Goal: Feedback & Contribution: Leave review/rating

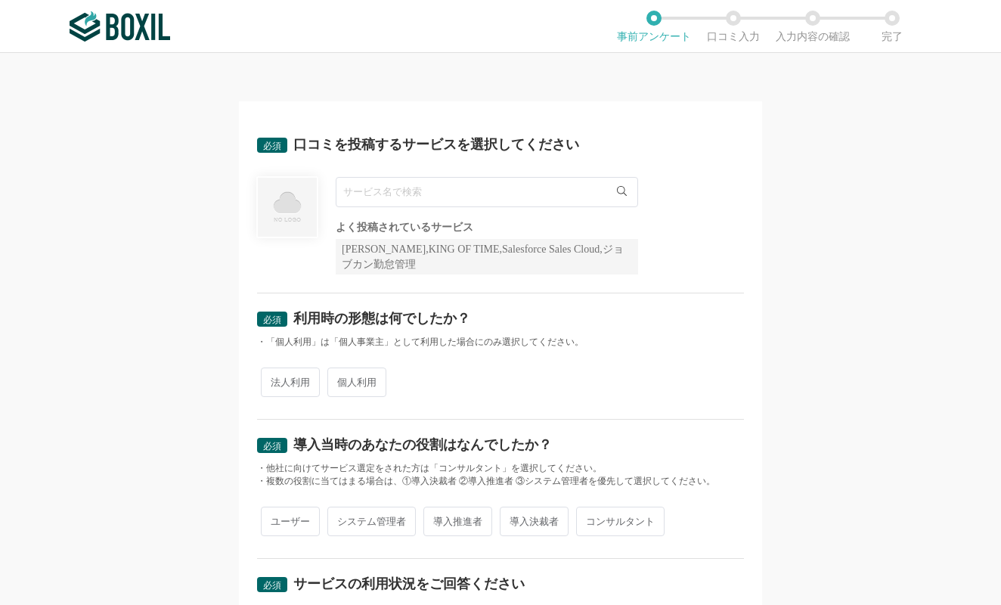
click at [409, 188] on input "text" at bounding box center [487, 192] width 303 height 30
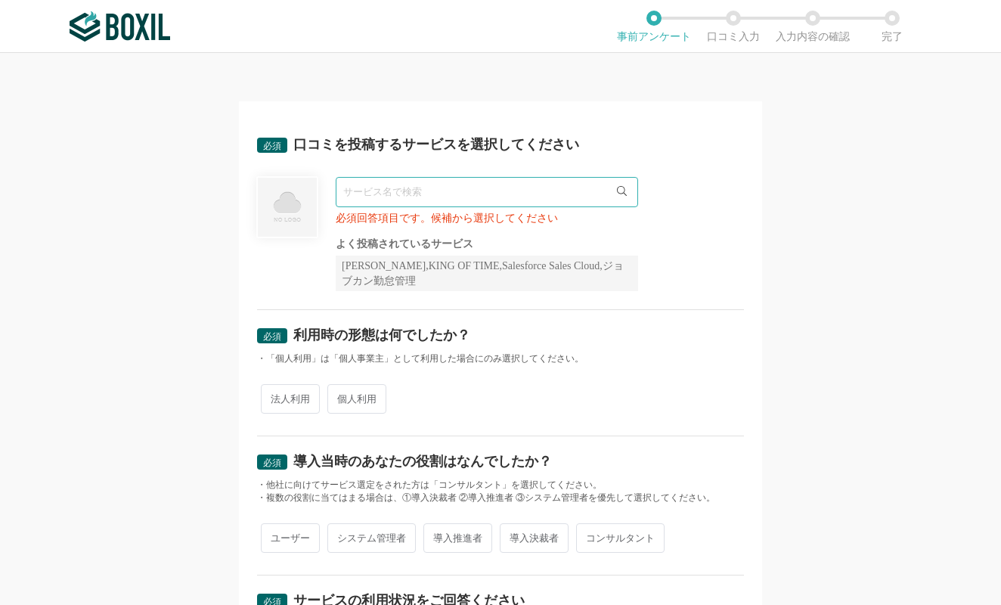
click at [471, 198] on input "text" at bounding box center [487, 192] width 303 height 30
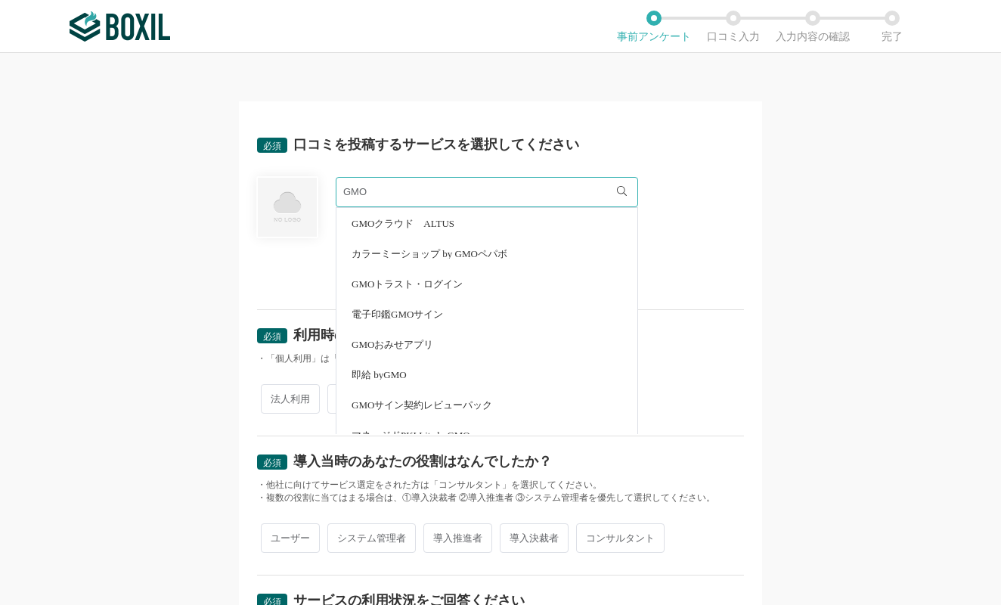
click at [408, 312] on span "電子印鑑GMOサイン" at bounding box center [398, 314] width 92 height 10
type input "電子印鑑GMOサイン"
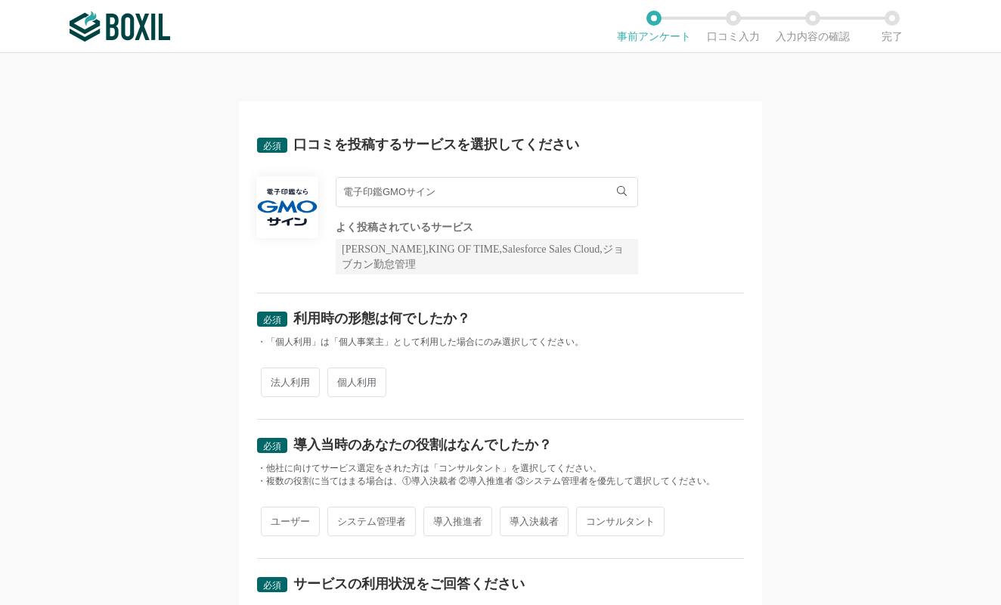
click at [496, 191] on input "電子印鑑GMOサイン" at bounding box center [487, 192] width 303 height 30
click at [299, 387] on span "法人利用" at bounding box center [290, 382] width 59 height 29
click at [275, 380] on input "法人利用" at bounding box center [270, 375] width 10 height 10
radio input "true"
click at [289, 522] on span "ユーザー" at bounding box center [290, 521] width 59 height 29
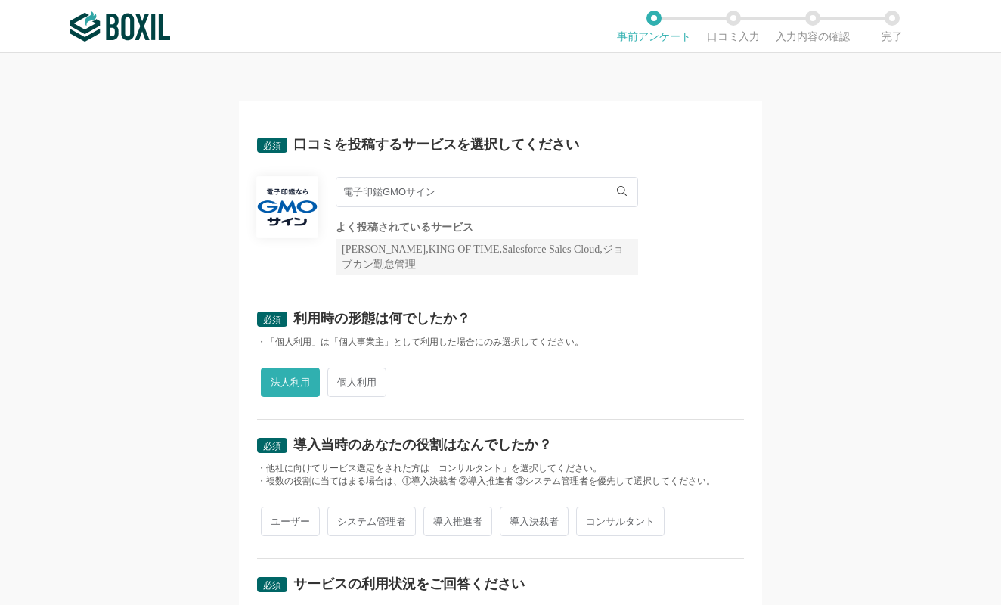
click at [275, 519] on input "ユーザー" at bounding box center [270, 514] width 10 height 10
radio input "true"
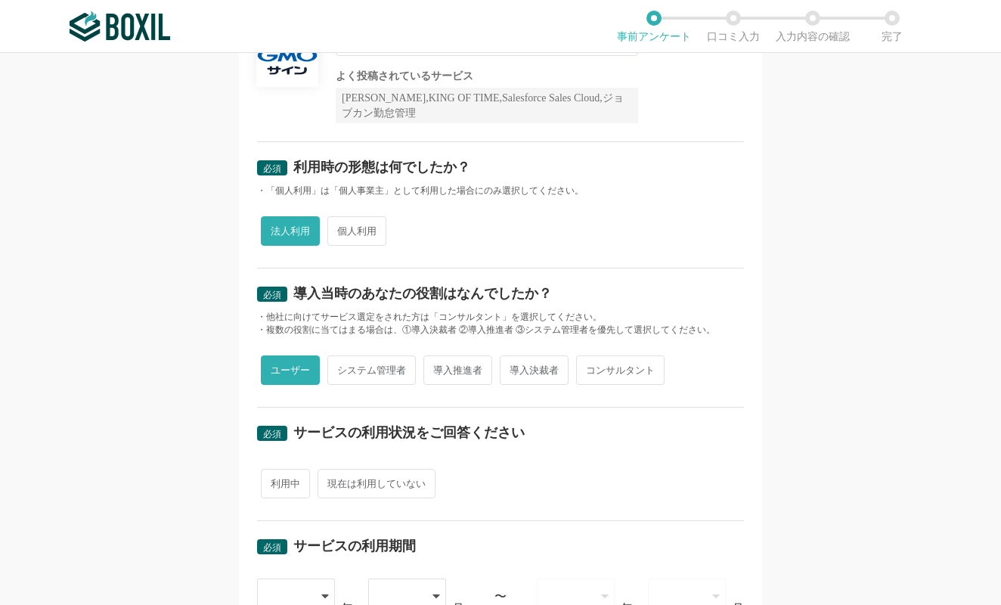
click at [279, 474] on span "利用中" at bounding box center [285, 483] width 49 height 29
click at [275, 474] on input "利用中" at bounding box center [270, 476] width 10 height 10
radio input "true"
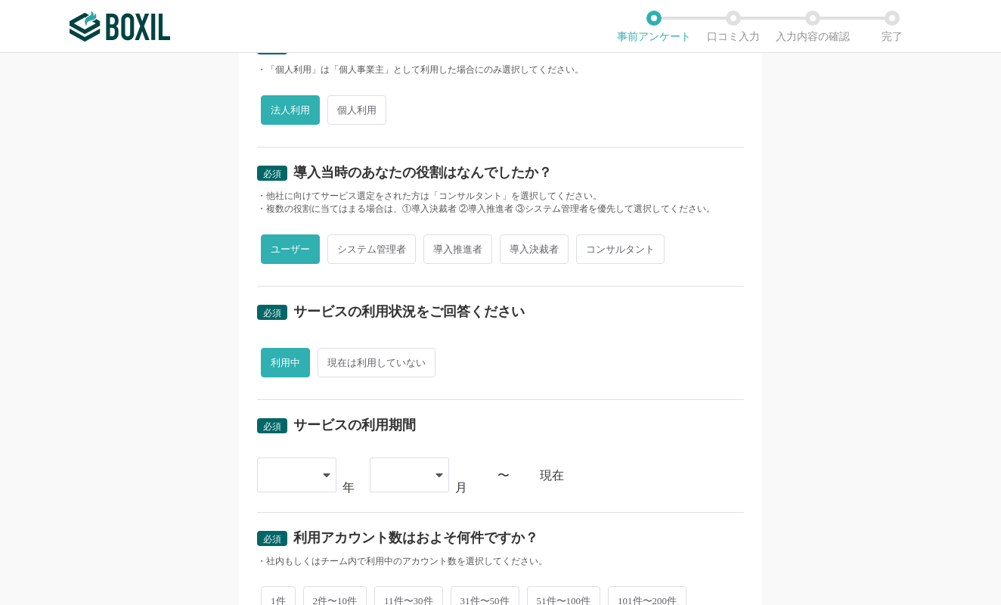
click at [325, 476] on icon at bounding box center [326, 475] width 7 height 4
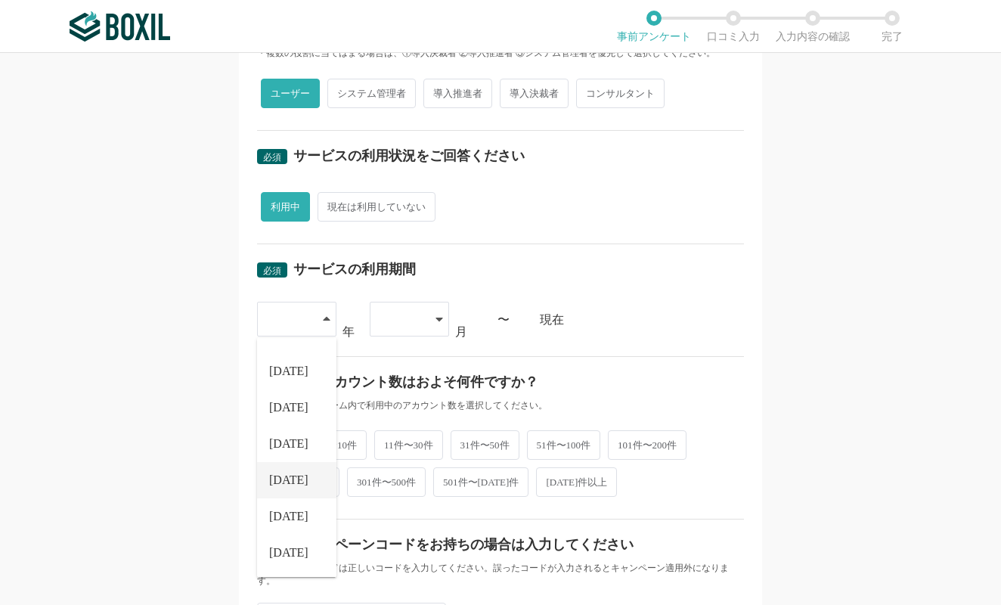
scroll to position [454, 0]
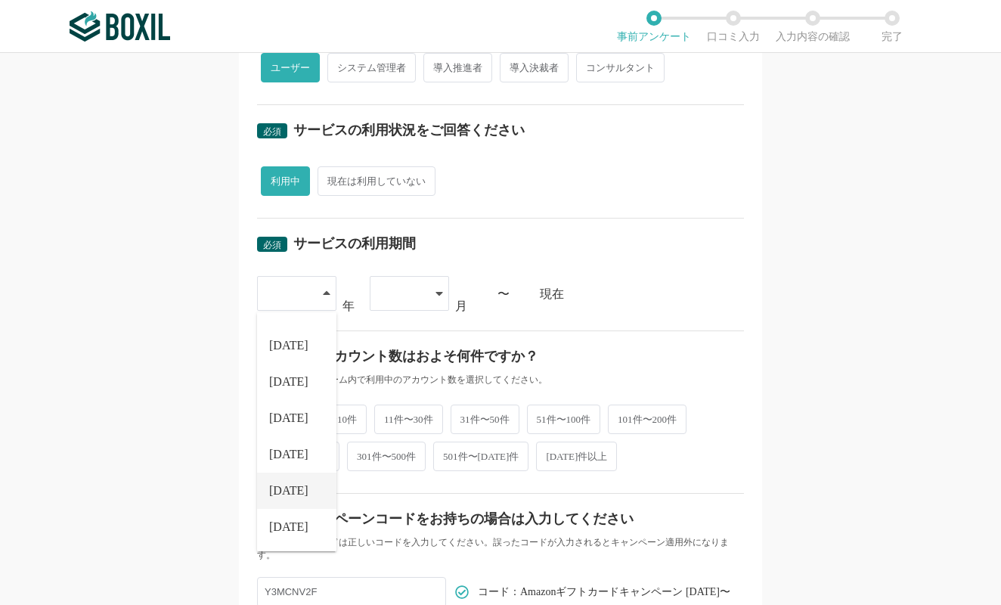
click at [297, 497] on li "[DATE]" at bounding box center [296, 491] width 79 height 36
click at [439, 289] on icon at bounding box center [440, 293] width 8 height 12
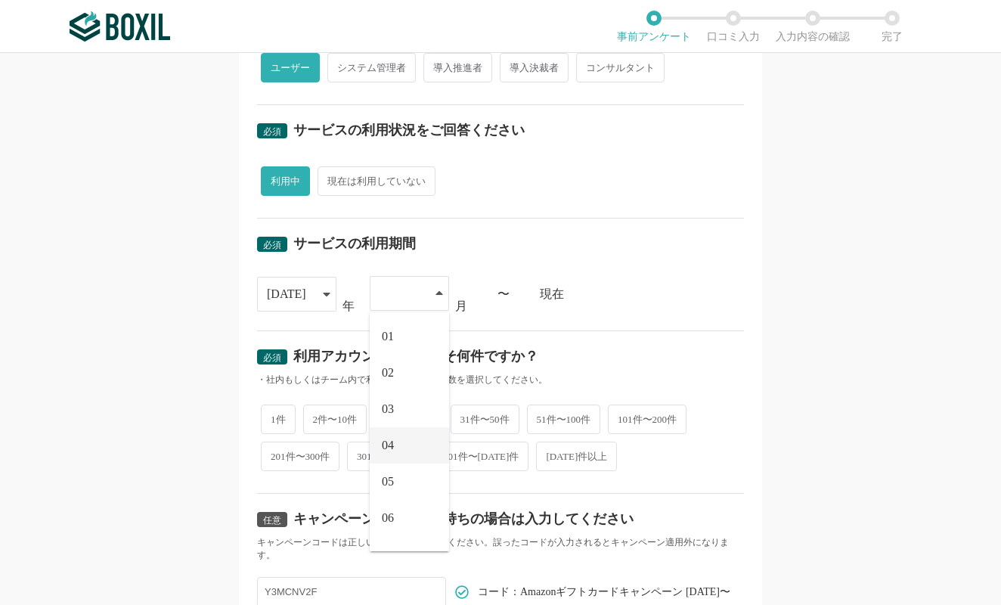
scroll to position [209, 0]
click at [398, 458] on li "10" at bounding box center [409, 454] width 79 height 36
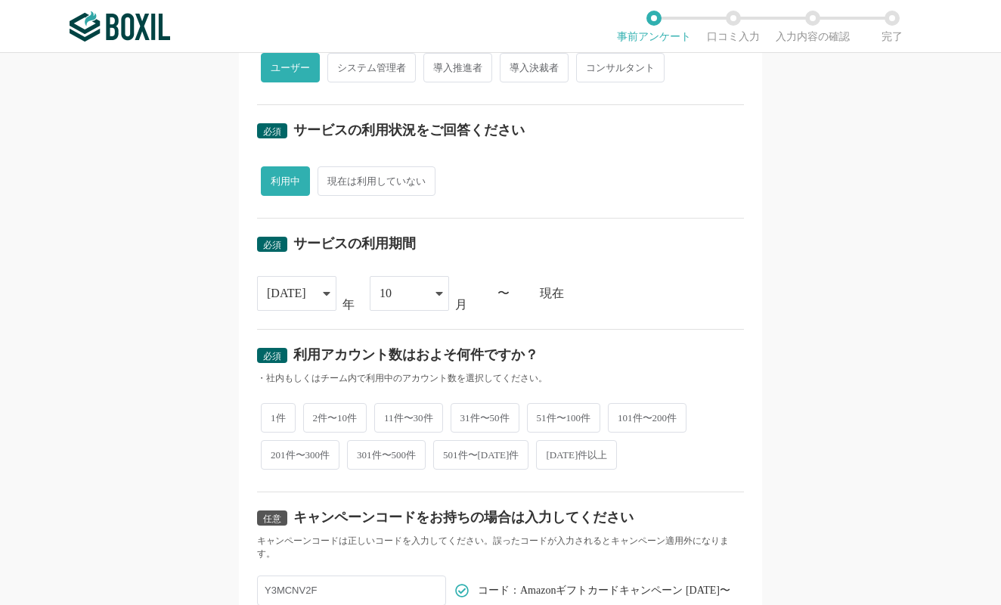
click at [350, 414] on span "2件〜10件" at bounding box center [335, 417] width 64 height 29
click at [317, 414] on input "2件〜10件" at bounding box center [312, 410] width 10 height 10
radio input "true"
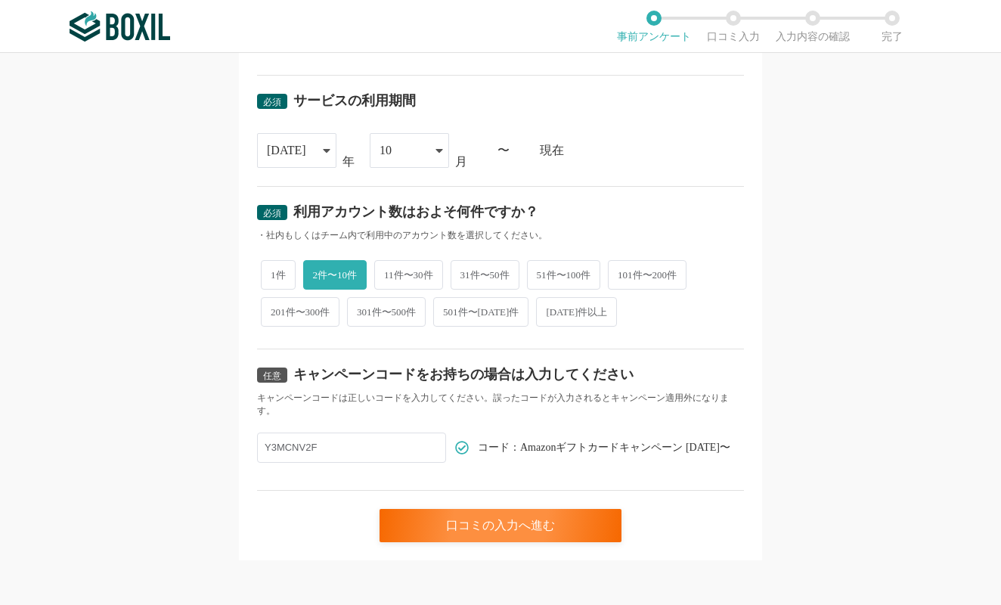
scroll to position [600, 0]
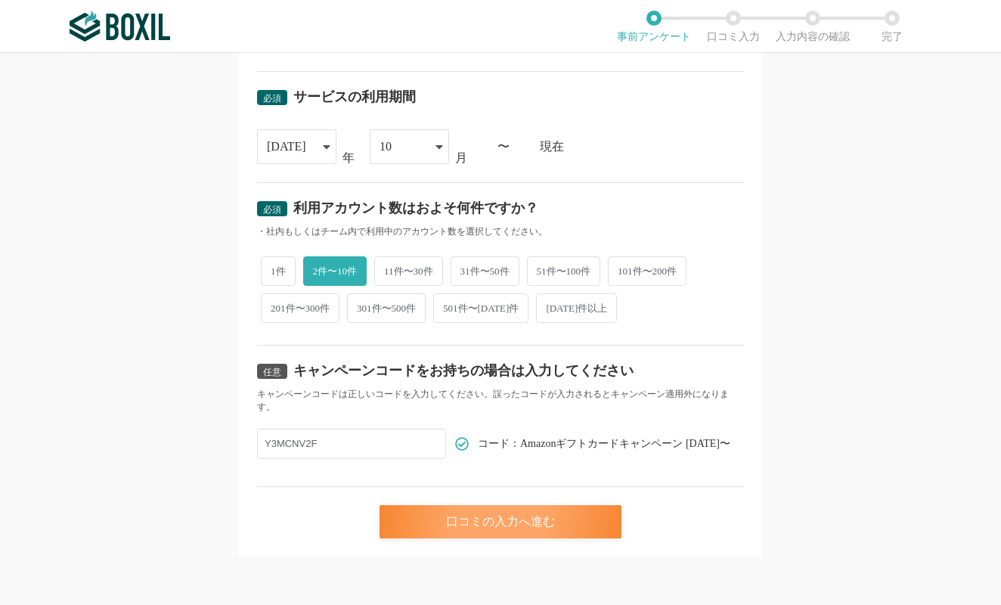
click at [503, 521] on div "口コミの入力へ進む" at bounding box center [501, 521] width 242 height 33
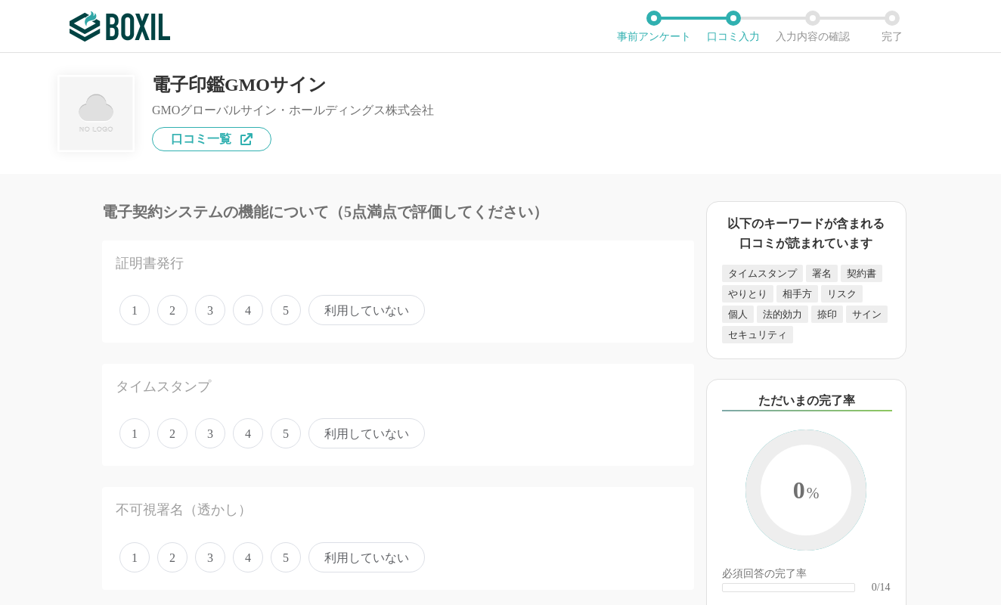
click at [282, 315] on span "5" at bounding box center [286, 310] width 30 height 30
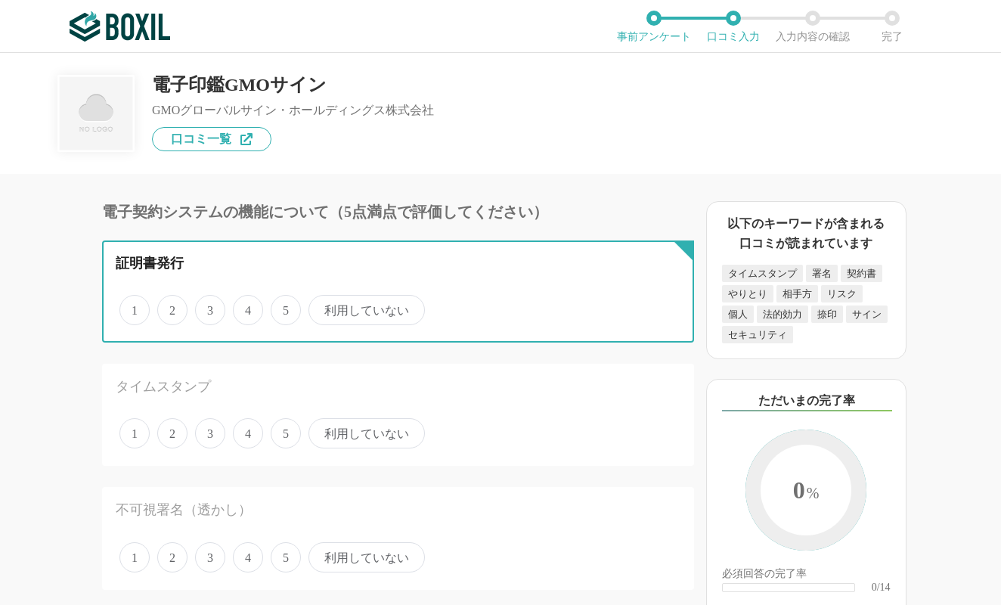
click at [282, 307] on input "5" at bounding box center [280, 302] width 10 height 10
radio input "true"
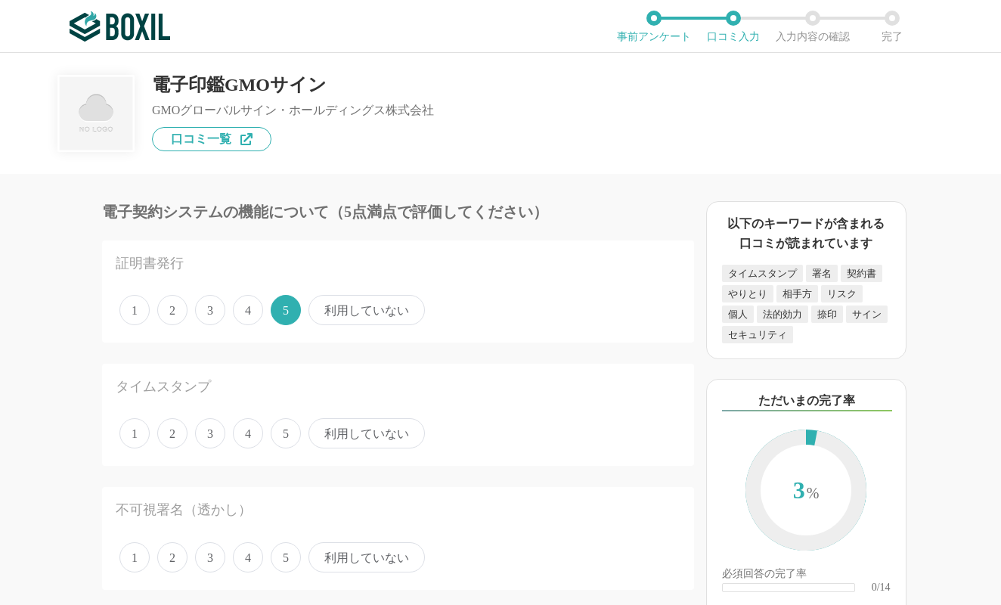
click at [341, 437] on span "利用していない" at bounding box center [367, 433] width 116 height 30
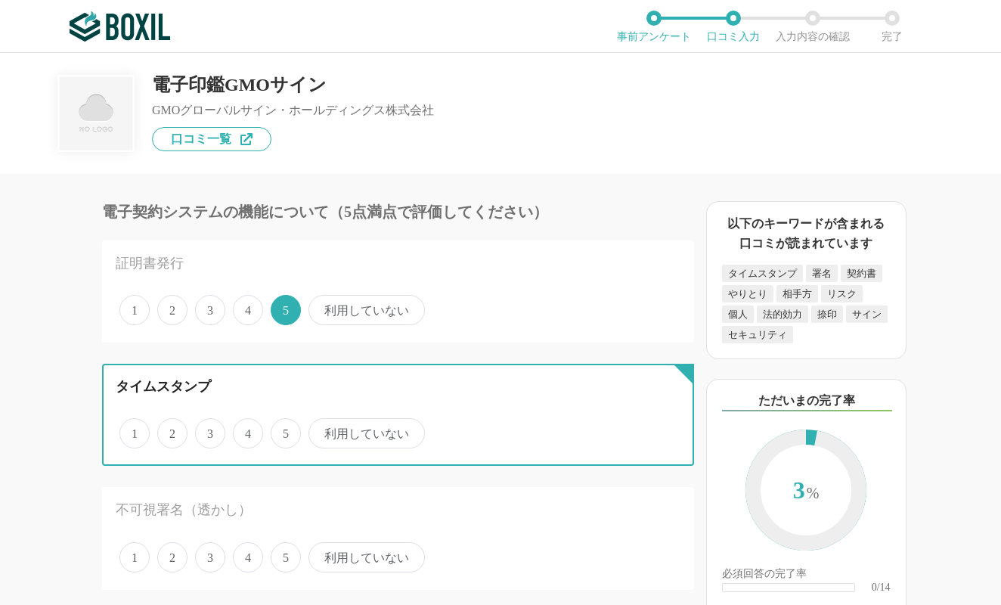
click at [322, 430] on input "利用していない" at bounding box center [317, 425] width 10 height 10
radio input "true"
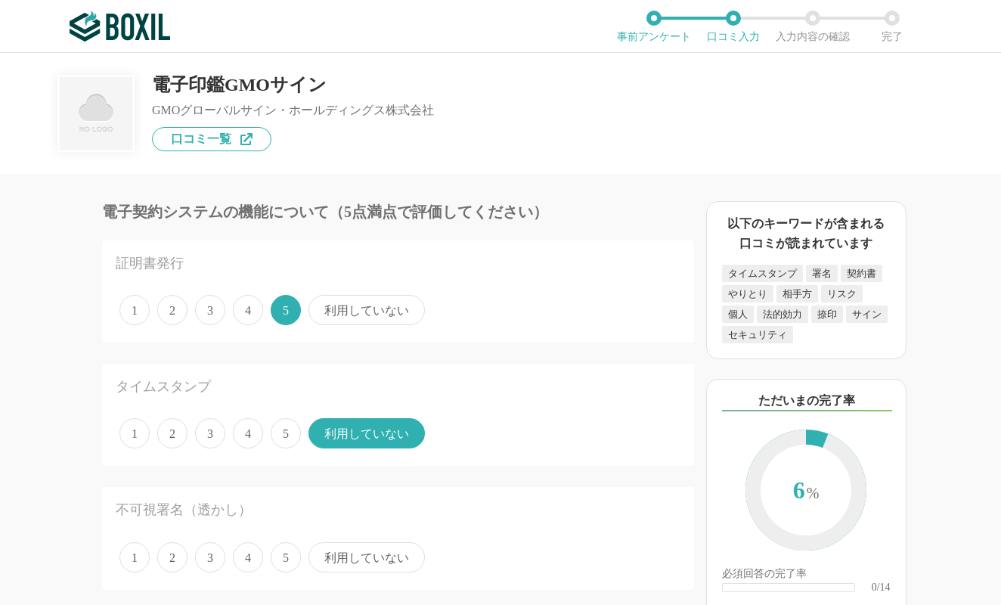
click at [278, 433] on span "5" at bounding box center [286, 433] width 30 height 30
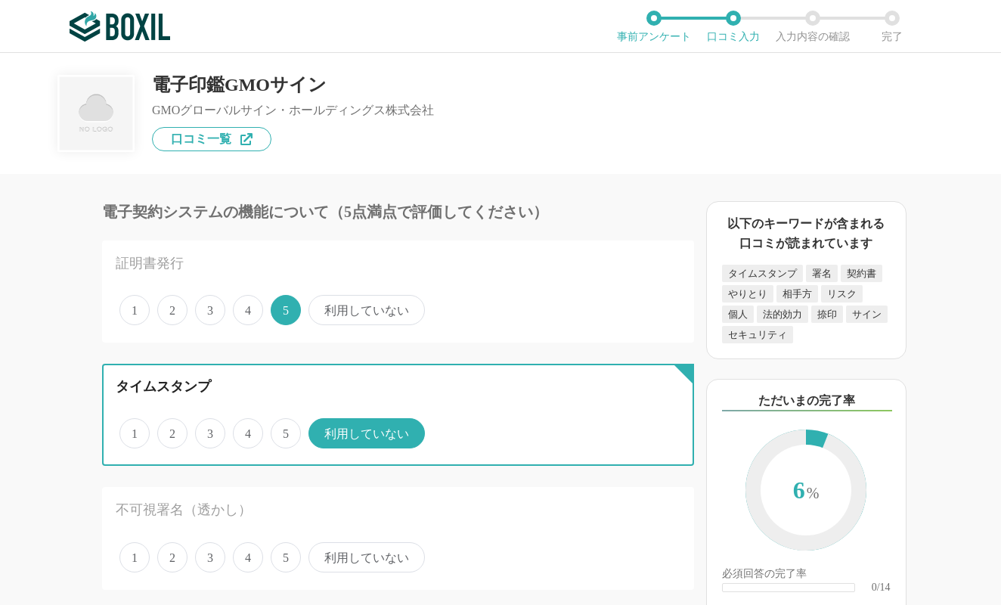
click at [278, 430] on input "5" at bounding box center [280, 425] width 10 height 10
radio input "true"
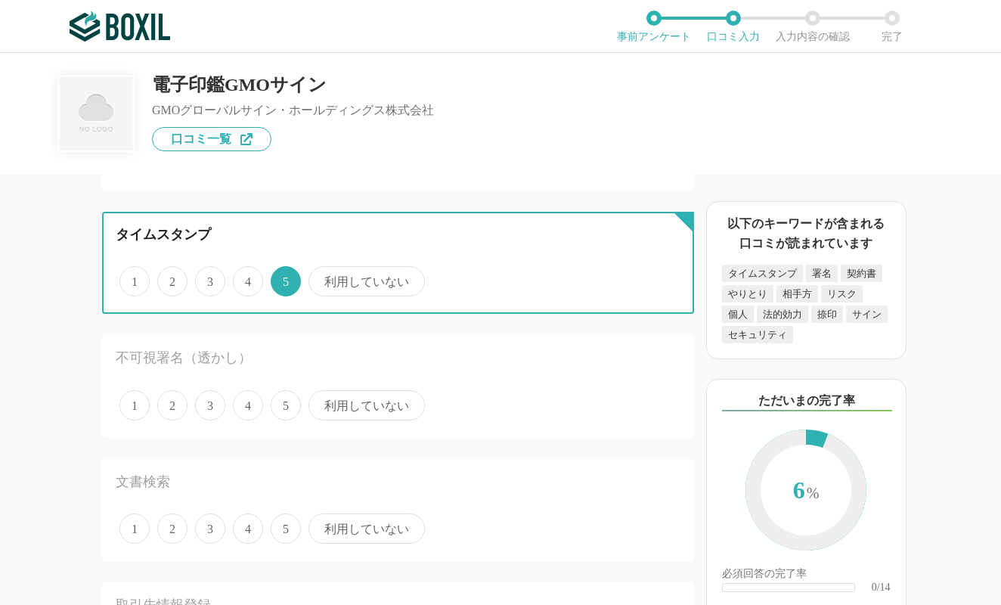
scroll to position [182, 0]
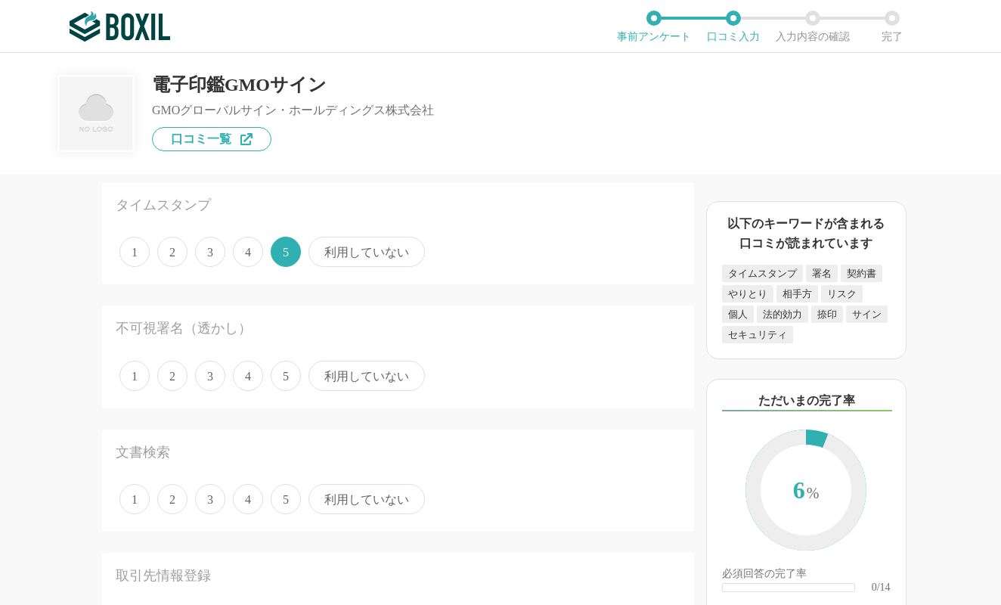
click at [275, 379] on span "5" at bounding box center [286, 376] width 30 height 30
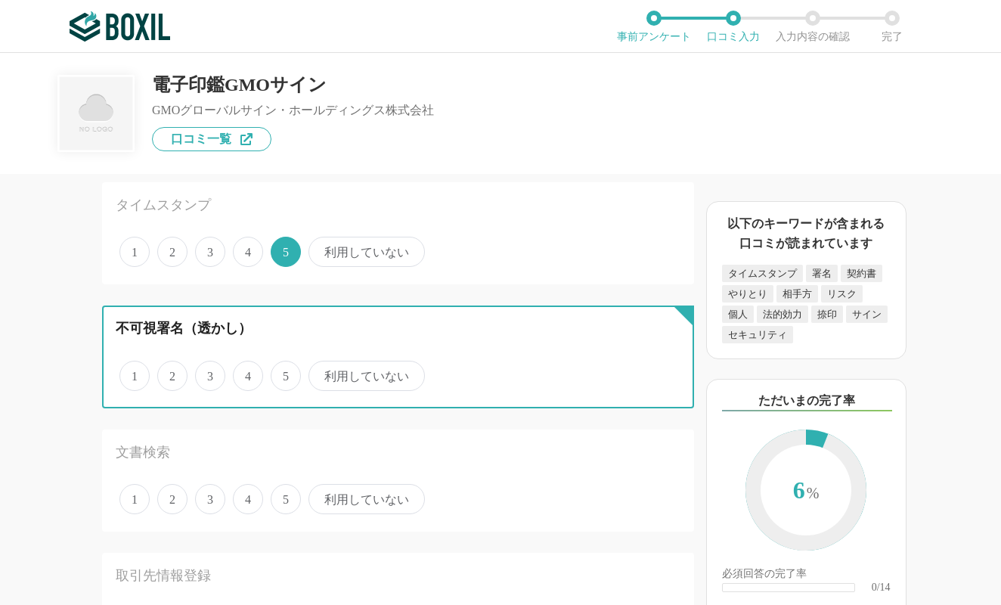
click at [275, 373] on input "5" at bounding box center [280, 368] width 10 height 10
radio input "true"
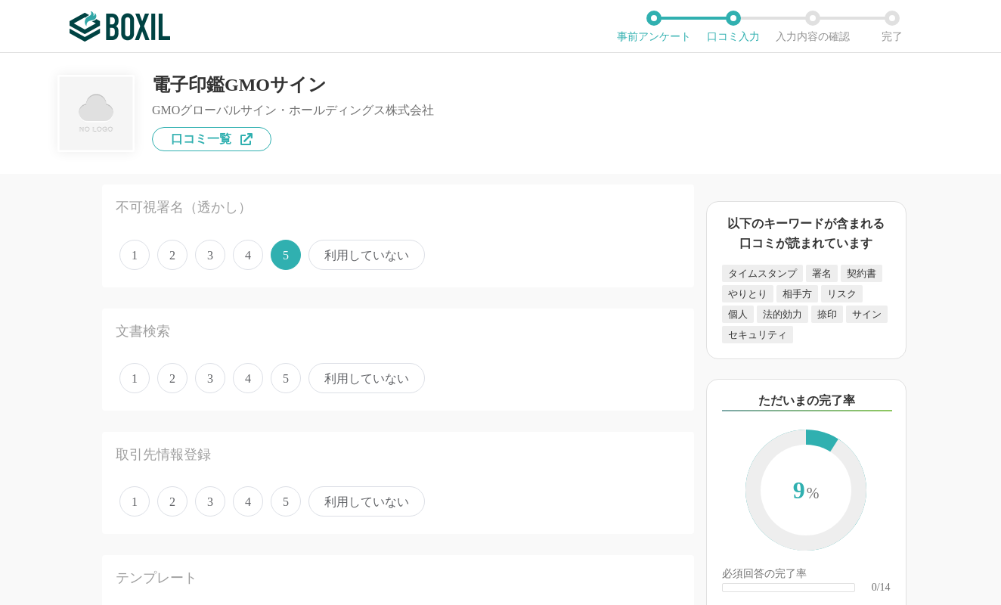
click at [381, 384] on span "利用していない" at bounding box center [367, 378] width 116 height 30
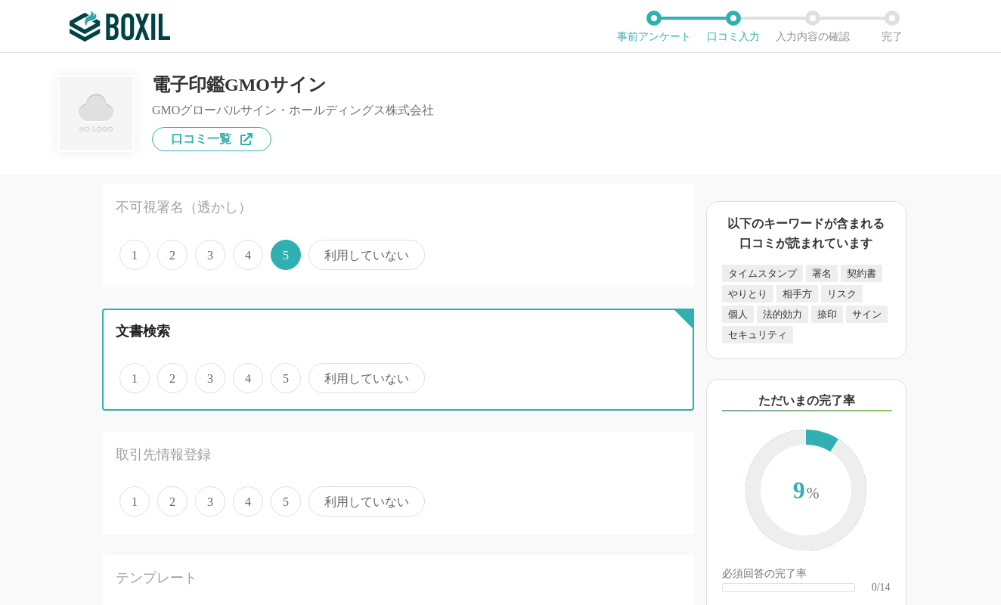
click at [322, 375] on input "利用していない" at bounding box center [317, 370] width 10 height 10
radio input "true"
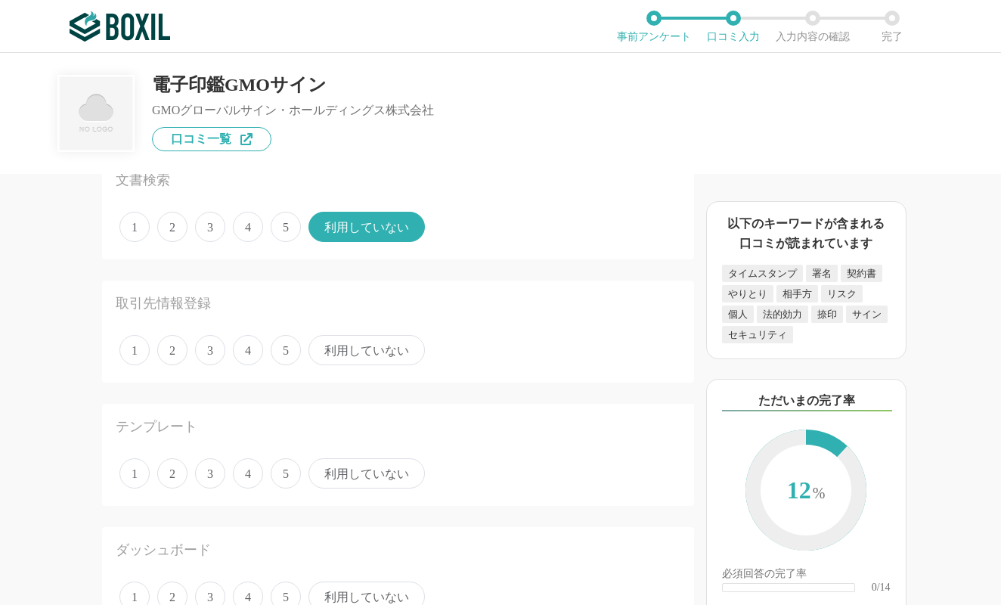
click at [349, 349] on span "利用していない" at bounding box center [367, 350] width 116 height 30
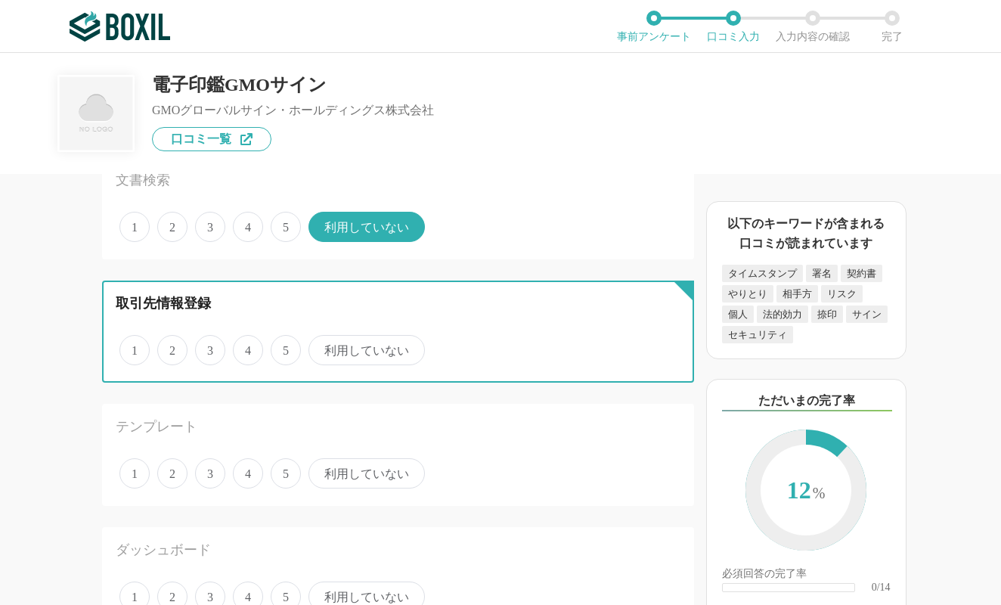
click at [322, 347] on input "利用していない" at bounding box center [317, 342] width 10 height 10
radio input "true"
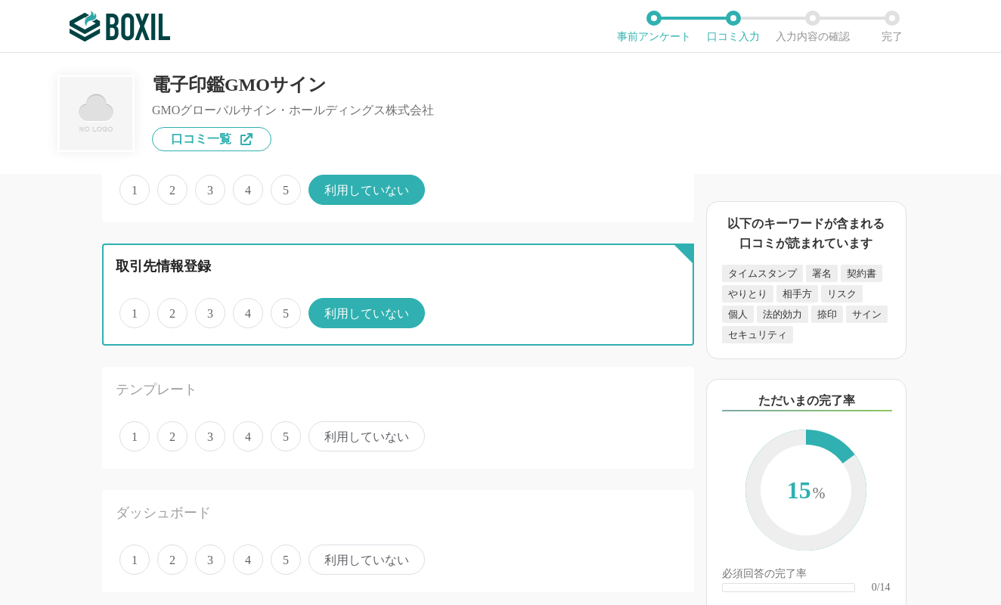
scroll to position [575, 0]
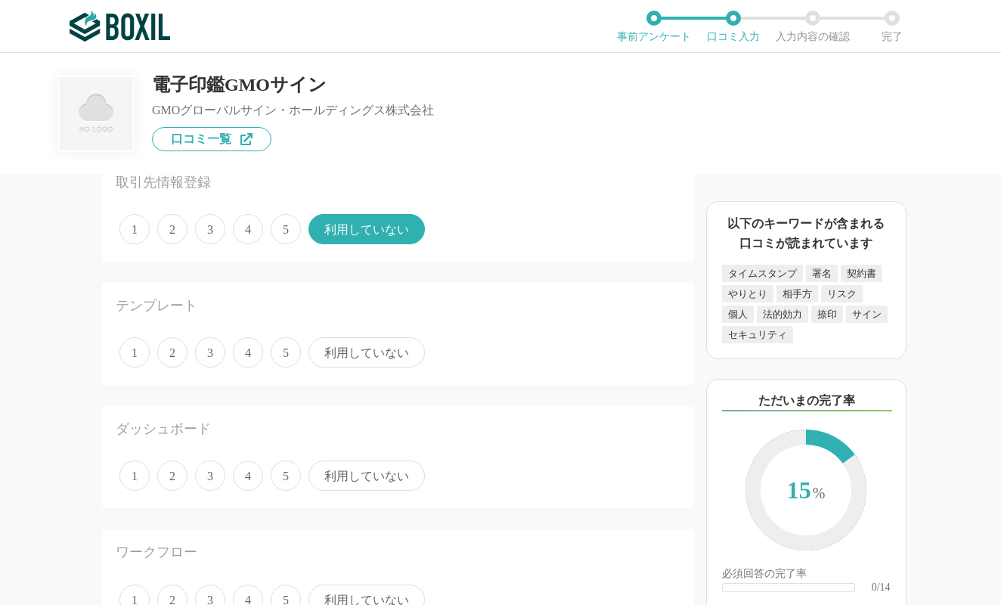
click at [367, 349] on span "利用していない" at bounding box center [367, 352] width 116 height 30
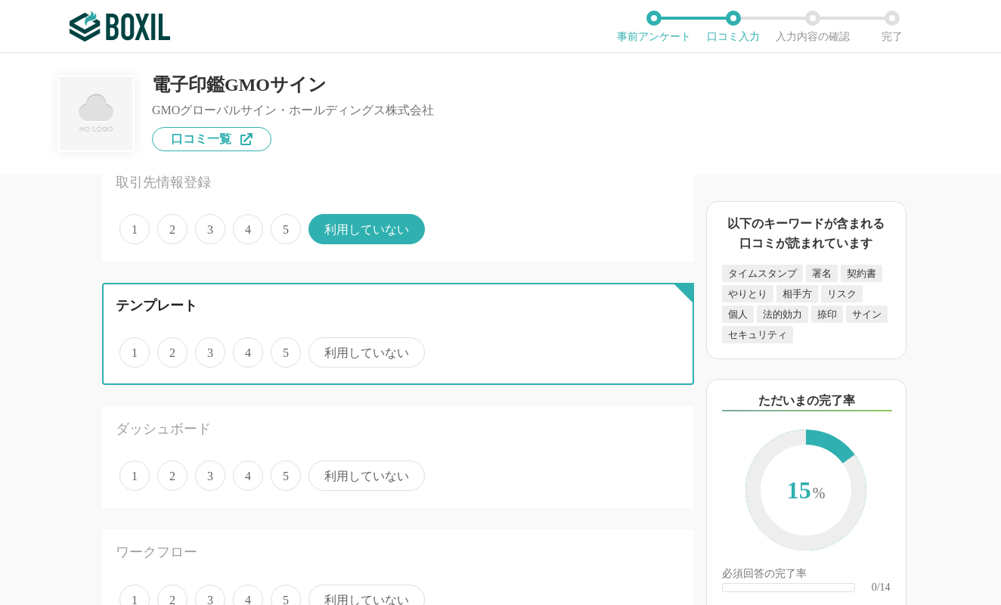
click at [322, 349] on input "利用していない" at bounding box center [317, 345] width 10 height 10
radio input "true"
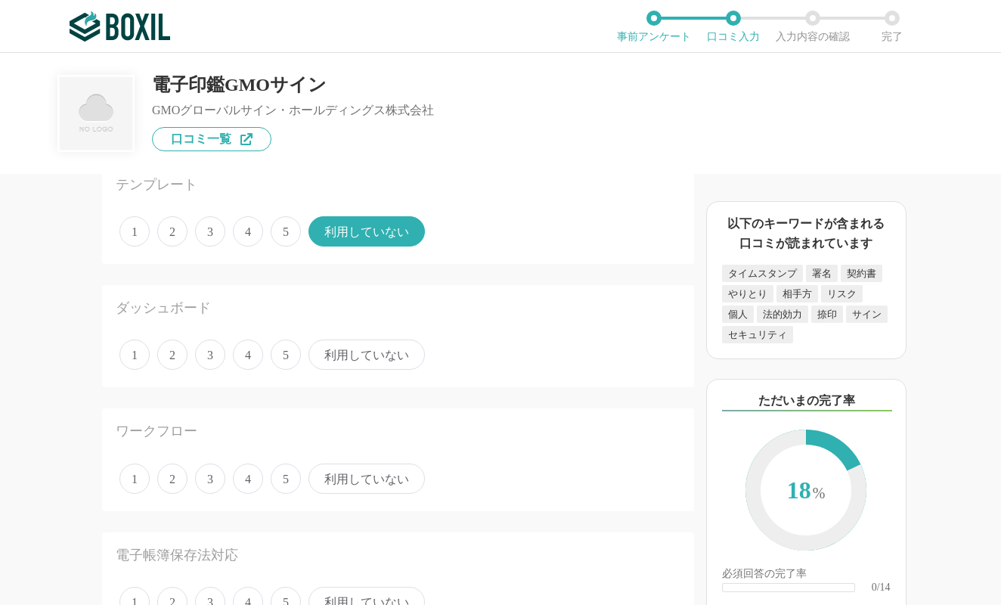
click at [367, 349] on span "利用していない" at bounding box center [367, 355] width 116 height 30
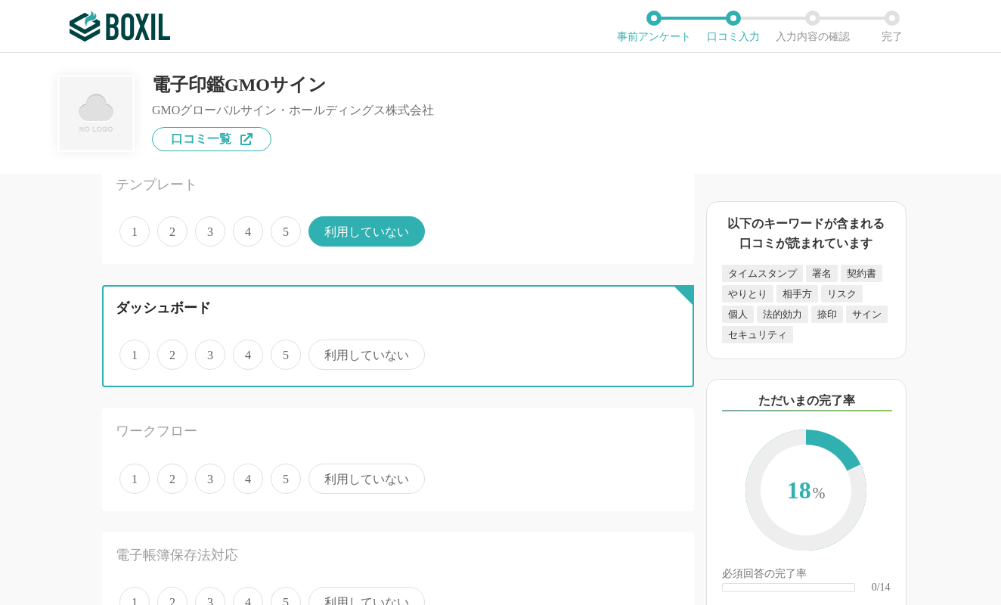
click at [322, 349] on input "利用していない" at bounding box center [317, 347] width 10 height 10
radio input "true"
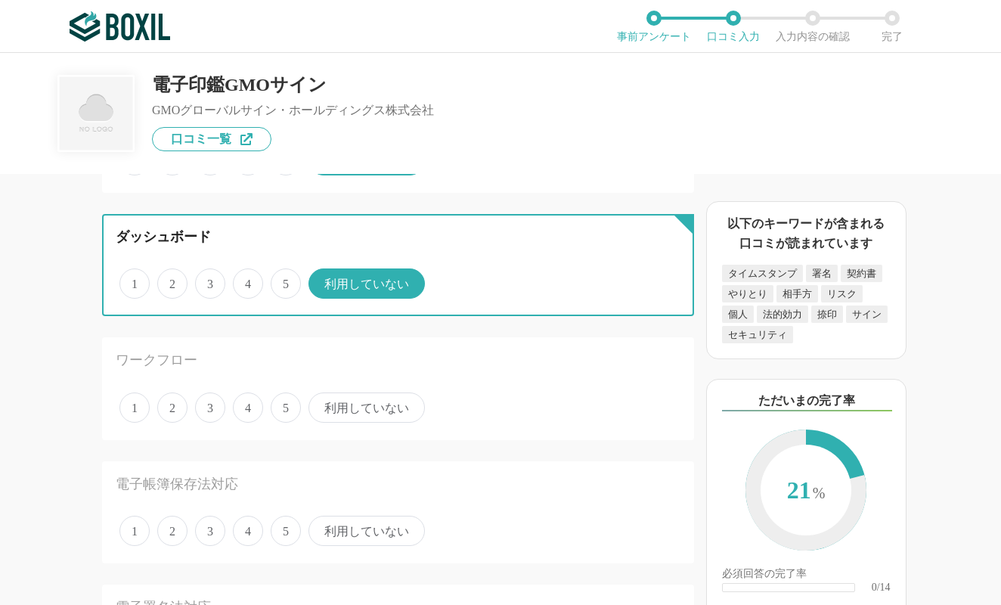
scroll to position [817, 0]
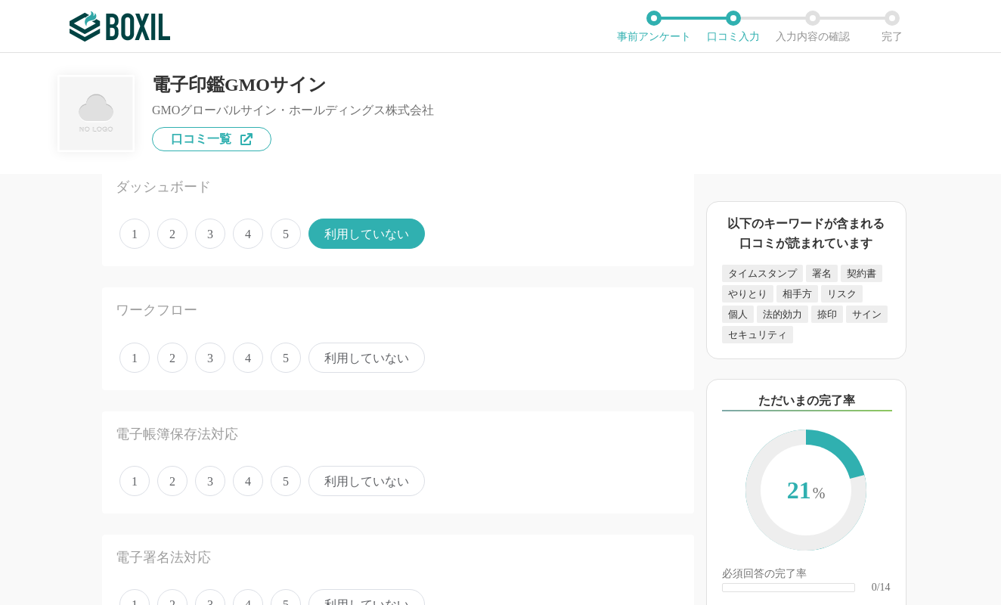
click at [277, 356] on span "5" at bounding box center [286, 358] width 30 height 30
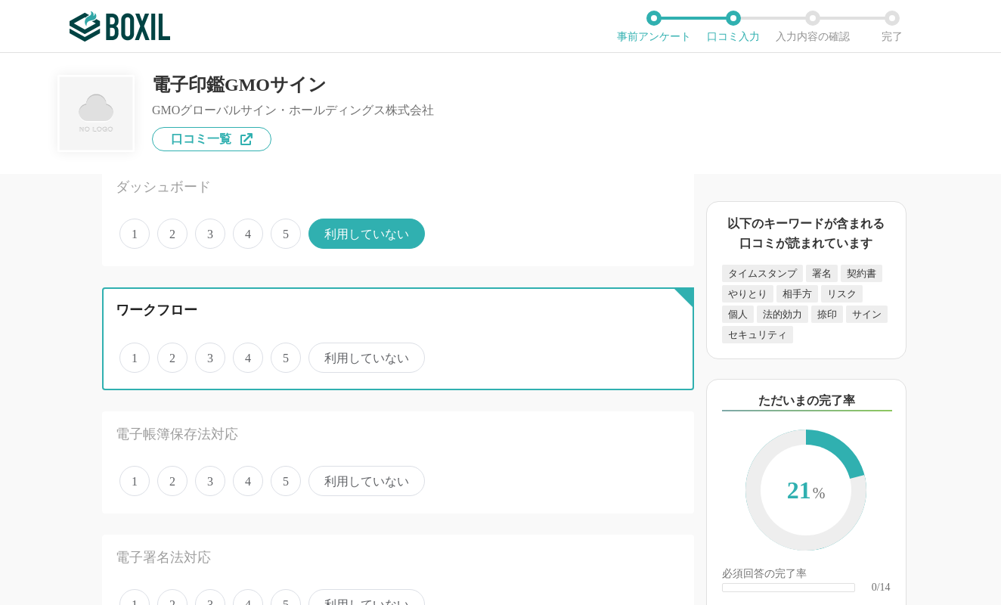
click at [277, 355] on input "5" at bounding box center [280, 350] width 10 height 10
radio input "true"
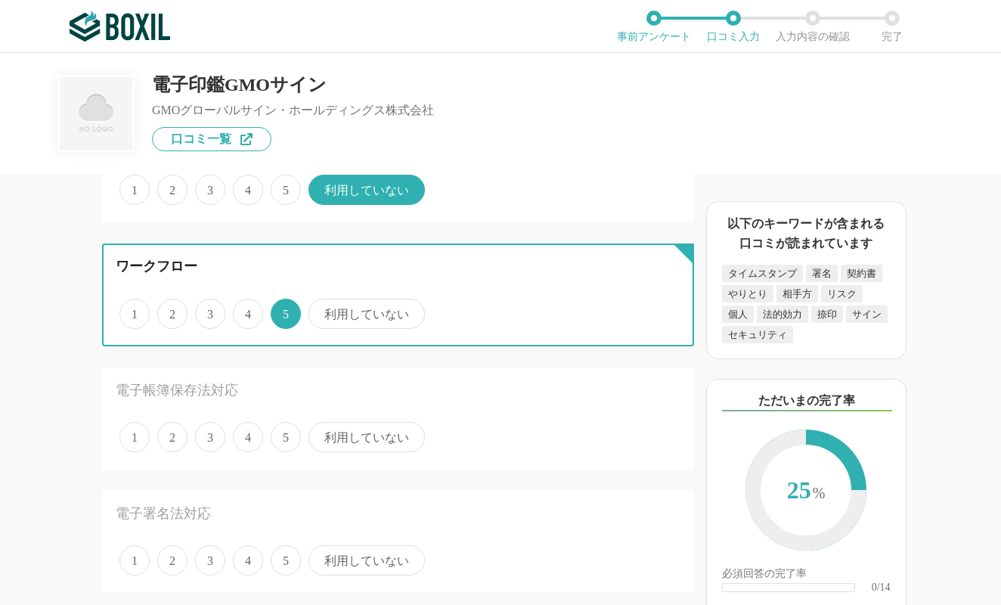
scroll to position [938, 0]
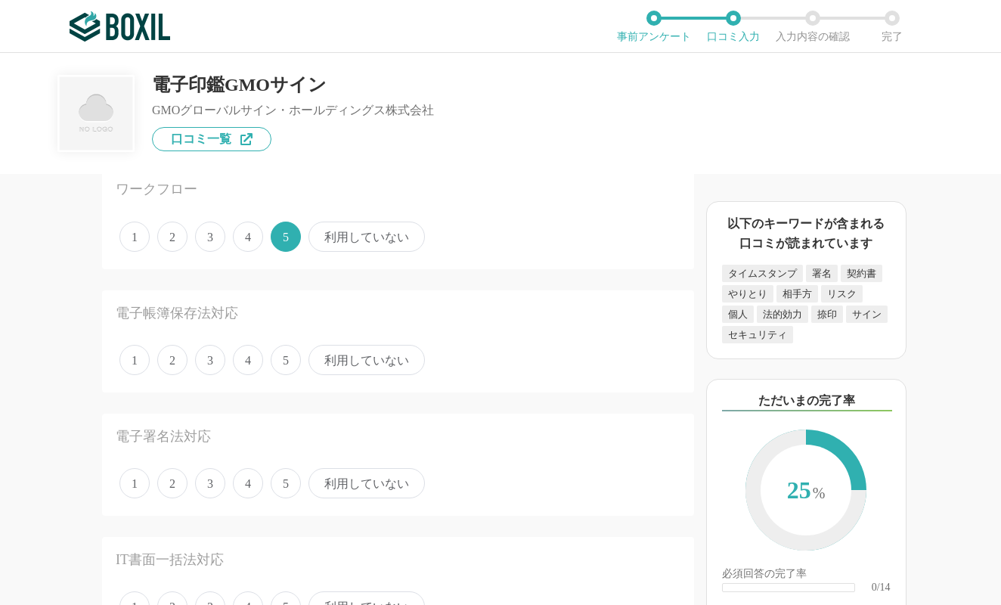
click at [292, 357] on span "5" at bounding box center [286, 360] width 30 height 30
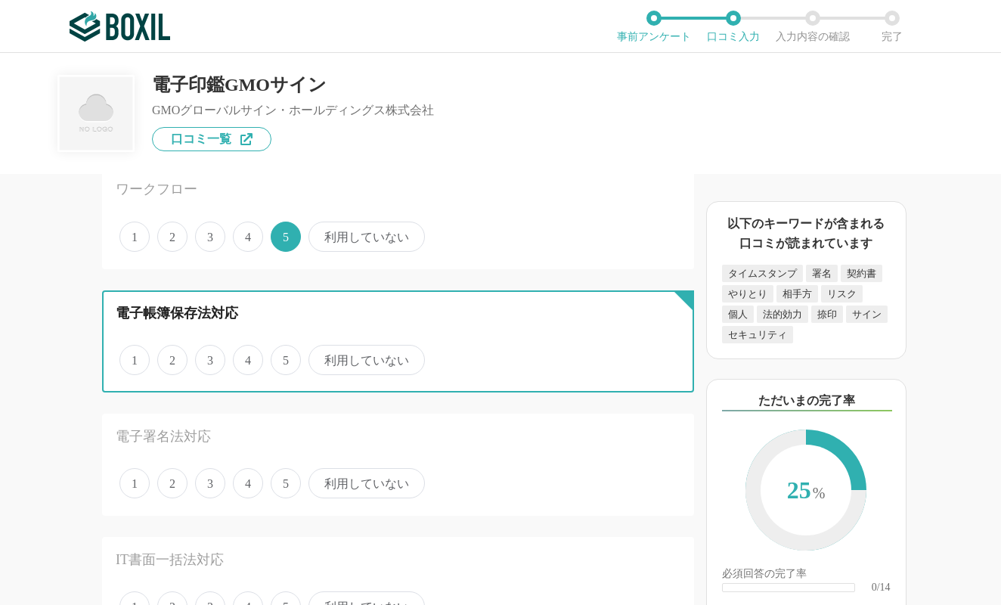
click at [284, 357] on input "5" at bounding box center [280, 352] width 10 height 10
radio input "true"
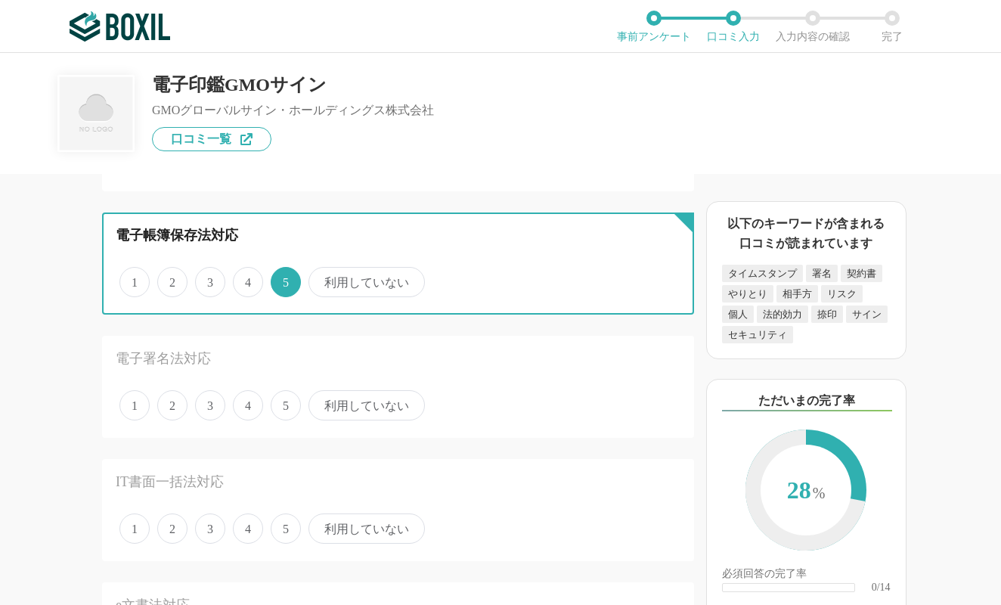
scroll to position [1059, 0]
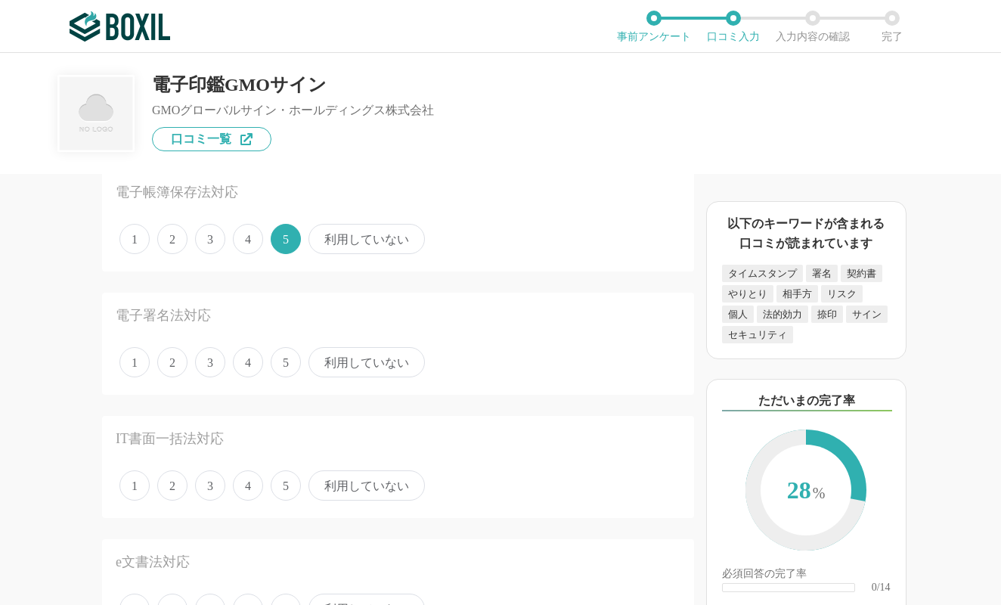
click at [292, 357] on span "5" at bounding box center [286, 362] width 30 height 30
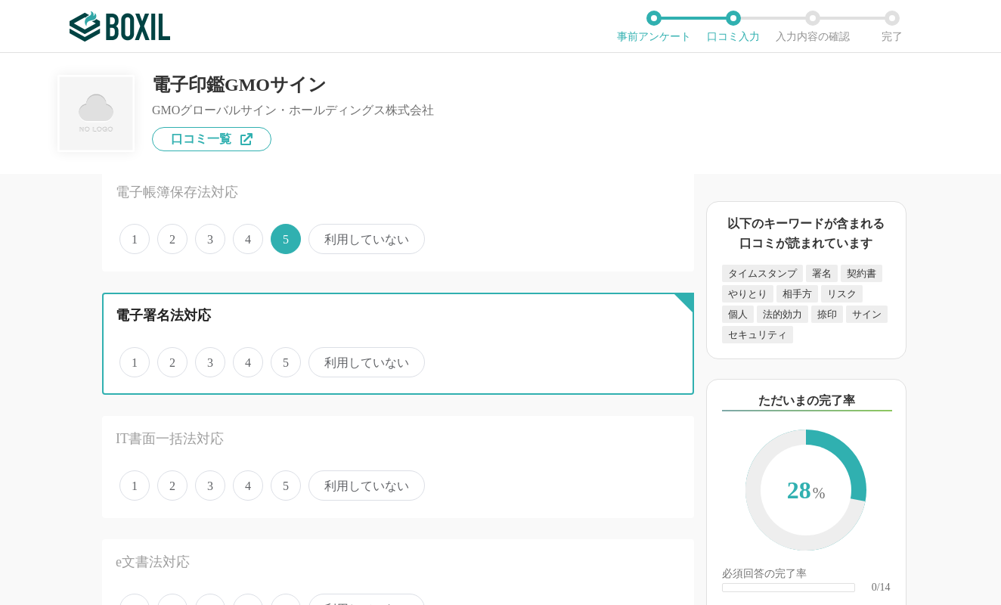
click at [284, 357] on input "5" at bounding box center [280, 354] width 10 height 10
radio input "true"
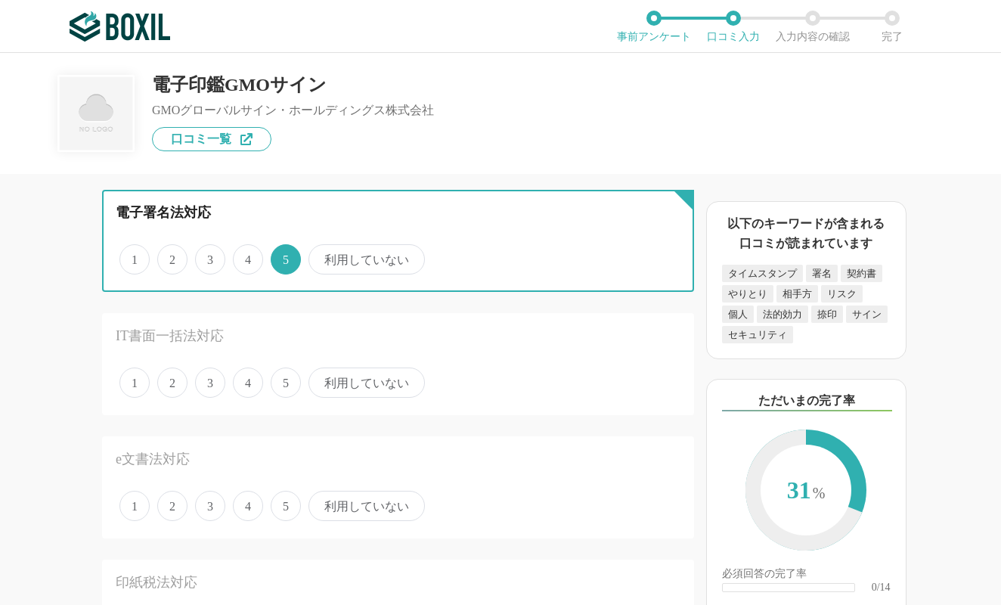
scroll to position [1210, 0]
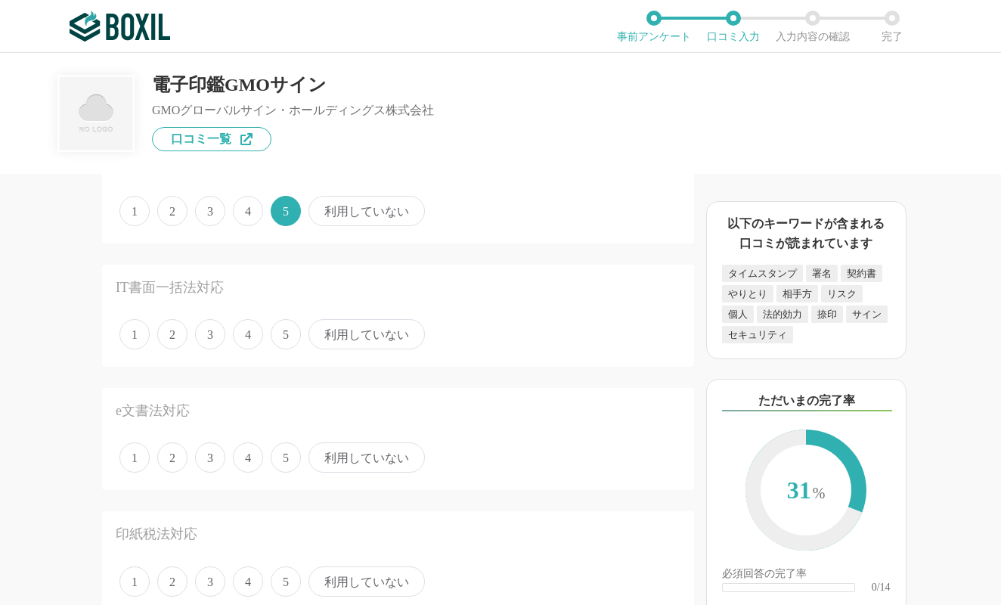
click at [396, 336] on span "利用していない" at bounding box center [367, 334] width 116 height 30
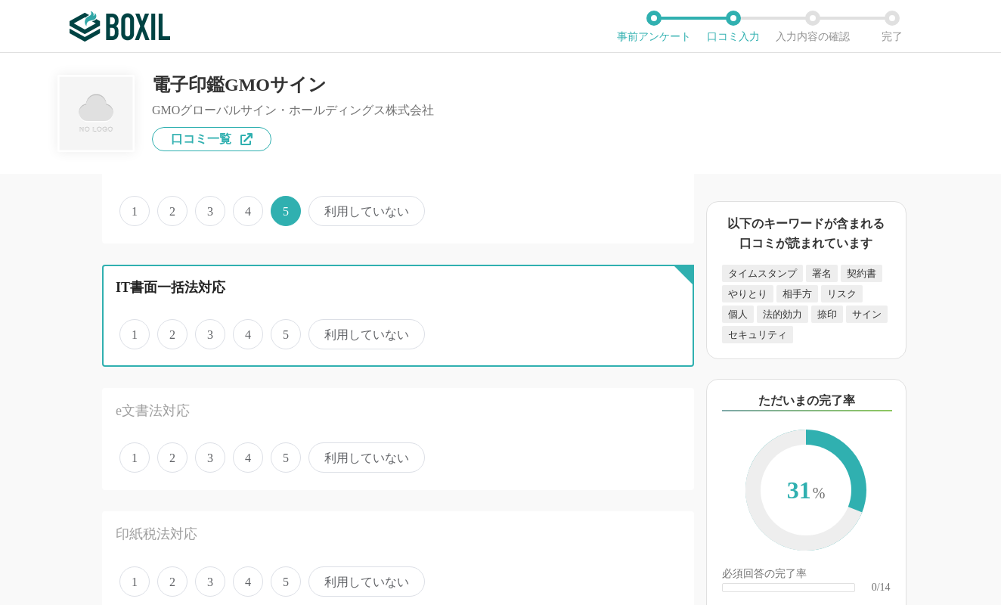
click at [322, 331] on input "利用していない" at bounding box center [317, 326] width 10 height 10
radio input "true"
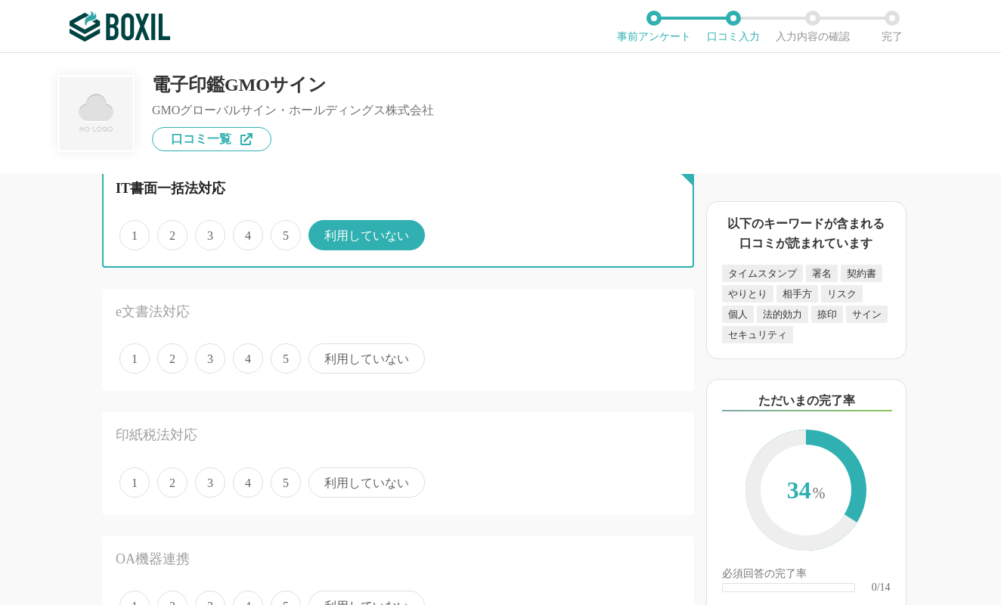
scroll to position [1331, 0]
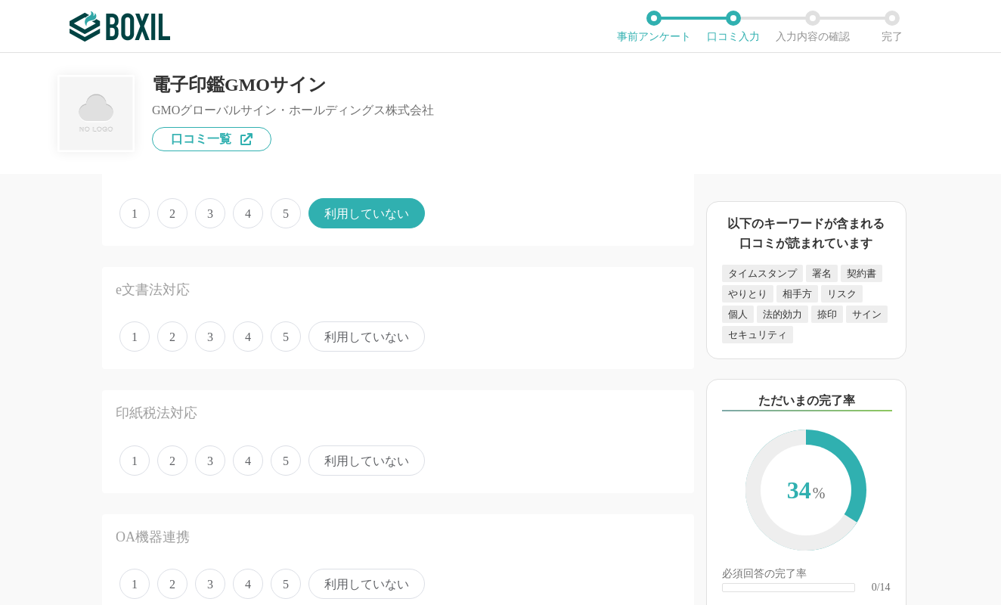
click at [341, 330] on span "利用していない" at bounding box center [367, 336] width 116 height 30
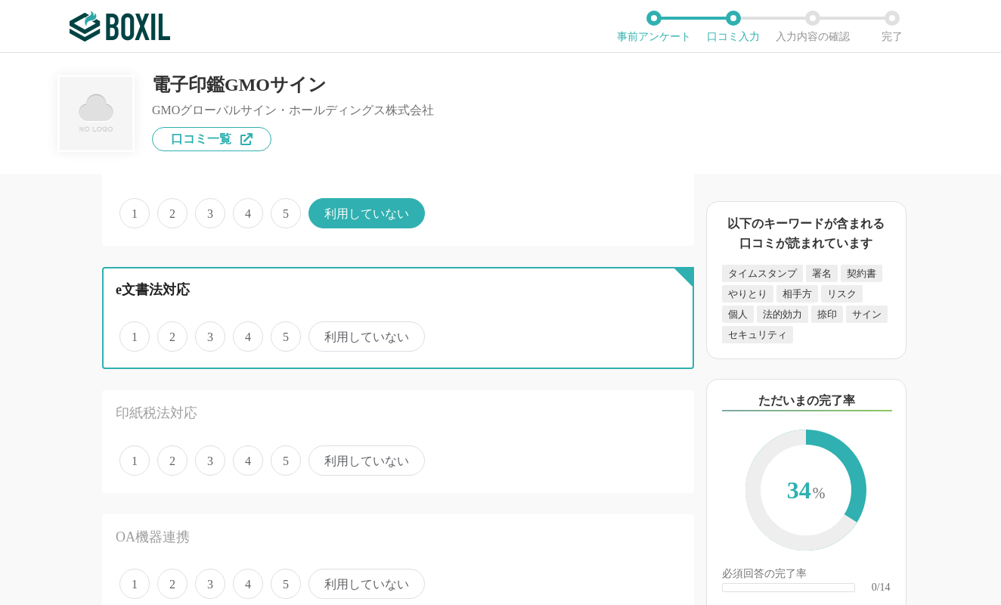
click at [322, 330] on input "利用していない" at bounding box center [317, 329] width 10 height 10
radio input "true"
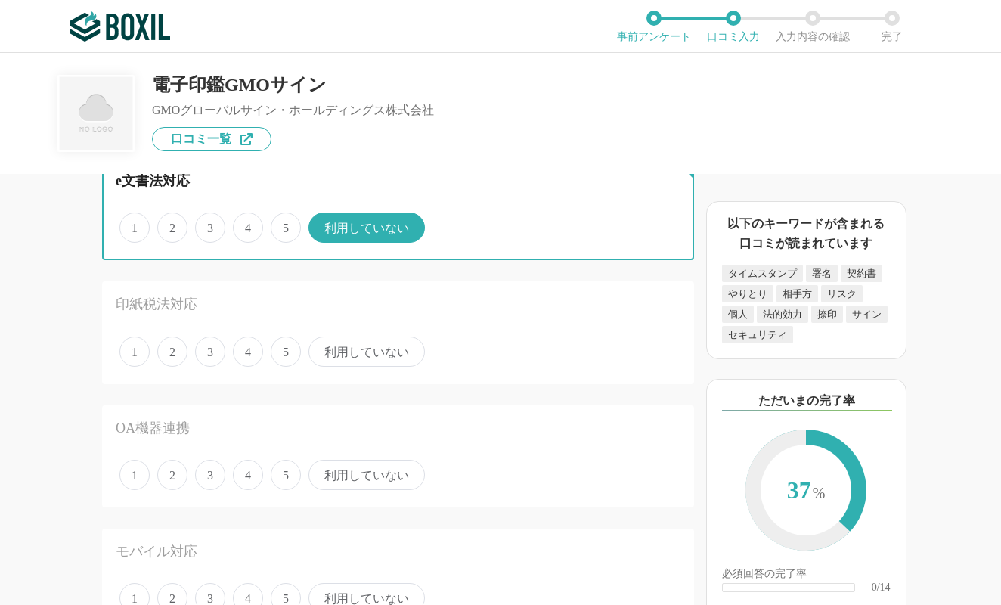
scroll to position [1452, 0]
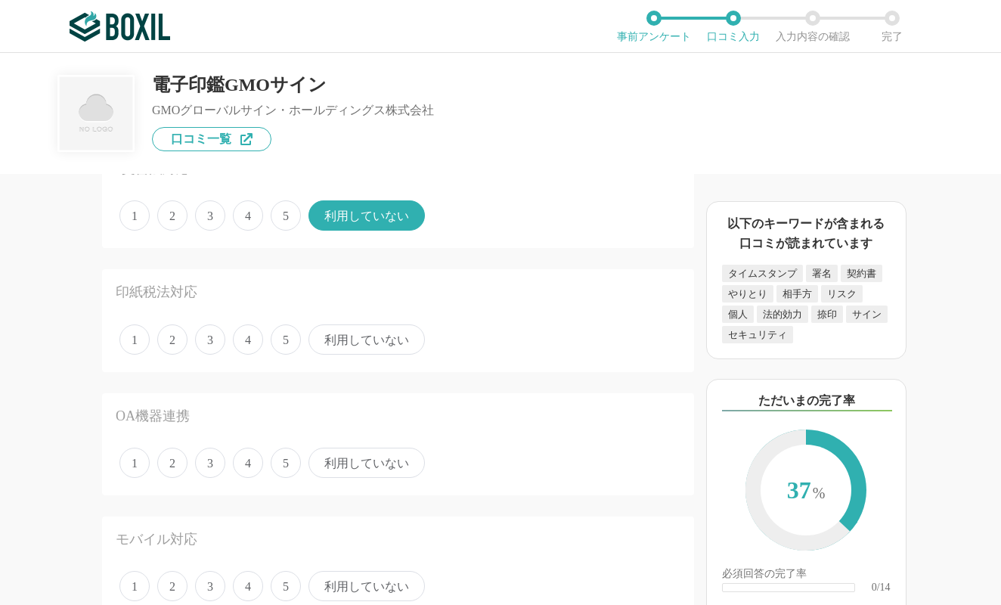
click at [341, 330] on span "利用していない" at bounding box center [367, 339] width 116 height 30
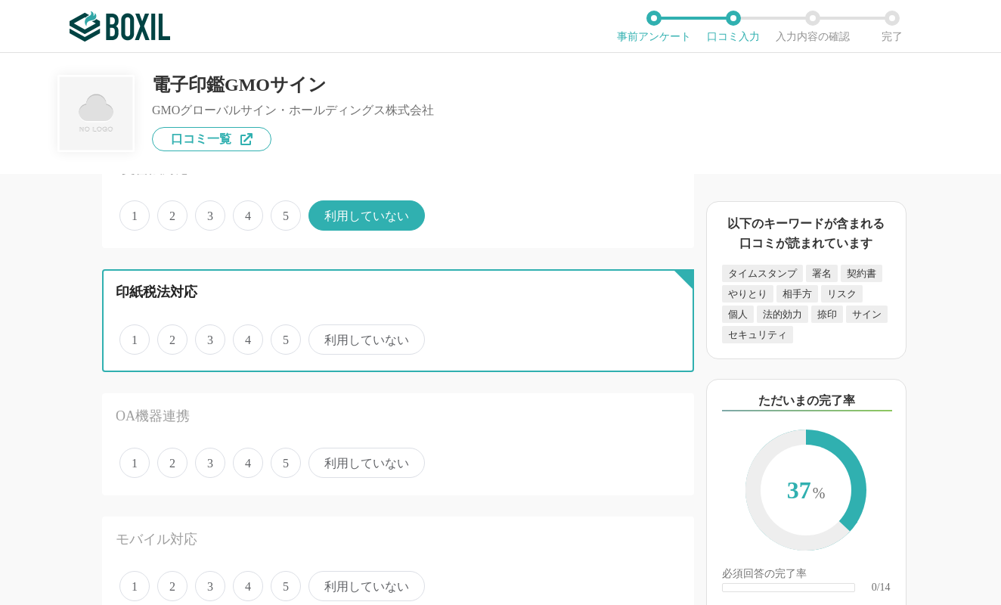
click at [322, 330] on input "利用していない" at bounding box center [317, 332] width 10 height 10
radio input "true"
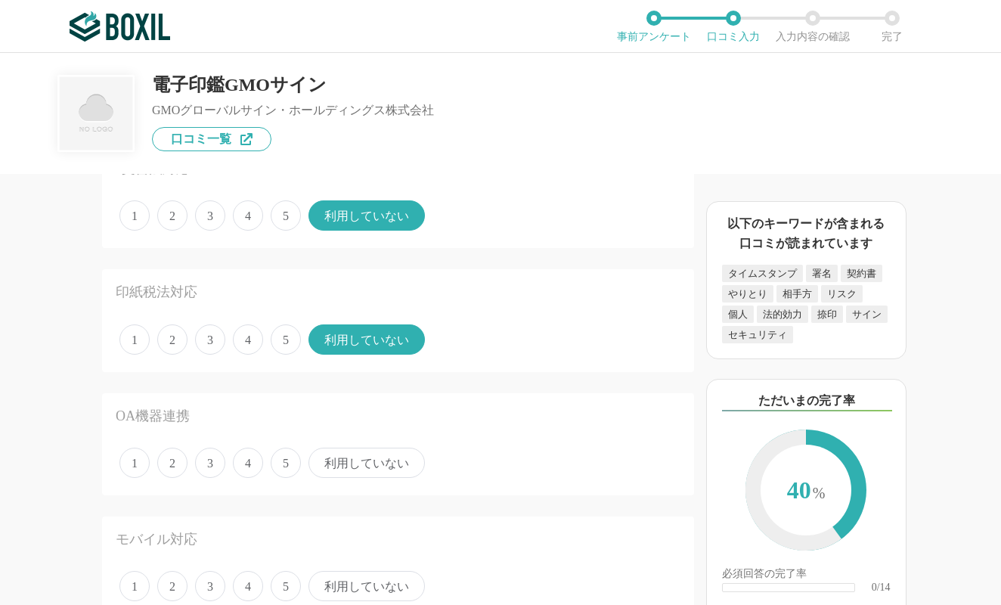
click at [289, 335] on span "5" at bounding box center [286, 339] width 30 height 30
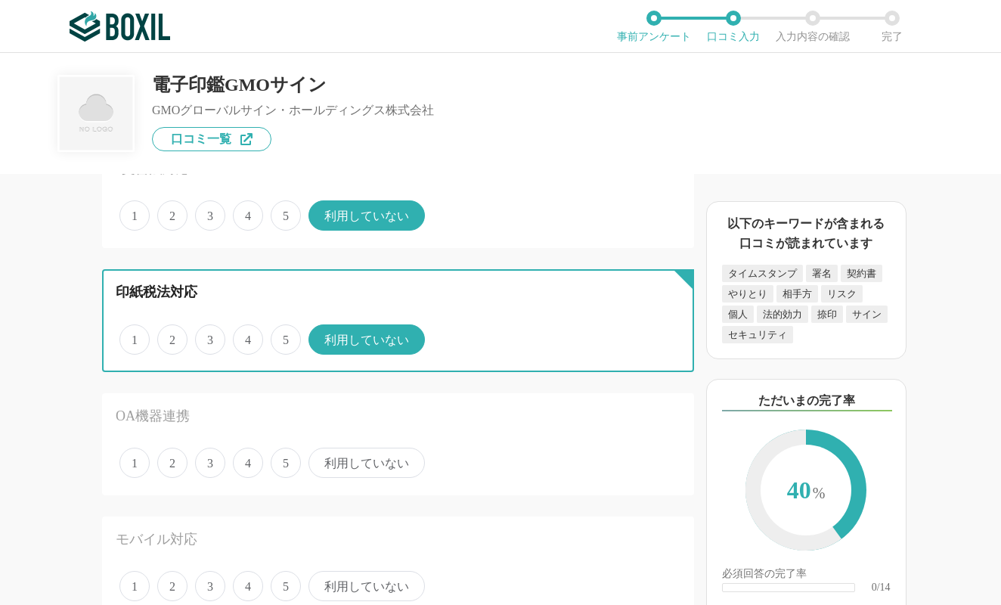
click at [284, 335] on input "5" at bounding box center [280, 332] width 10 height 10
radio input "true"
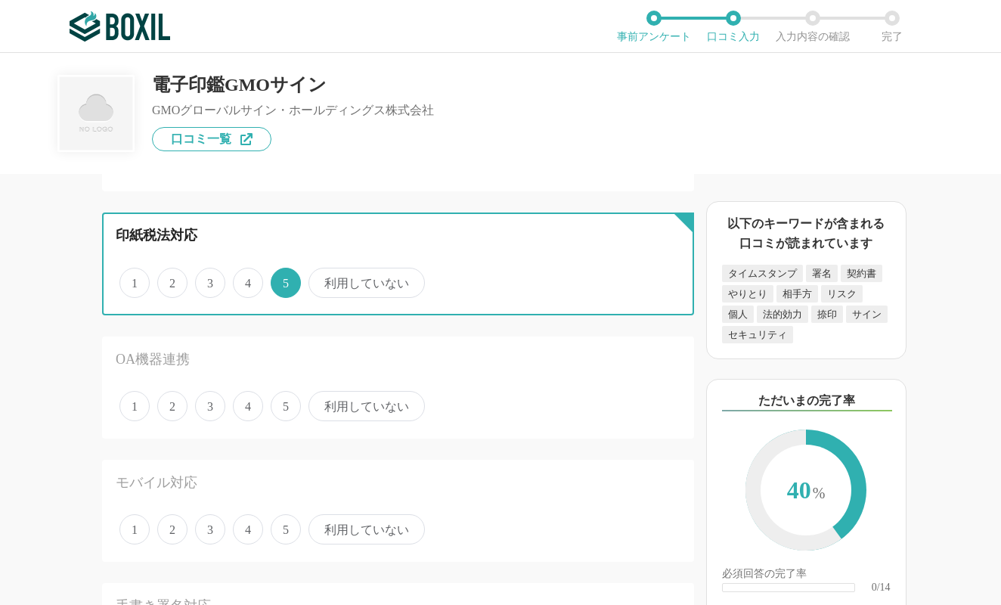
scroll to position [1573, 0]
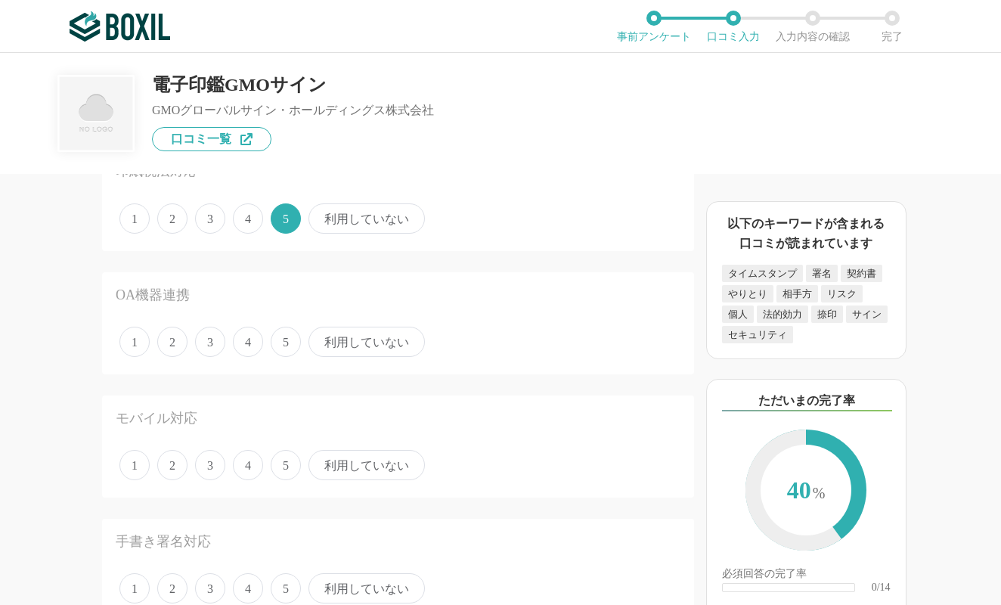
click at [338, 338] on span "利用していない" at bounding box center [367, 342] width 116 height 30
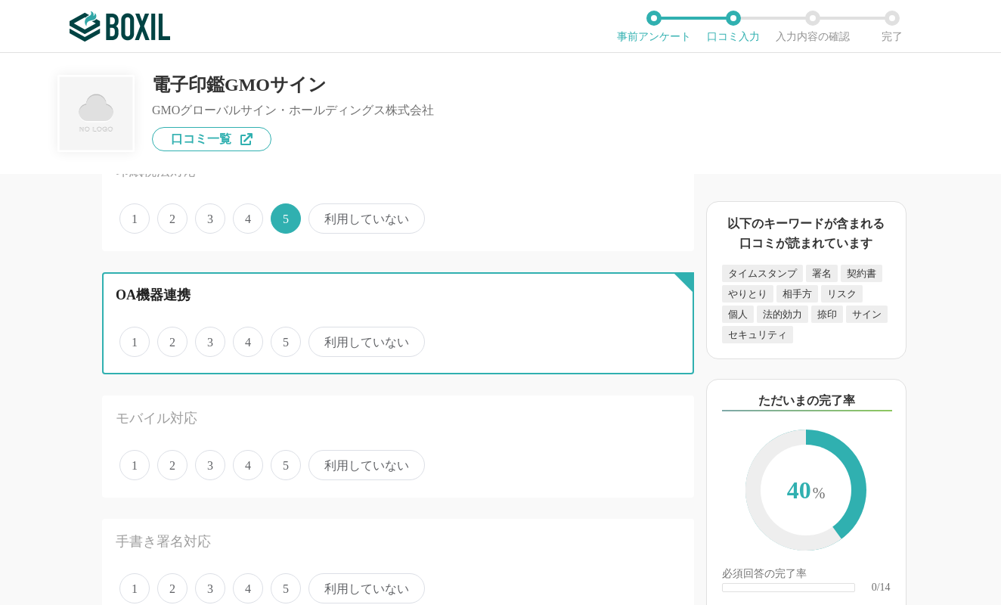
click at [322, 338] on input "利用していない" at bounding box center [317, 334] width 10 height 10
radio input "true"
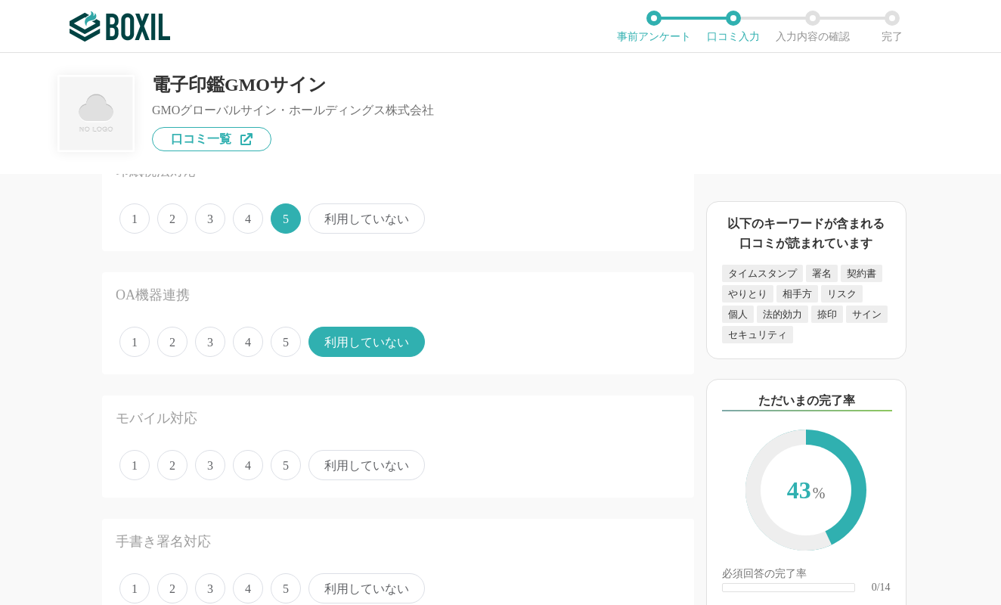
click at [325, 464] on span "利用していない" at bounding box center [367, 465] width 116 height 30
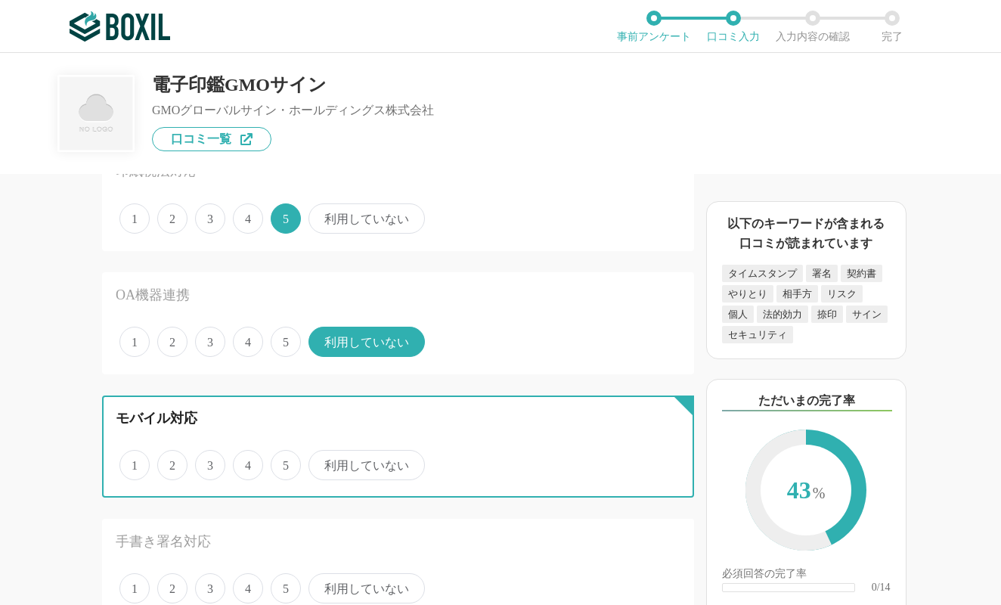
click at [322, 462] on input "利用していない" at bounding box center [317, 457] width 10 height 10
radio input "true"
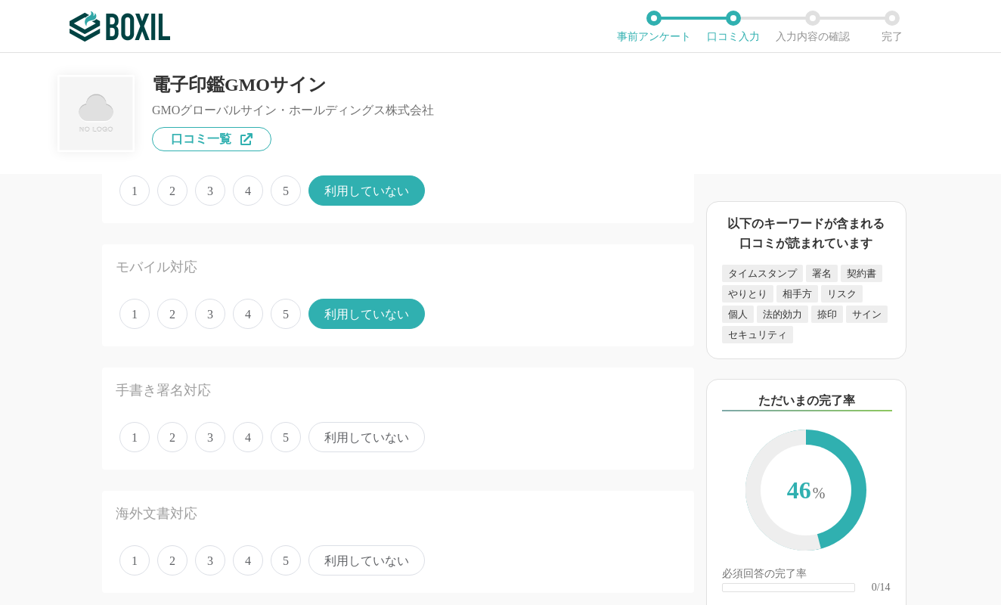
click at [283, 436] on span "5" at bounding box center [286, 437] width 30 height 30
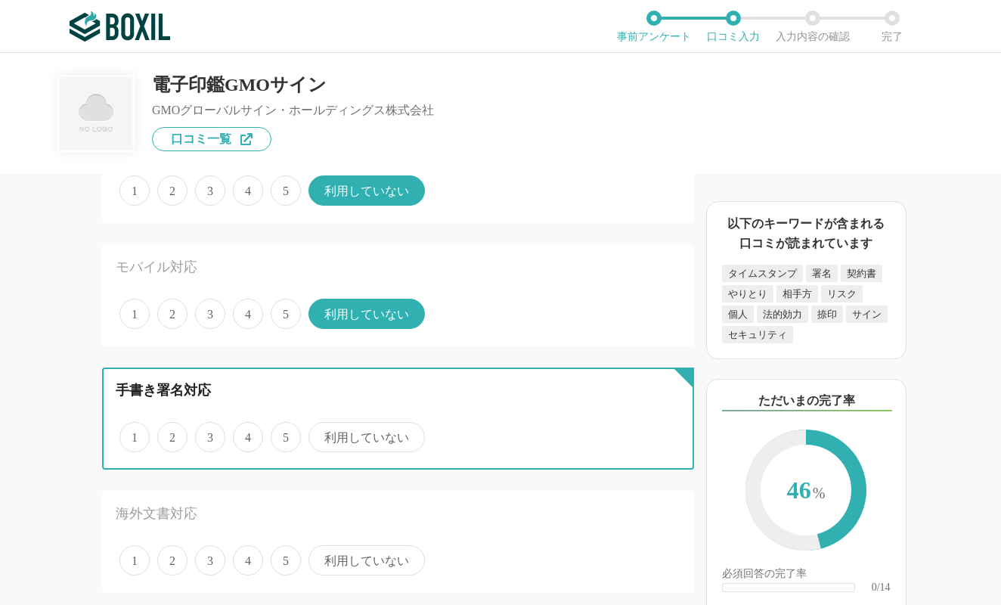
click at [283, 434] on input "5" at bounding box center [280, 429] width 10 height 10
radio input "true"
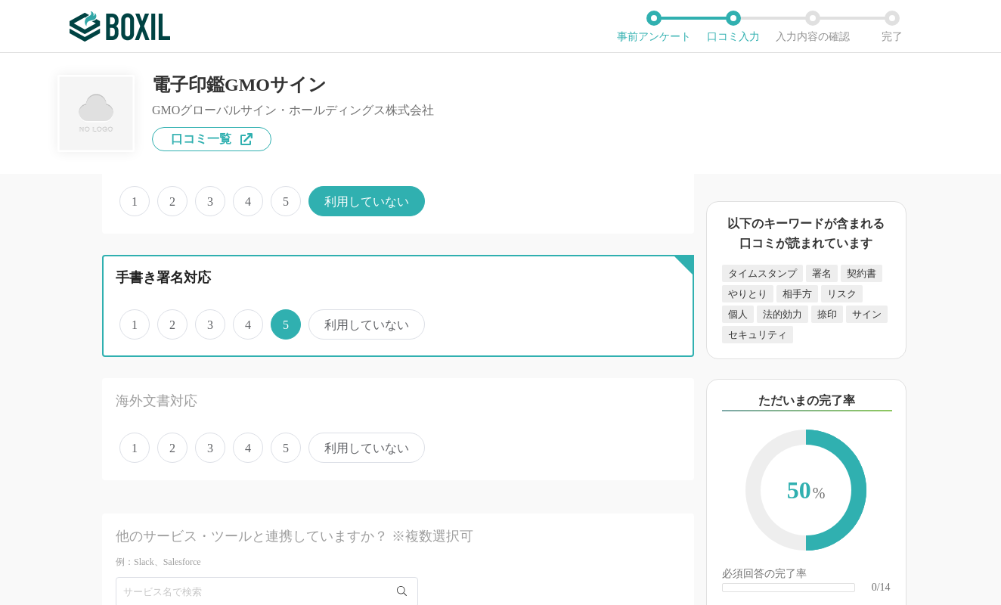
scroll to position [1876, 0]
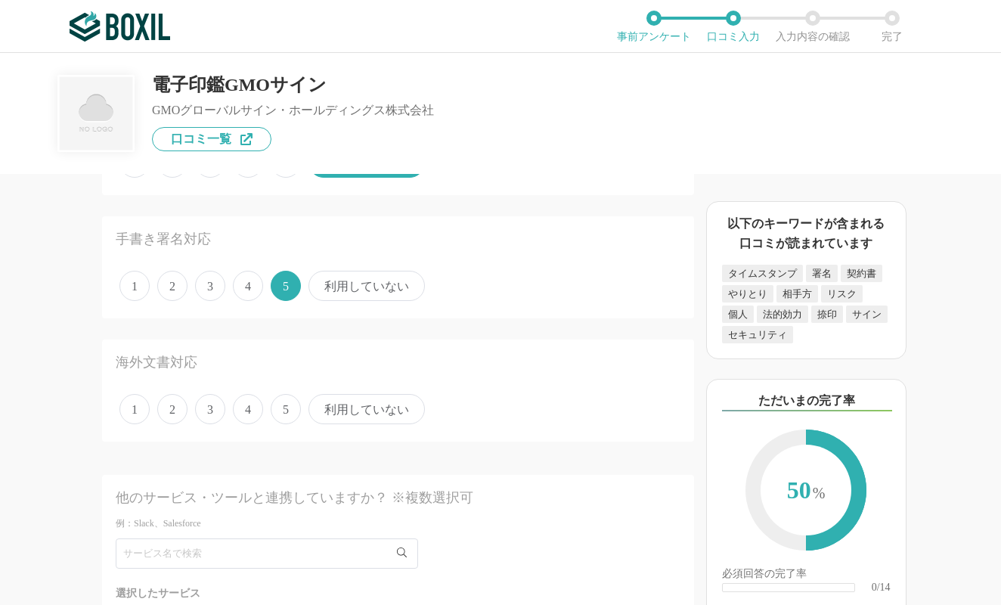
click at [334, 414] on span "利用していない" at bounding box center [367, 409] width 116 height 30
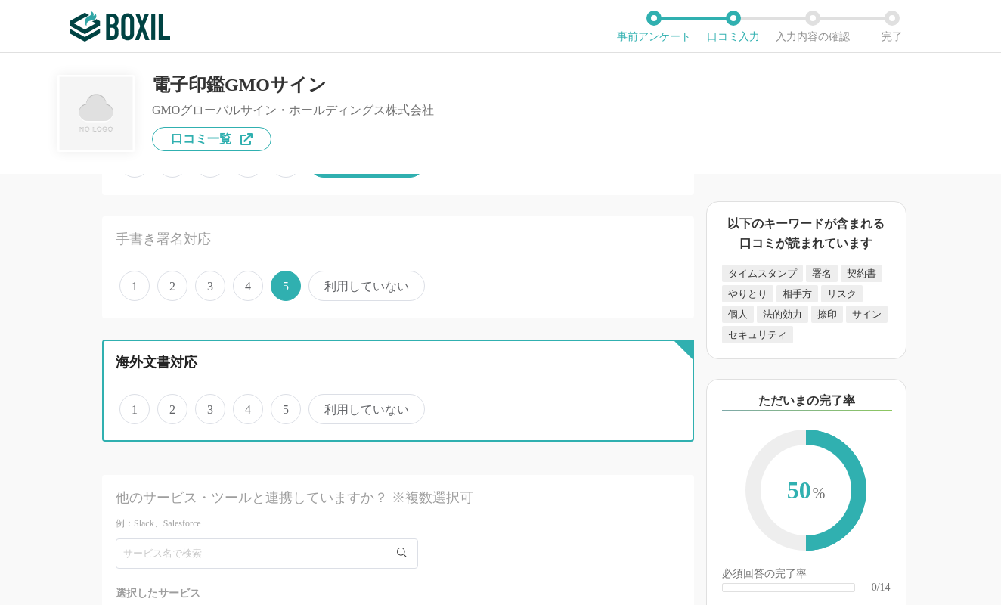
click at [322, 406] on input "利用していない" at bounding box center [317, 401] width 10 height 10
radio input "true"
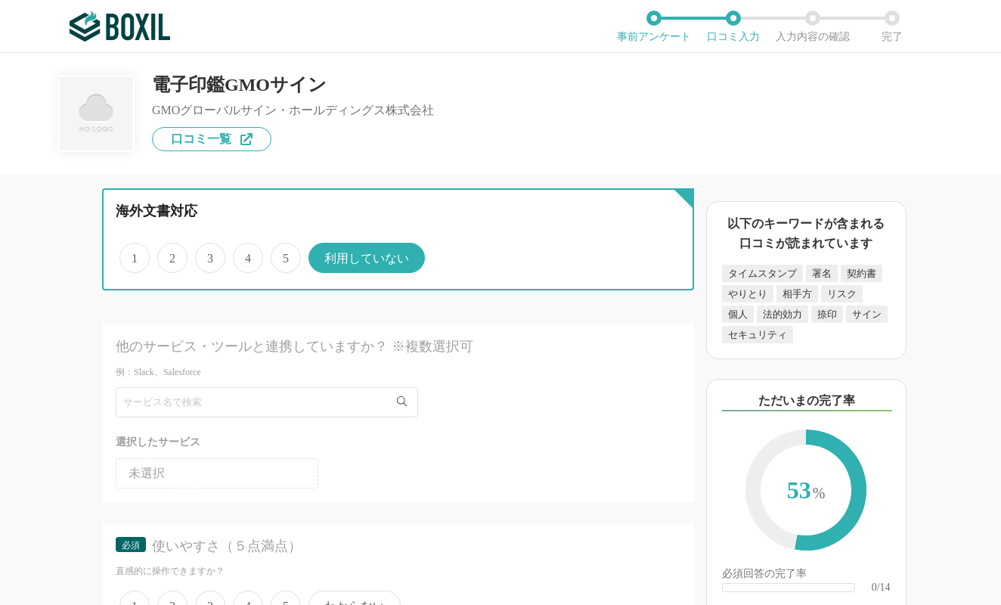
scroll to position [2178, 0]
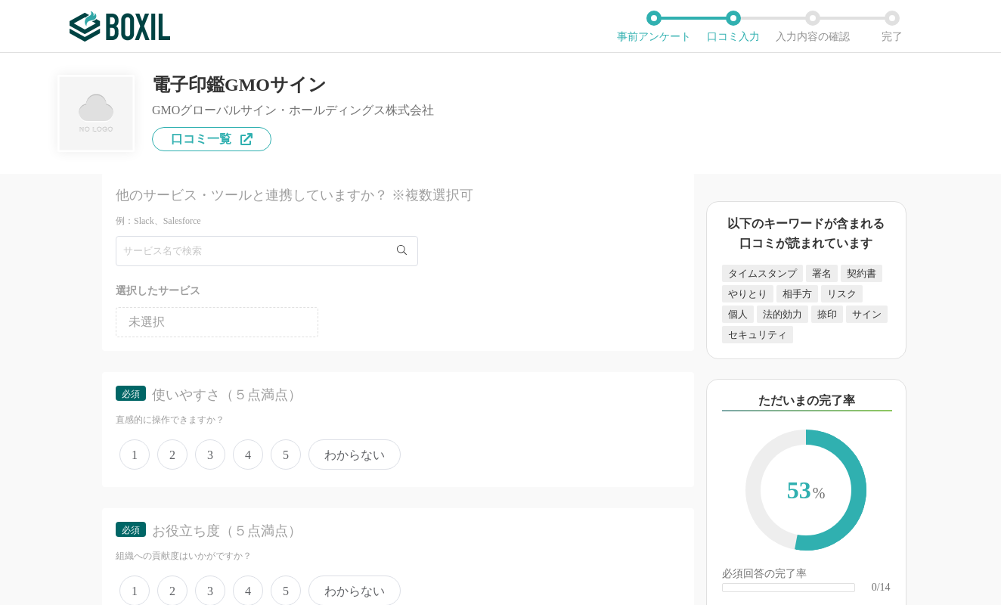
click at [285, 448] on span "5" at bounding box center [286, 454] width 30 height 30
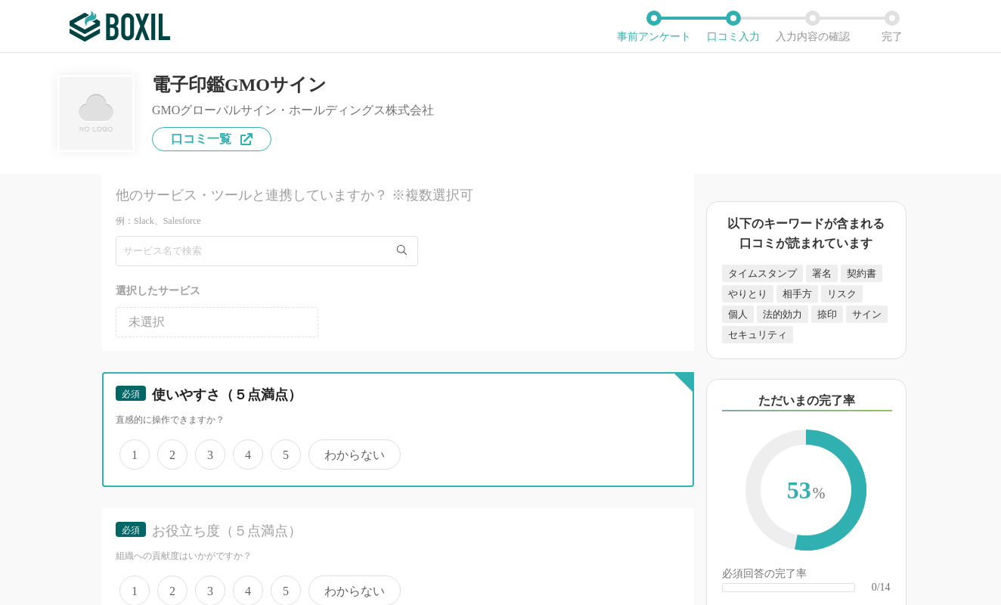
click at [284, 448] on input "5" at bounding box center [280, 447] width 10 height 10
radio input "true"
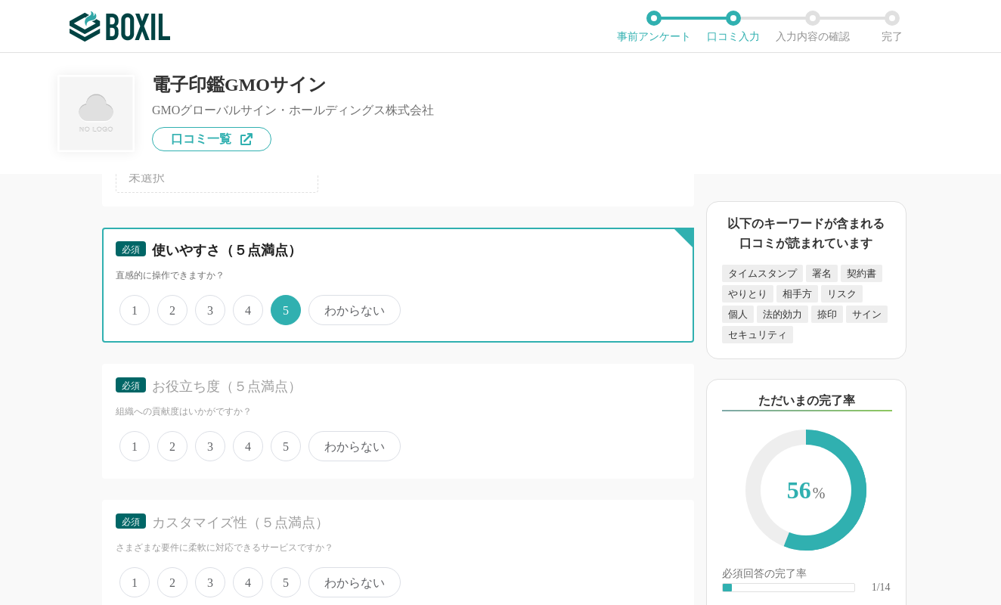
scroll to position [2360, 0]
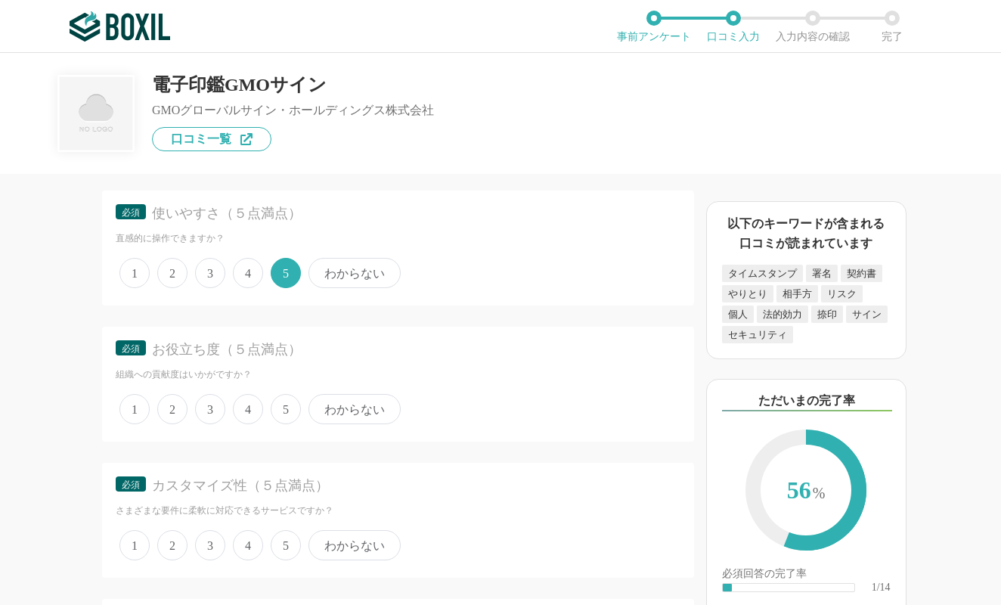
click at [282, 405] on span "5" at bounding box center [286, 409] width 30 height 30
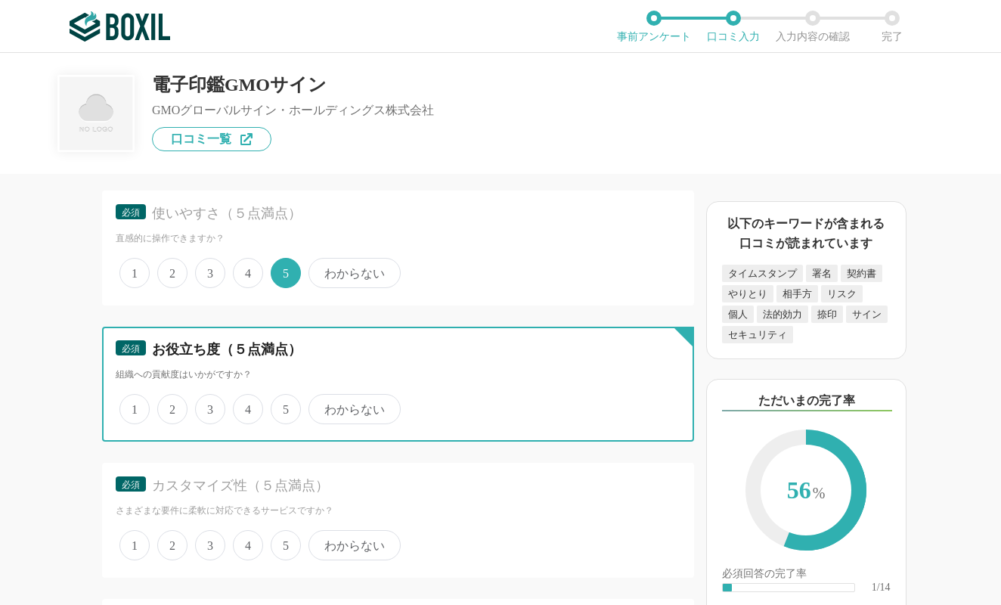
click at [282, 405] on input "5" at bounding box center [280, 401] width 10 height 10
radio input "true"
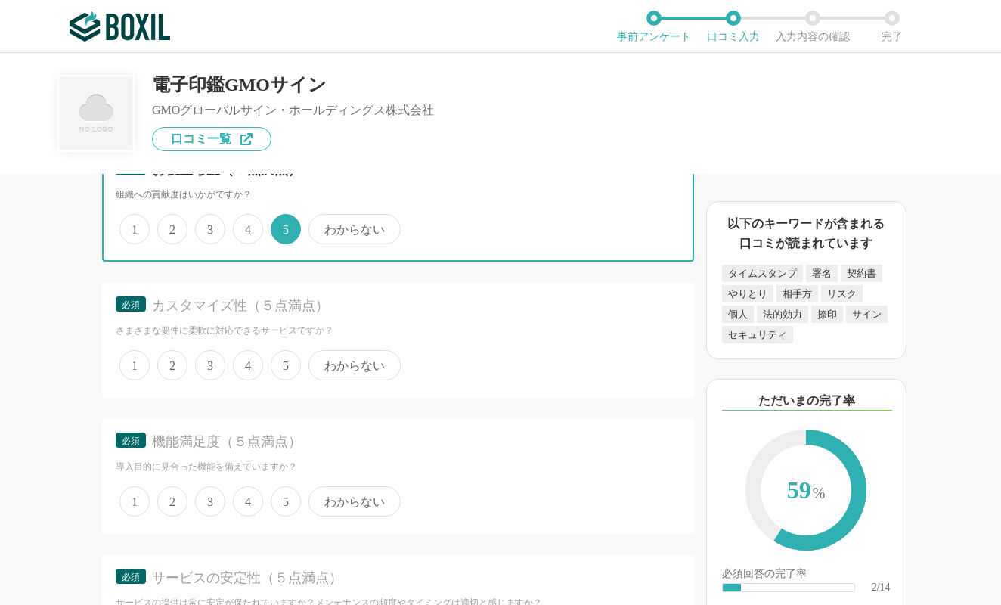
scroll to position [2541, 0]
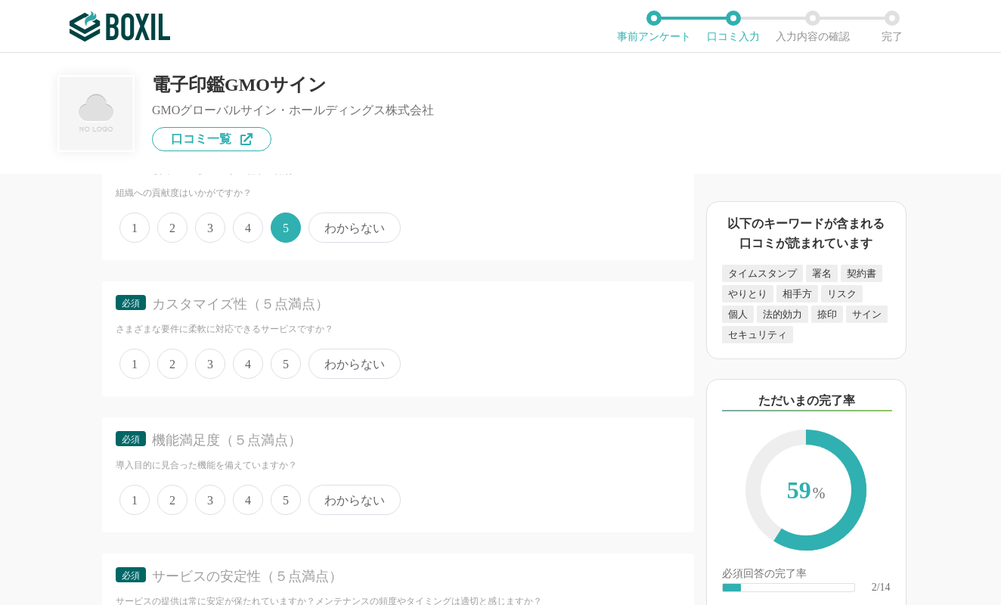
click at [325, 365] on span "わからない" at bounding box center [355, 364] width 92 height 30
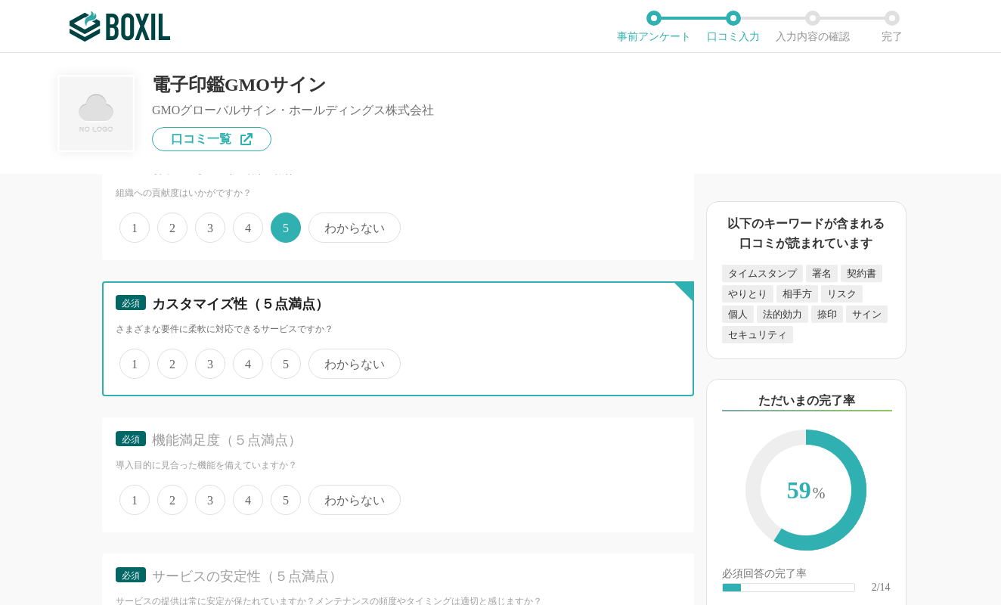
click at [322, 361] on input "わからない" at bounding box center [317, 356] width 10 height 10
radio input "true"
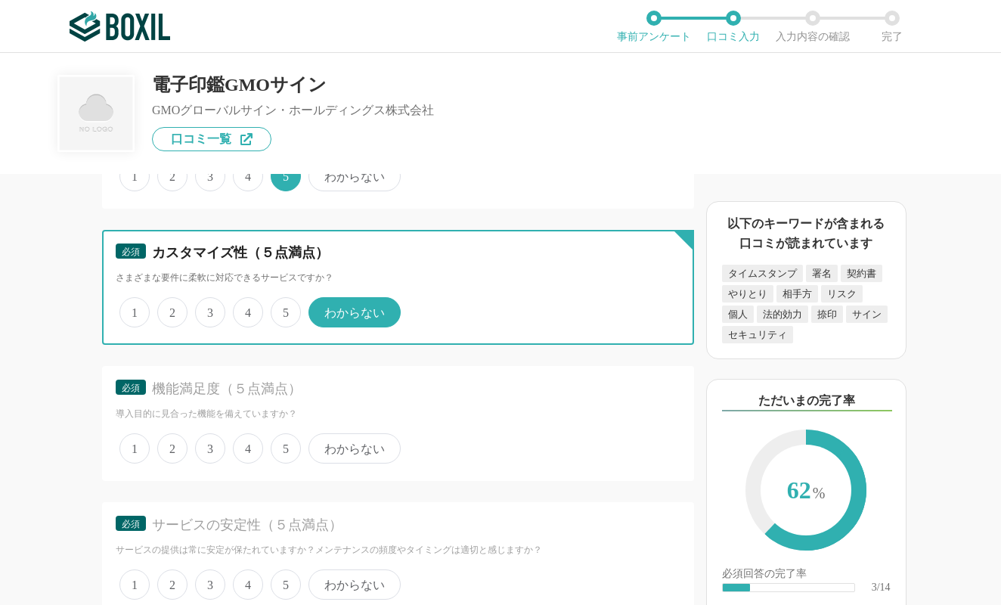
scroll to position [2662, 0]
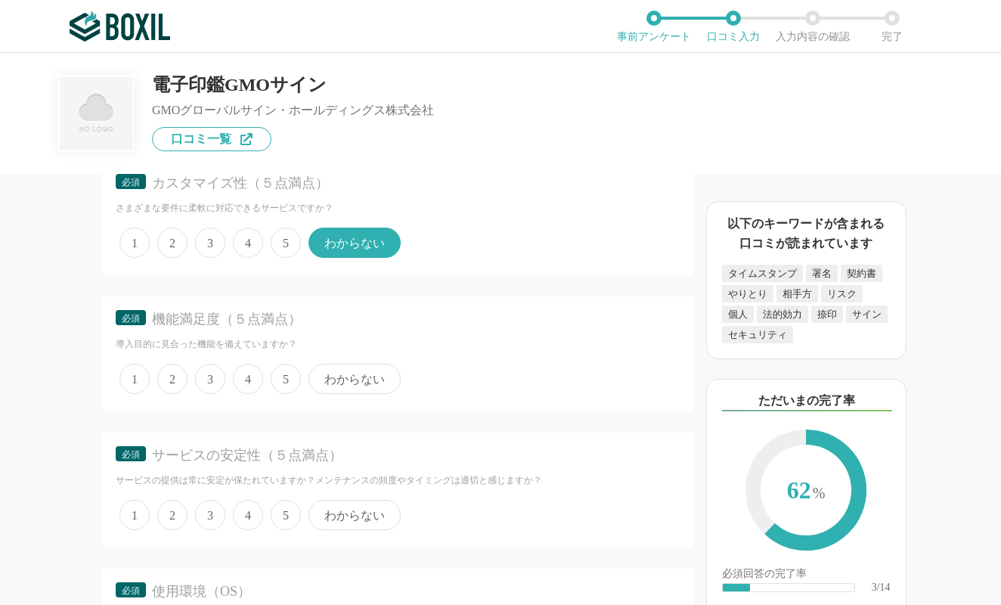
click at [243, 374] on span "4" at bounding box center [248, 379] width 30 height 30
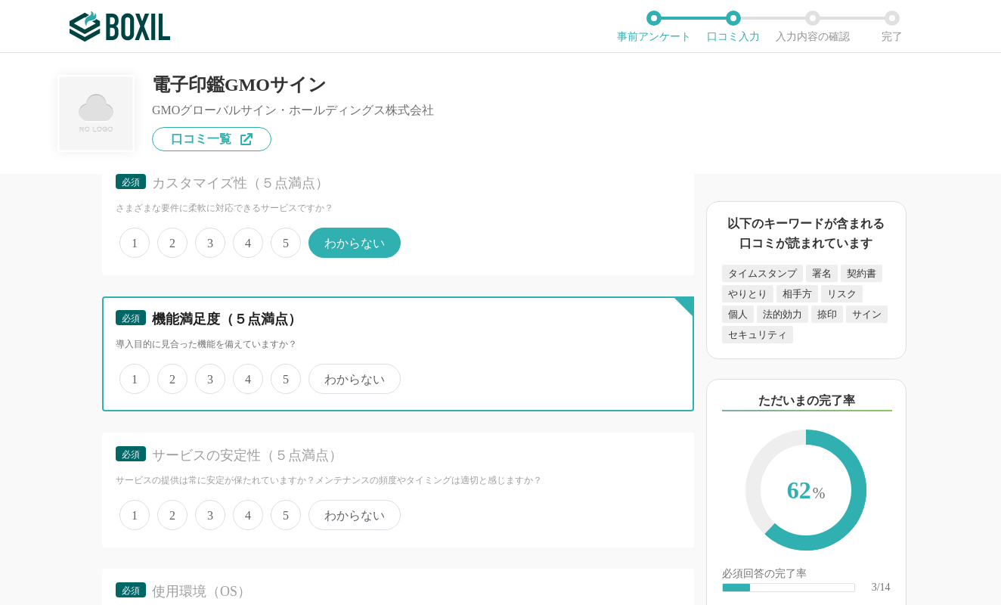
click at [243, 374] on input "4" at bounding box center [242, 371] width 10 height 10
radio input "true"
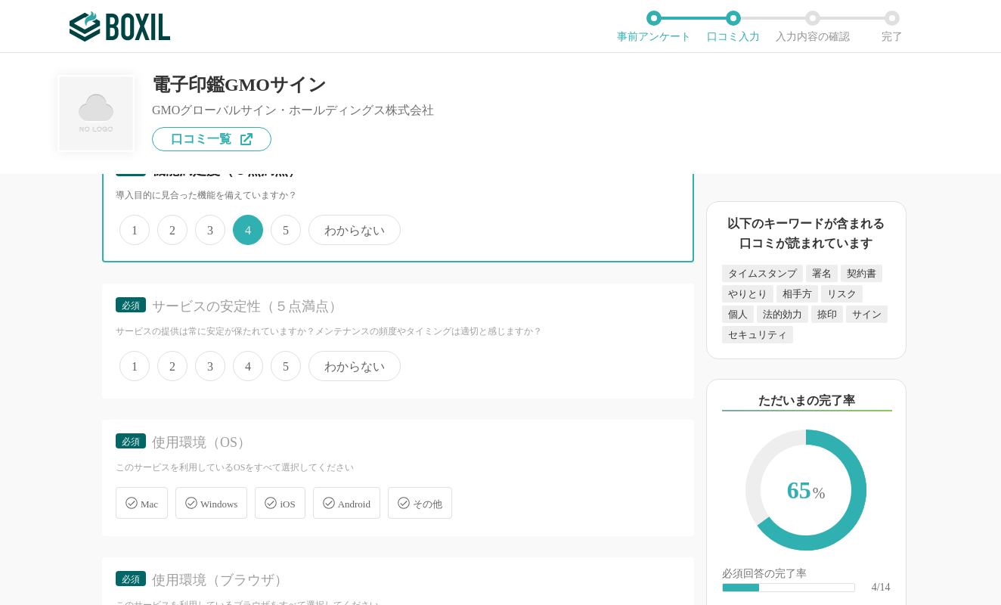
scroll to position [2813, 0]
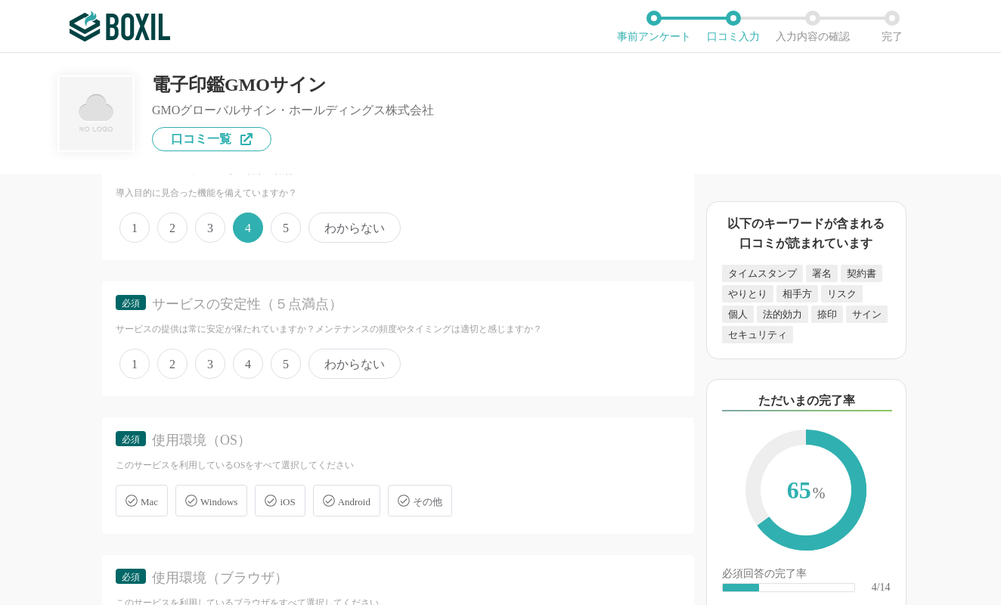
click at [287, 356] on span "5" at bounding box center [286, 364] width 30 height 30
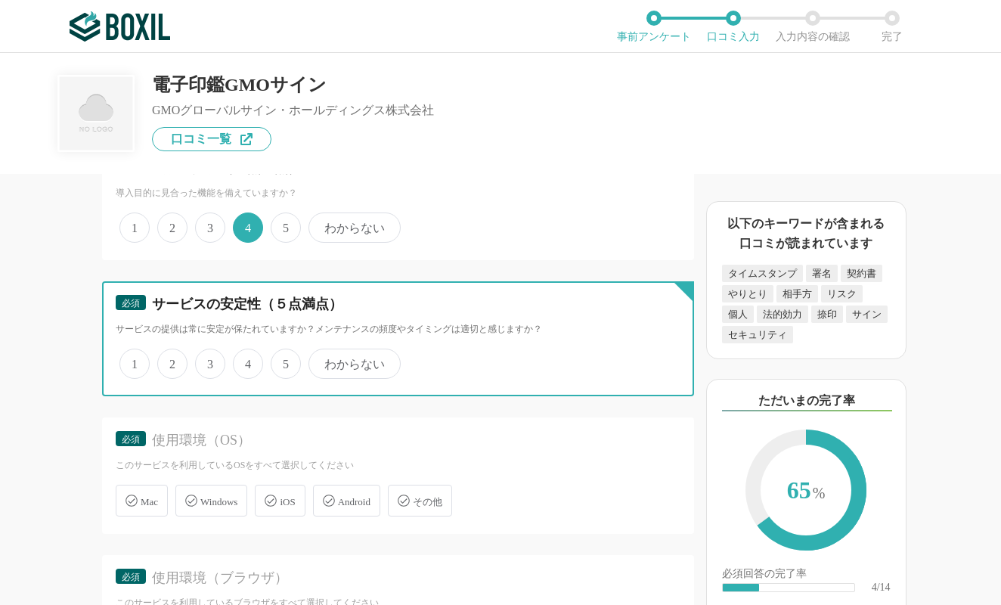
click at [284, 356] on input "5" at bounding box center [280, 356] width 10 height 10
radio input "true"
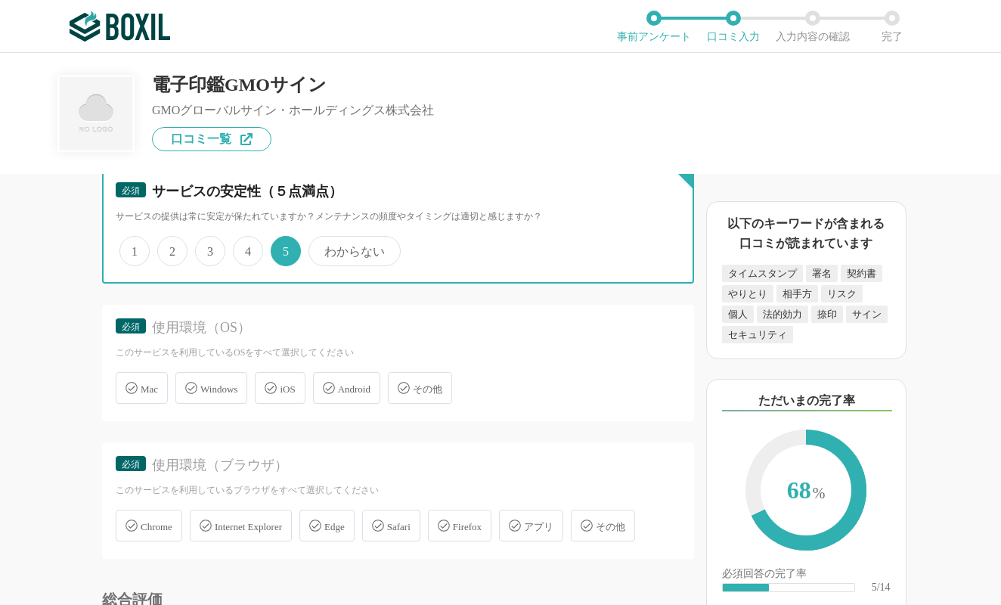
scroll to position [2934, 0]
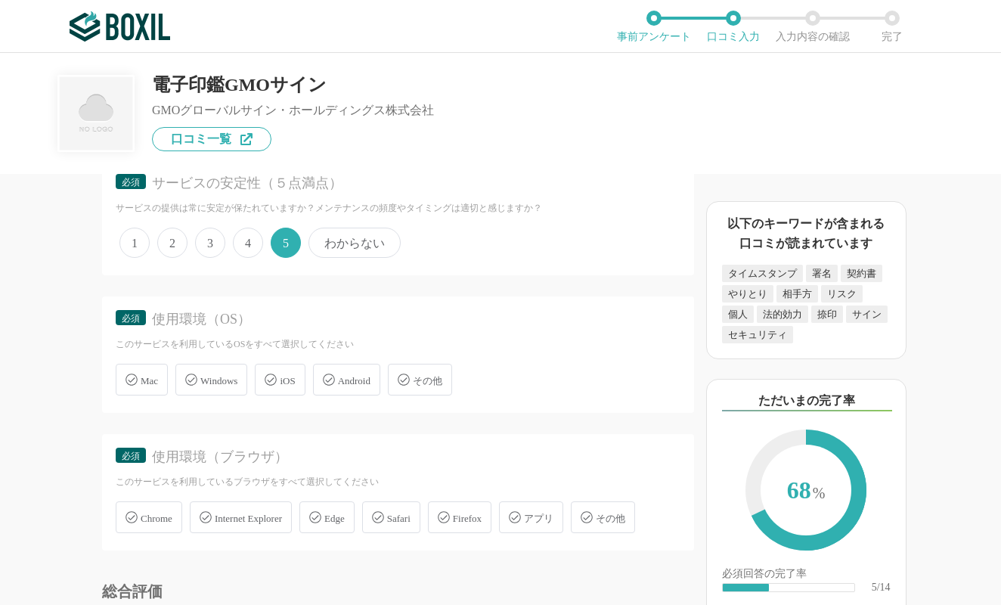
click at [234, 376] on span "Windows" at bounding box center [218, 380] width 37 height 11
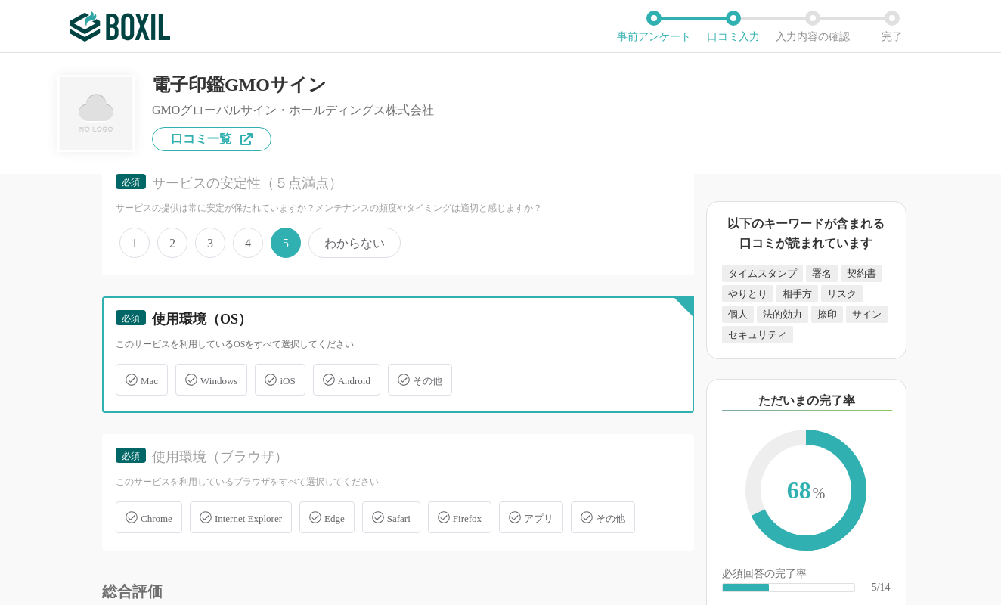
click at [188, 376] on input "Windows" at bounding box center [183, 371] width 10 height 10
checkbox input "true"
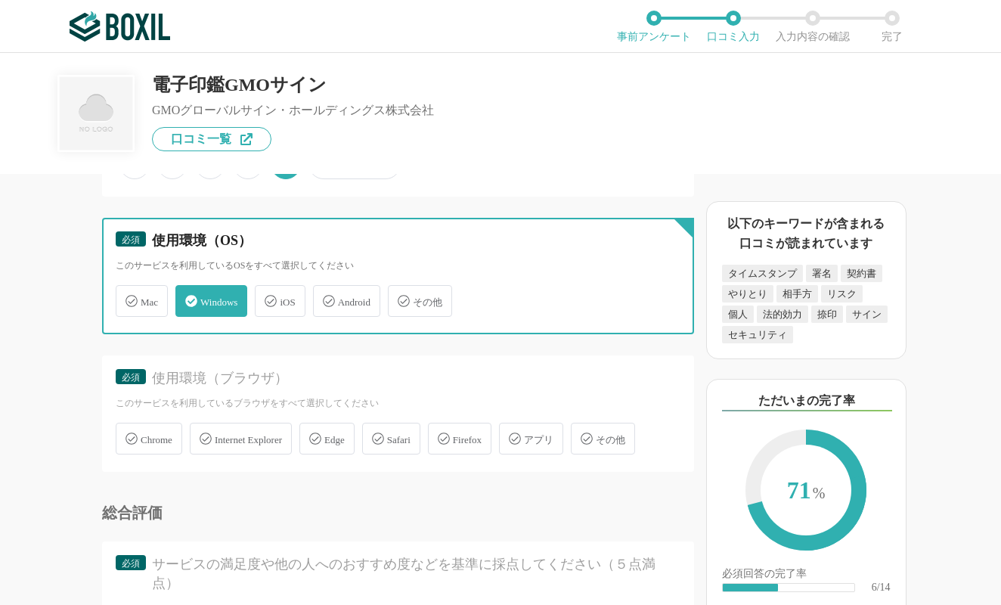
scroll to position [3055, 0]
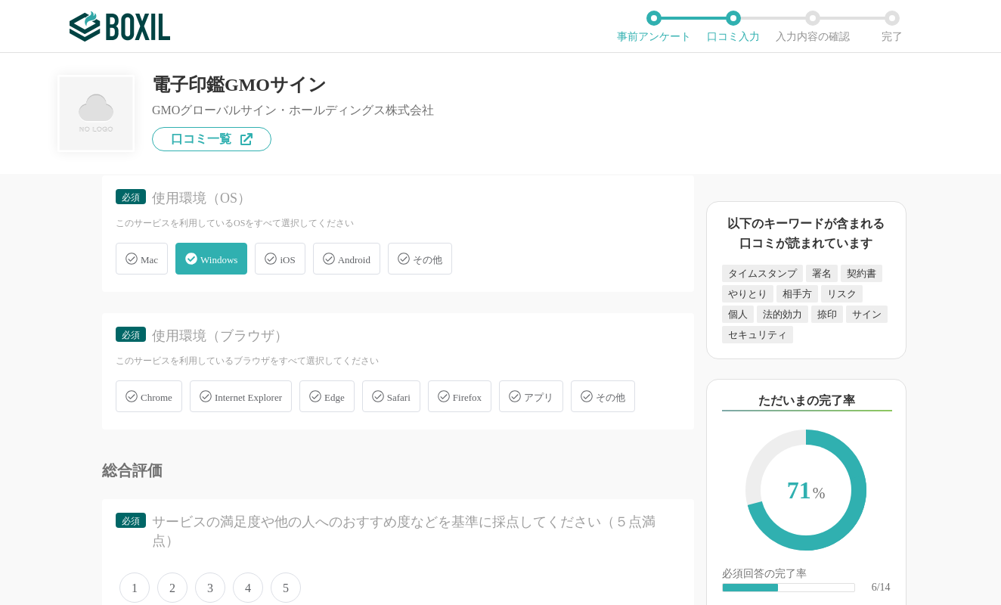
click at [154, 398] on span "Chrome" at bounding box center [157, 397] width 32 height 11
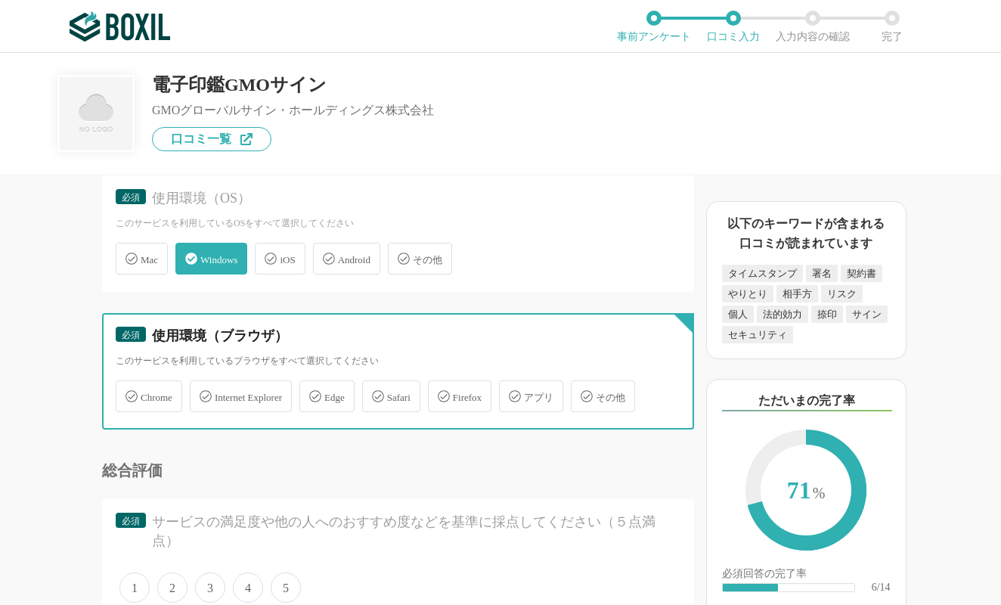
click at [129, 393] on input "Chrome" at bounding box center [124, 388] width 10 height 10
checkbox input "true"
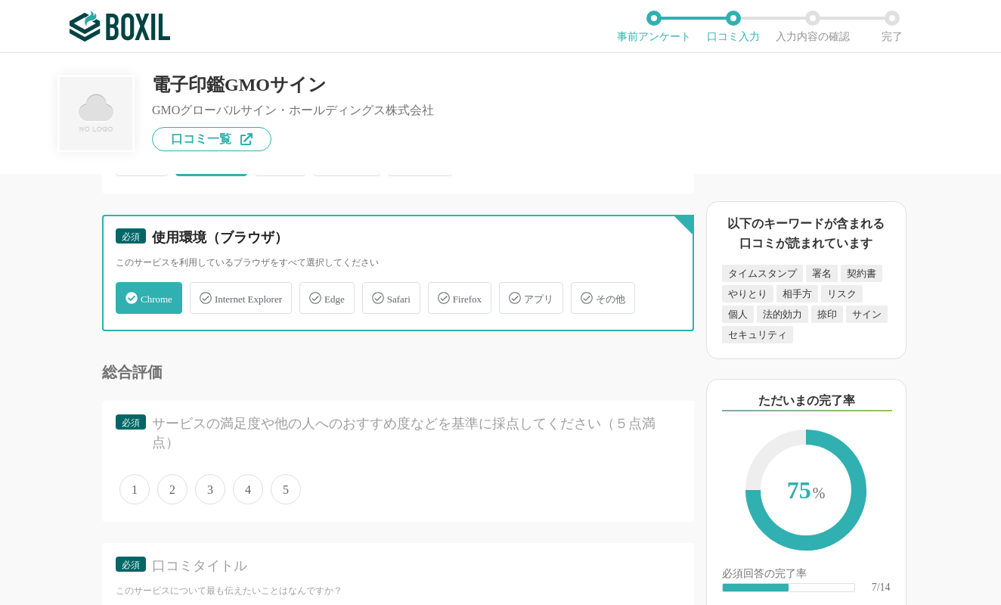
scroll to position [3207, 0]
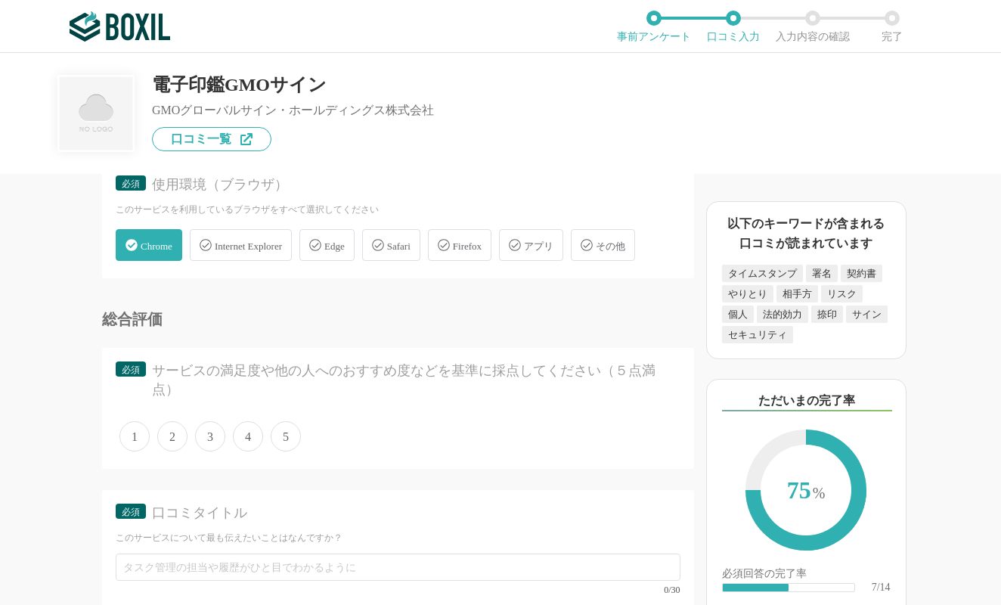
click at [282, 436] on span "5" at bounding box center [286, 436] width 30 height 30
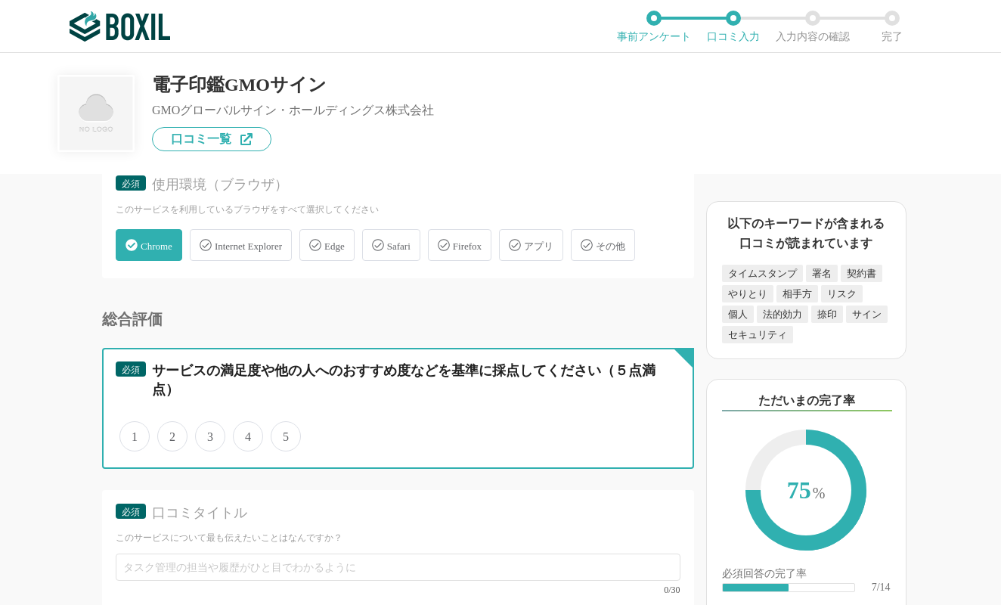
click at [282, 433] on input "5" at bounding box center [280, 429] width 10 height 10
radio input "true"
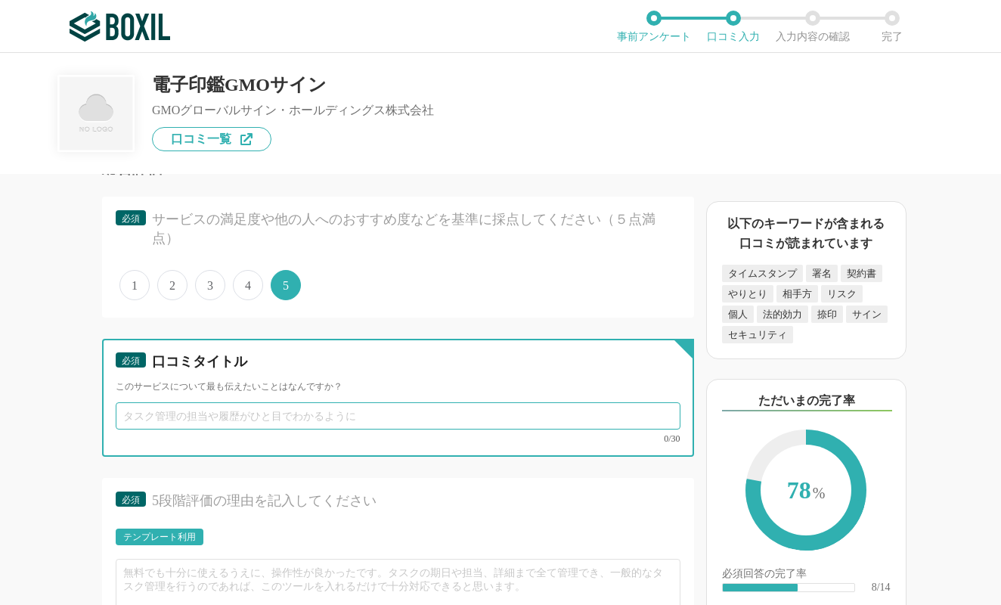
click at [284, 411] on input "text" at bounding box center [398, 415] width 565 height 27
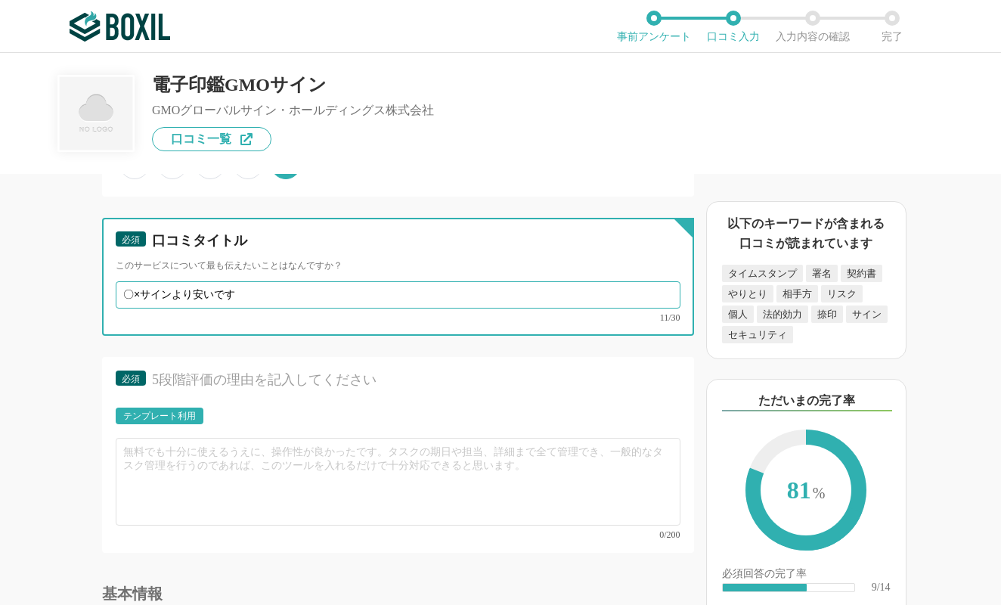
type input "〇×サインより安いです"
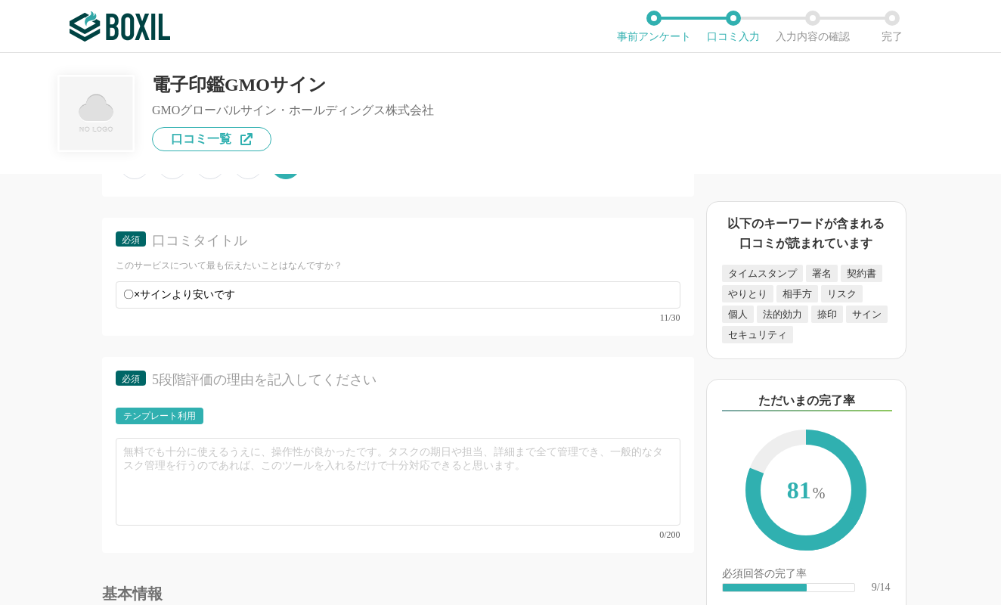
click at [341, 380] on div "5段階評価の理由を記入してください" at bounding box center [406, 380] width 508 height 19
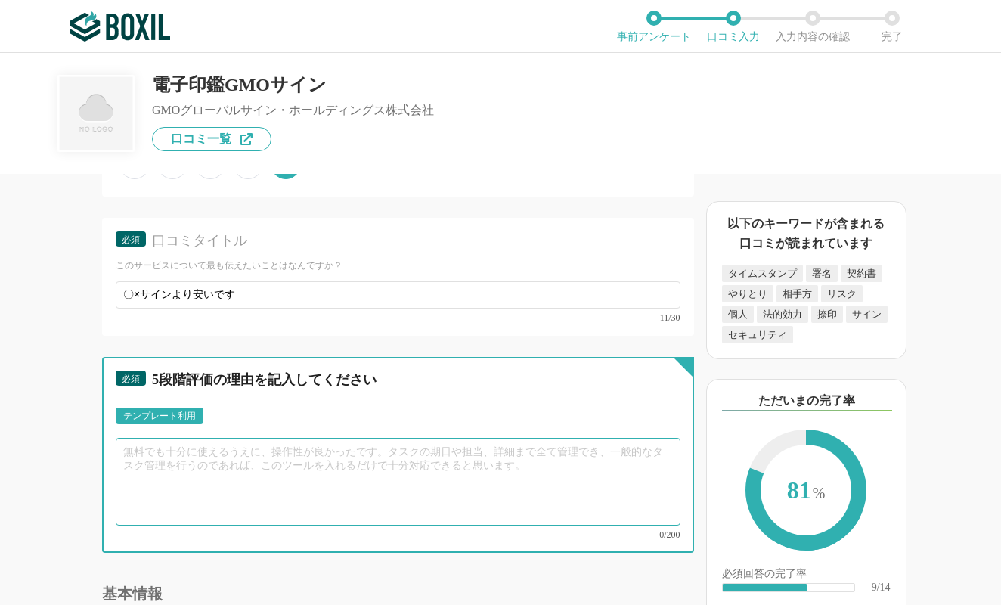
click at [327, 464] on textarea at bounding box center [398, 482] width 565 height 88
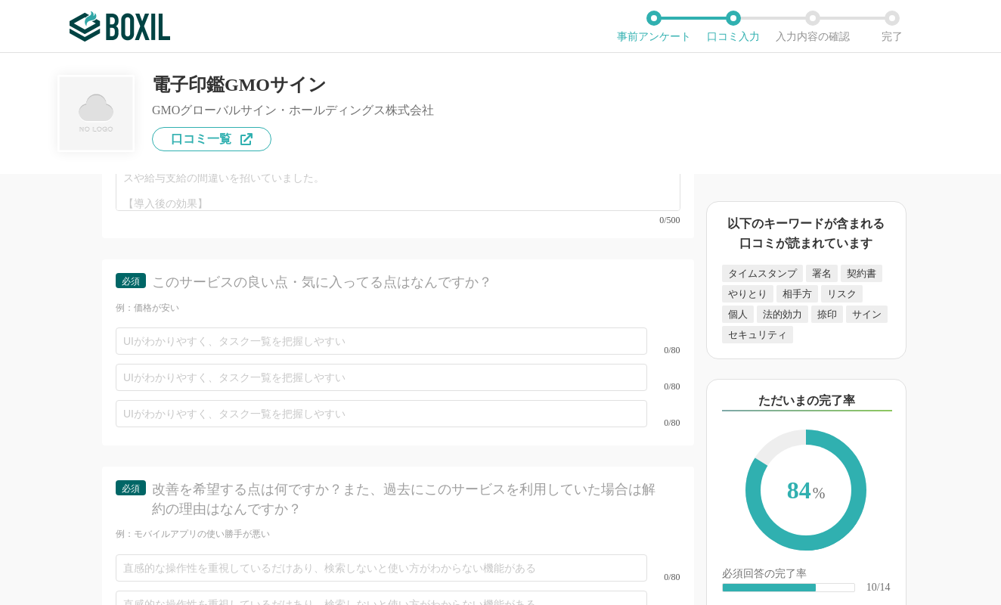
scroll to position [4114, 0]
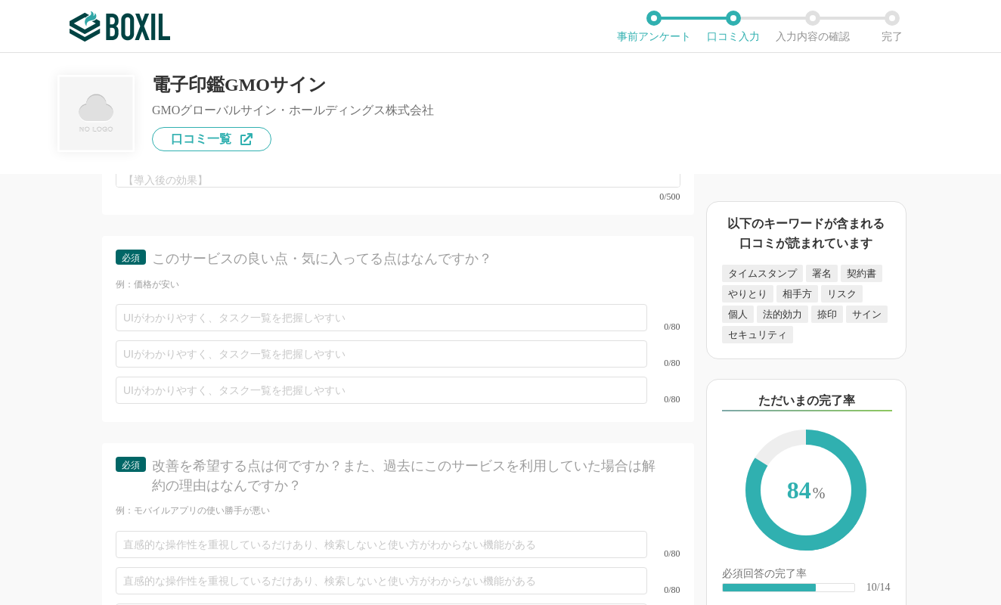
type textarea "まず、送信元も受取手も直感的に操作できるので説明が不要なこと。 なんでもっと早く導入しなかったんだろう・・・！ 別会社の〇×サインより送信料もかなり安いです。…"
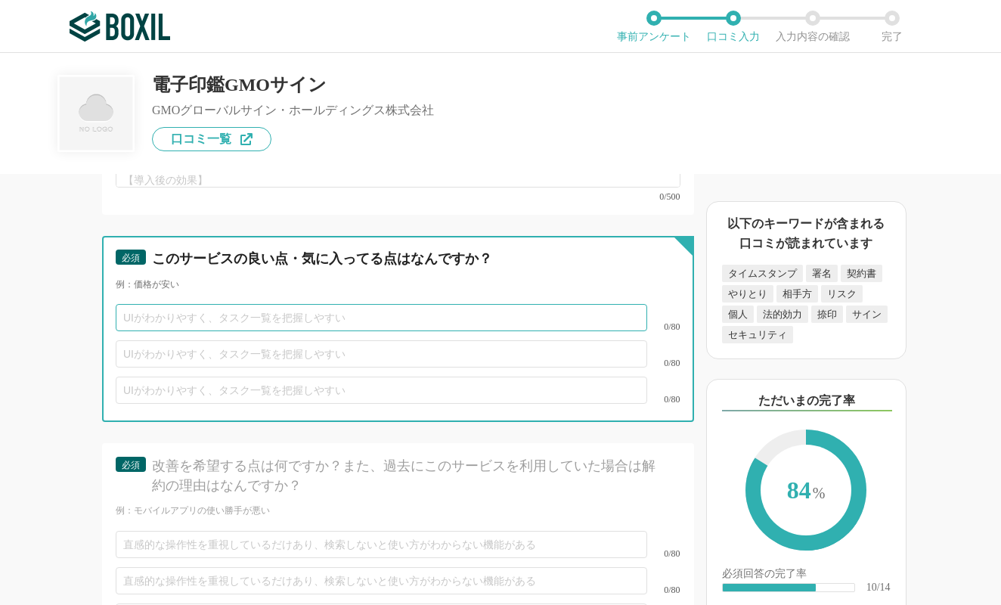
click at [336, 330] on input "text" at bounding box center [382, 317] width 532 height 27
type input "か"
type input "よ"
type input "直感的に操作できる"
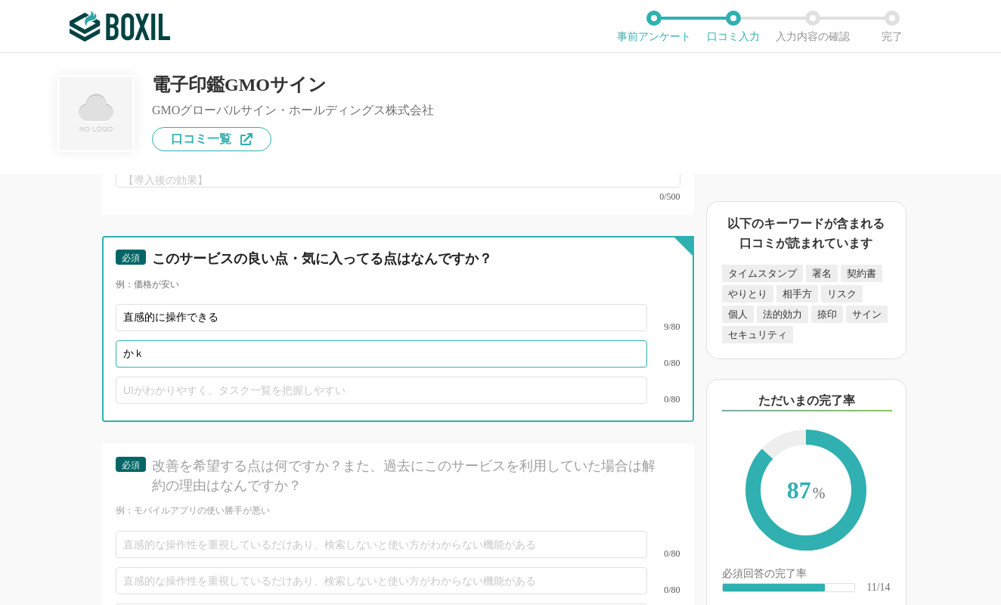
type input "か"
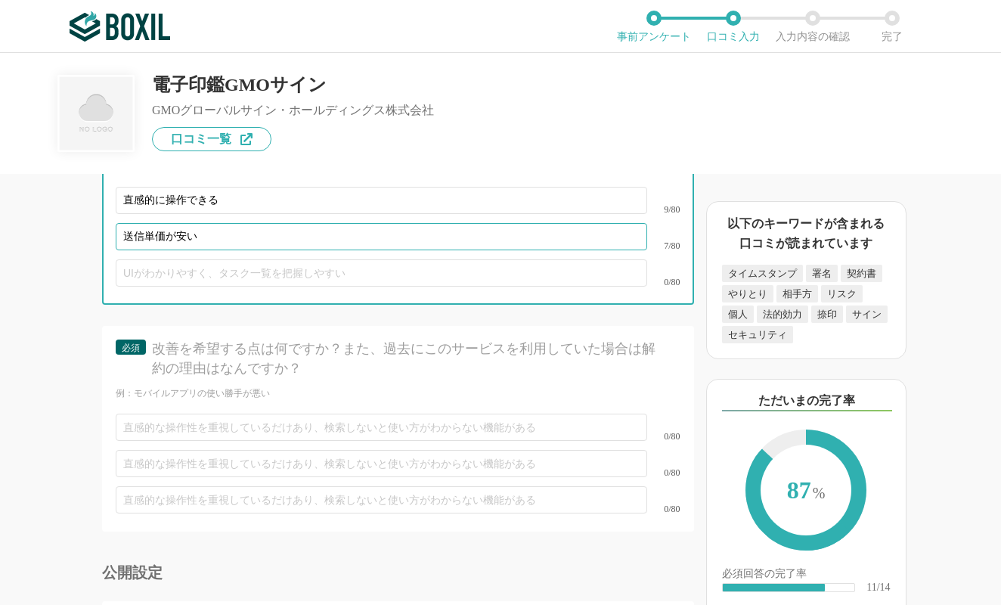
scroll to position [4265, 0]
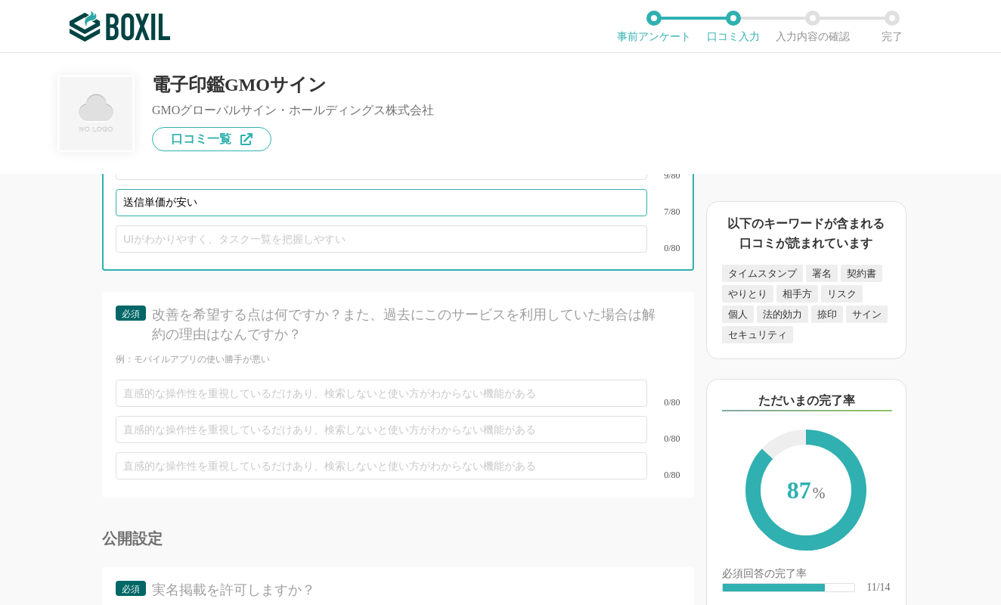
type input "送信単価が安い"
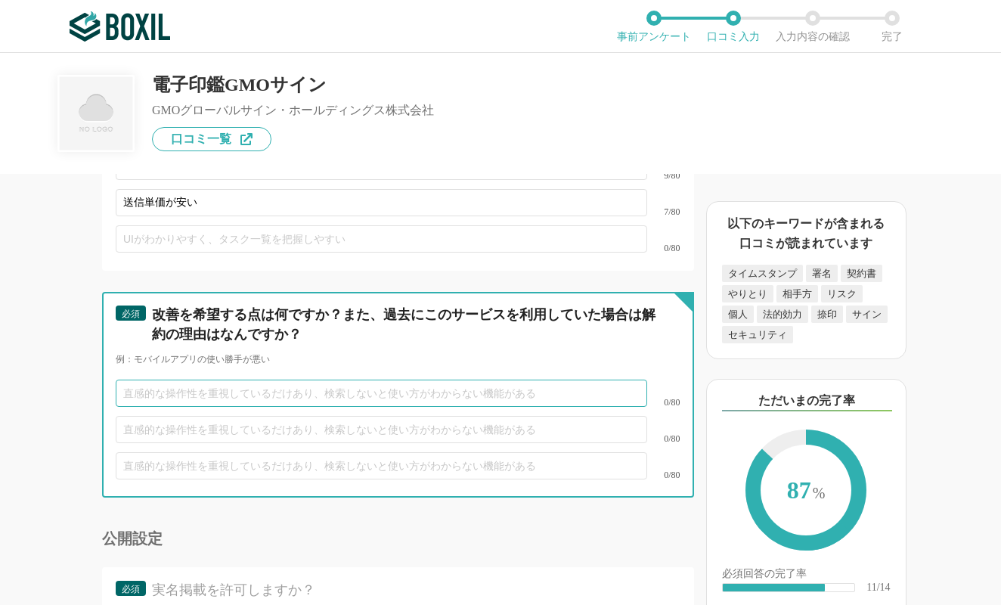
click at [231, 407] on input "text" at bounding box center [382, 393] width 532 height 27
type input "管理者機能以外の権限に自由度を持たせてほしい"
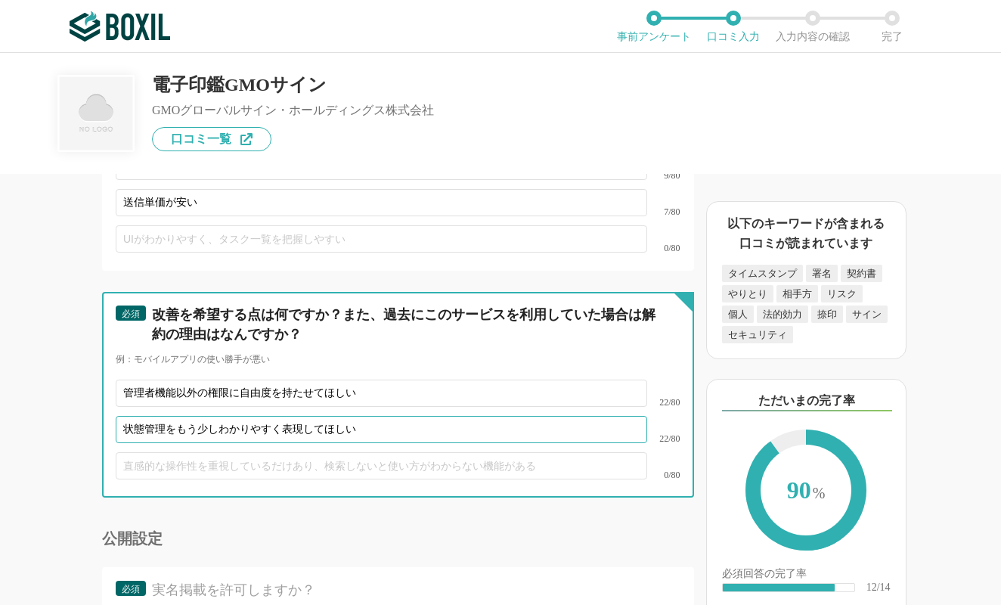
type input "状態管理をもう少しわかりやすく表現してほしい"
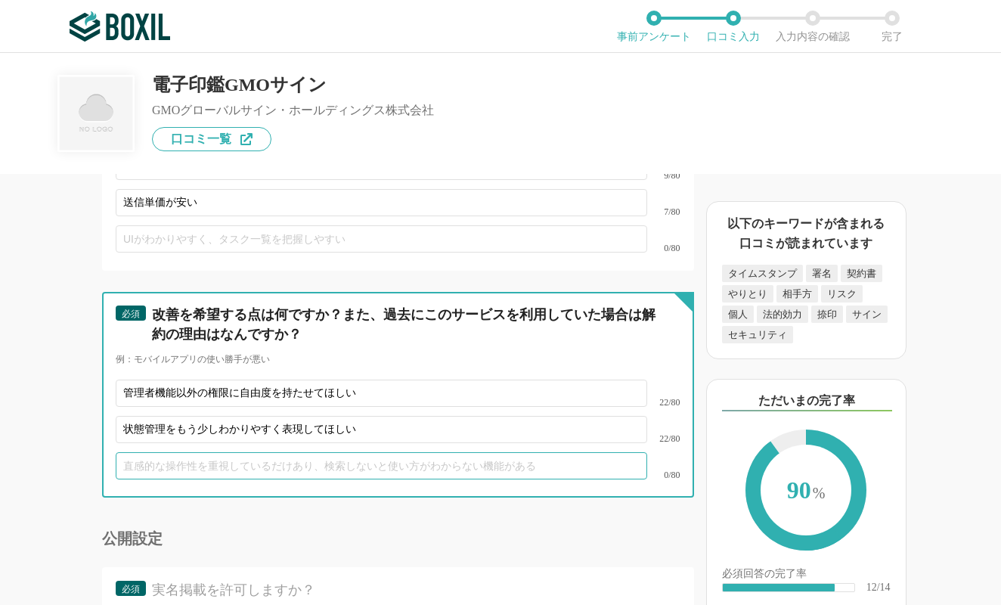
click at [313, 467] on input "text" at bounding box center [382, 465] width 532 height 27
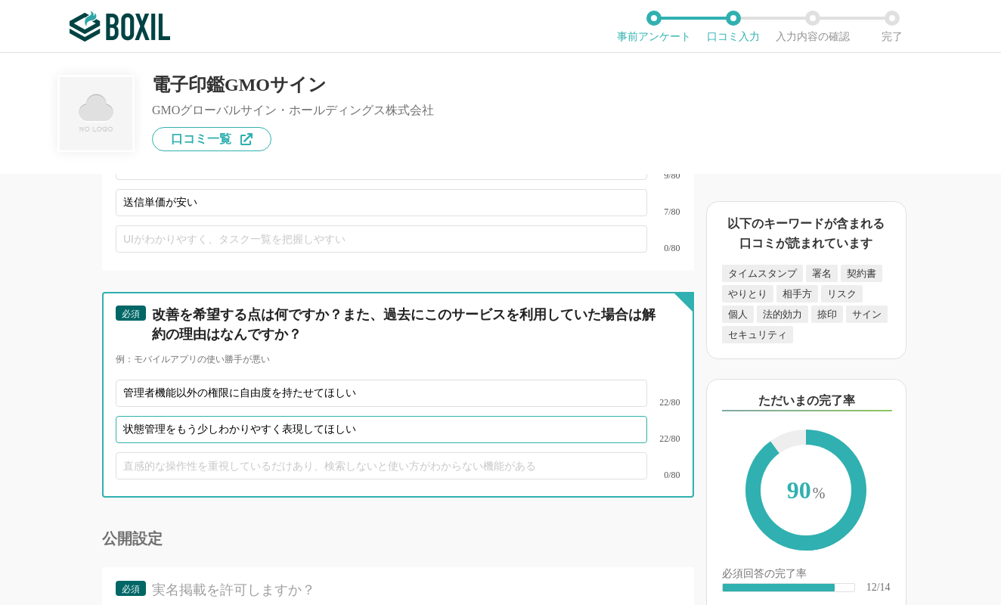
drag, startPoint x: 360, startPoint y: 444, endPoint x: 114, endPoint y: 439, distance: 245.9
click at [116, 439] on input "状態管理をもう少しわかりやすく表現してほしい" at bounding box center [382, 429] width 532 height 27
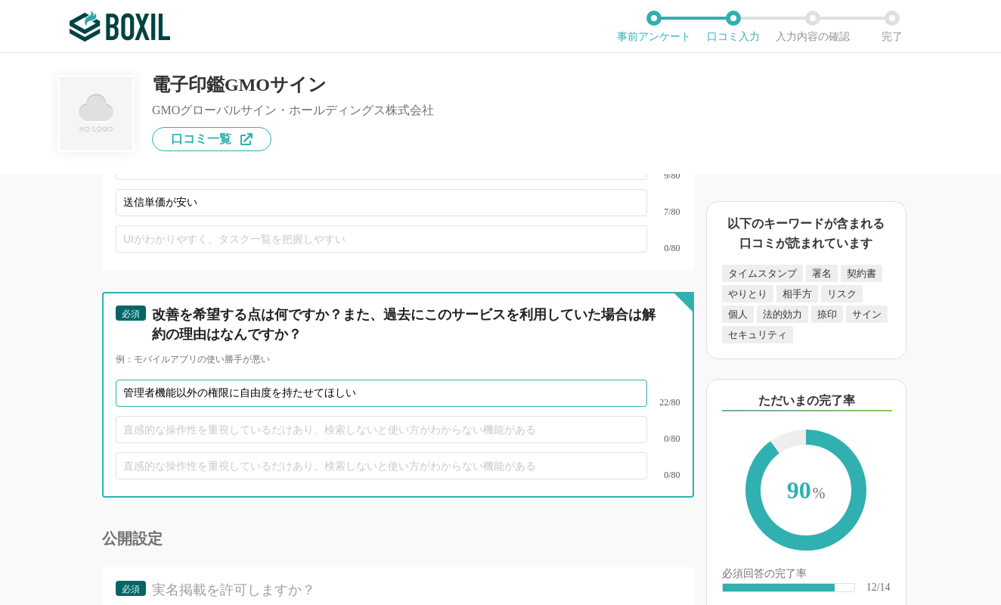
click at [240, 404] on input "管理者機能以外の権限に自由度を持たせてほしい" at bounding box center [382, 393] width 532 height 27
type input "管理者機能以外の権限に、自由度を持たせてほしい"
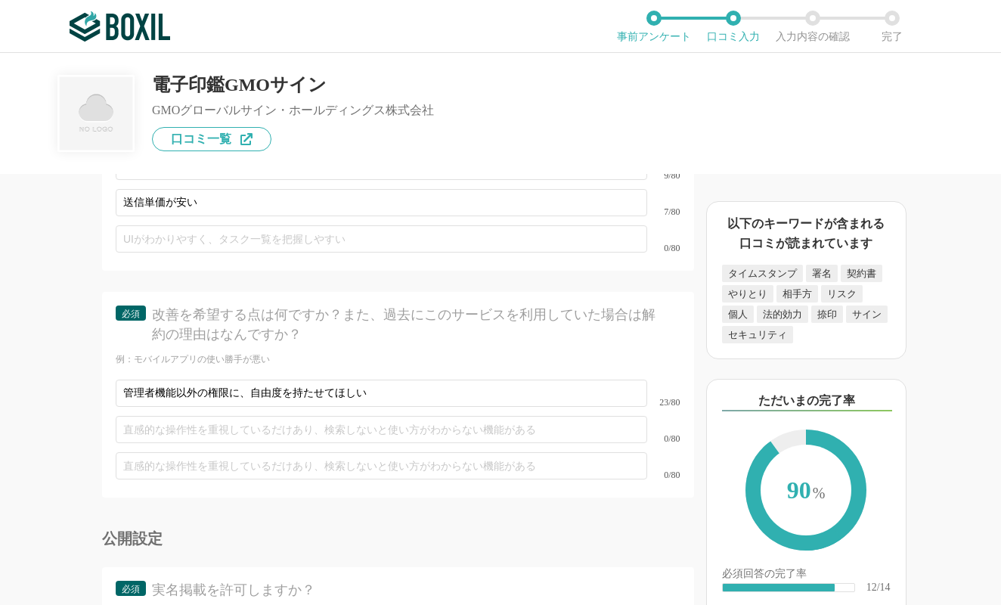
click at [73, 405] on div "電子契約システムの機能について（5点満点で評価してください） 証明書発行 1 2 3 4 5 利用していない タイムスタンプ 1 2 3 4 5 利用していな…" at bounding box center [347, 389] width 694 height 431
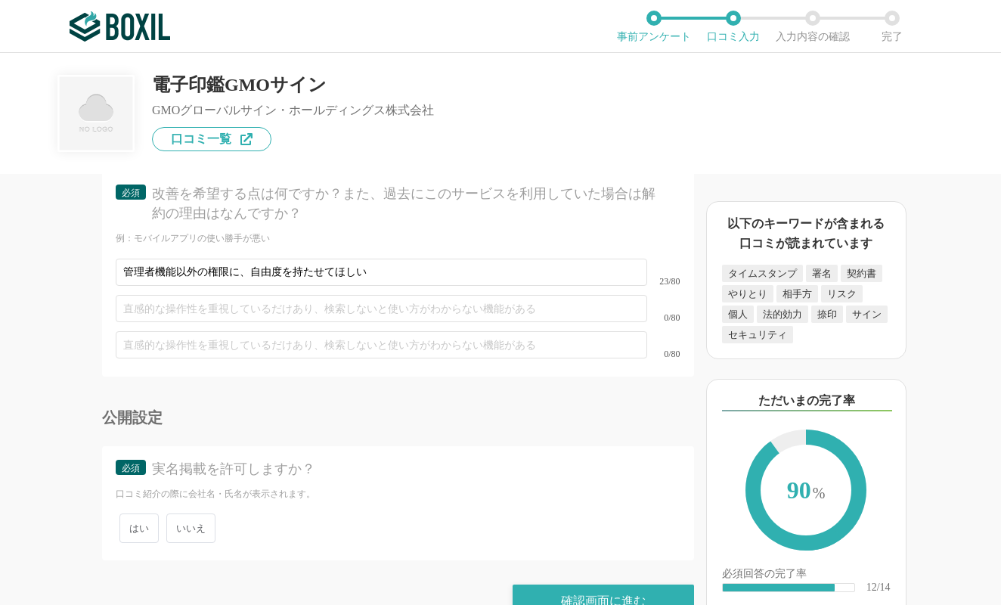
scroll to position [4435, 0]
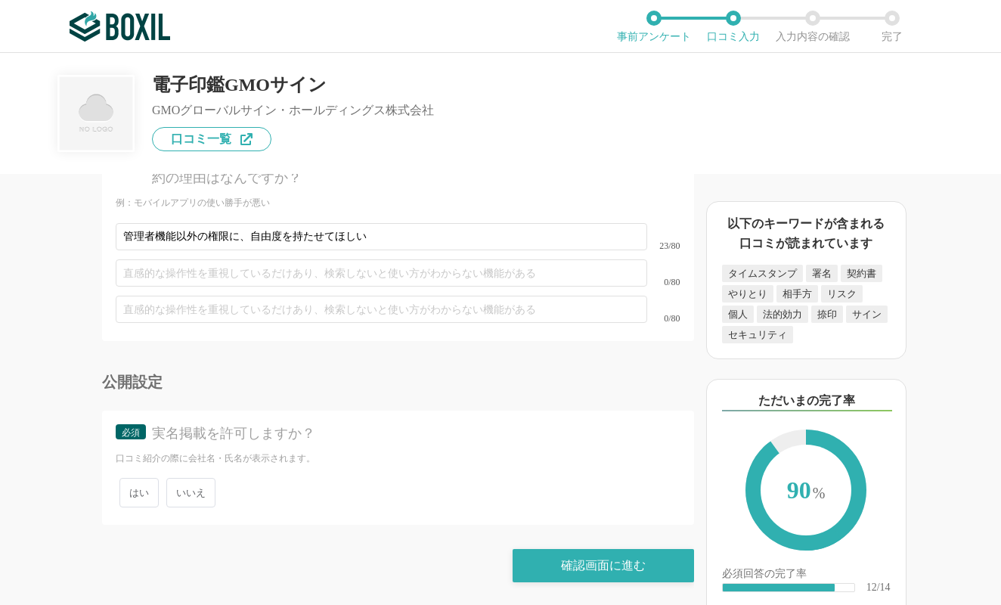
click at [197, 493] on span "いいえ" at bounding box center [190, 492] width 49 height 29
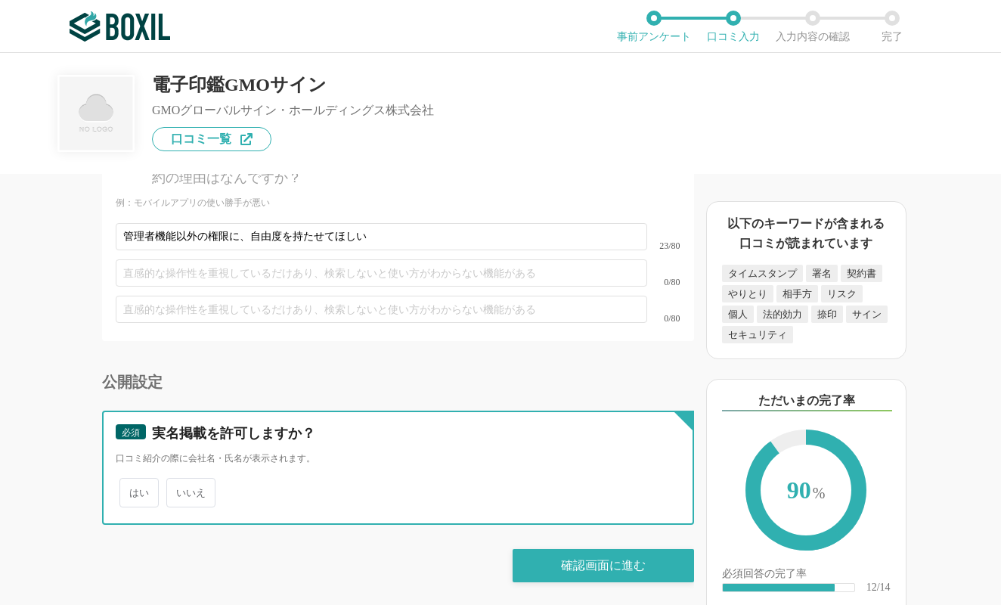
click at [180, 490] on input "いいえ" at bounding box center [175, 485] width 10 height 10
radio input "true"
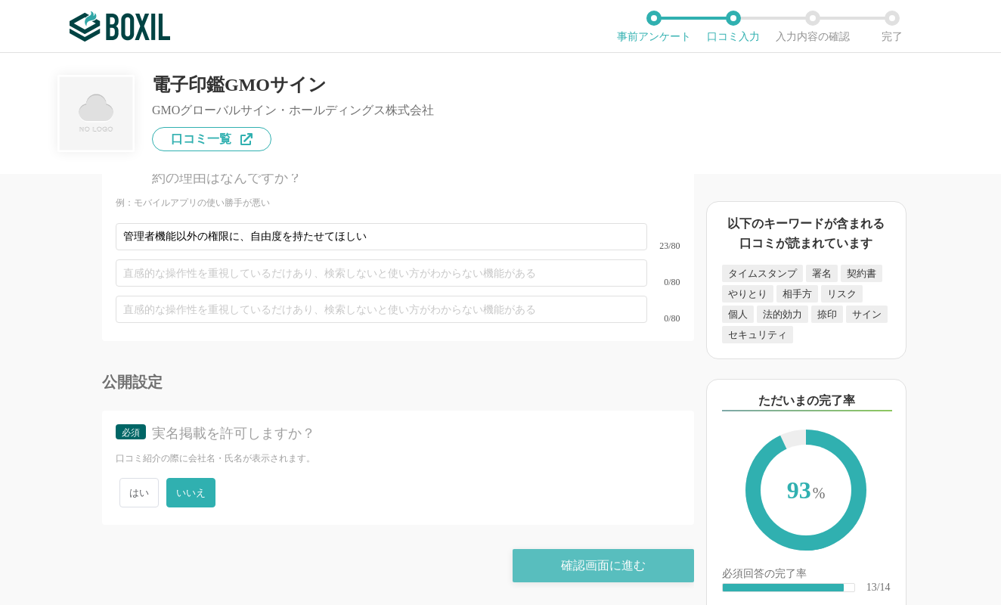
click at [600, 573] on div "確認画面に進む" at bounding box center [604, 565] width 182 height 33
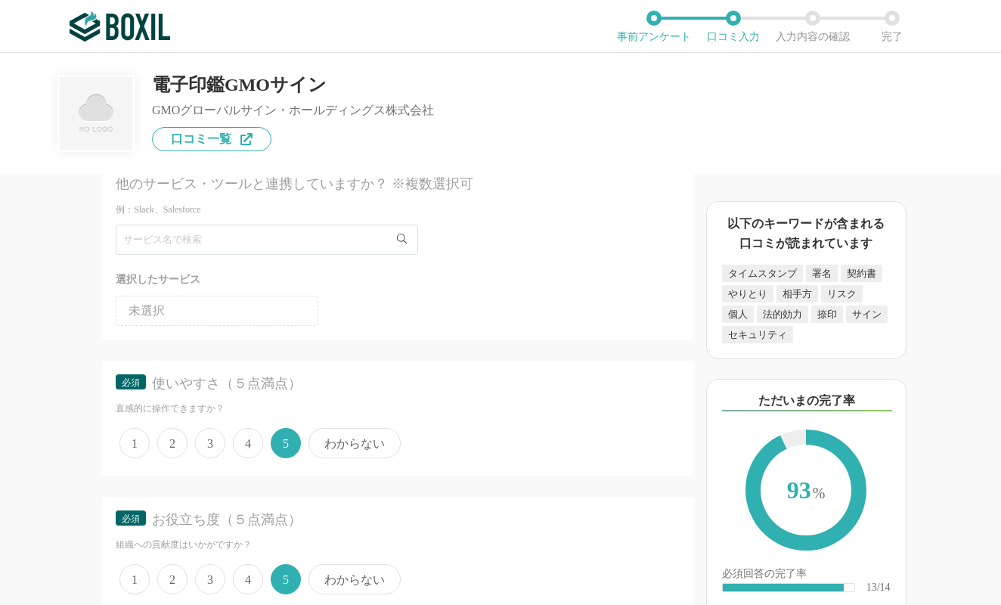
scroll to position [2177, 0]
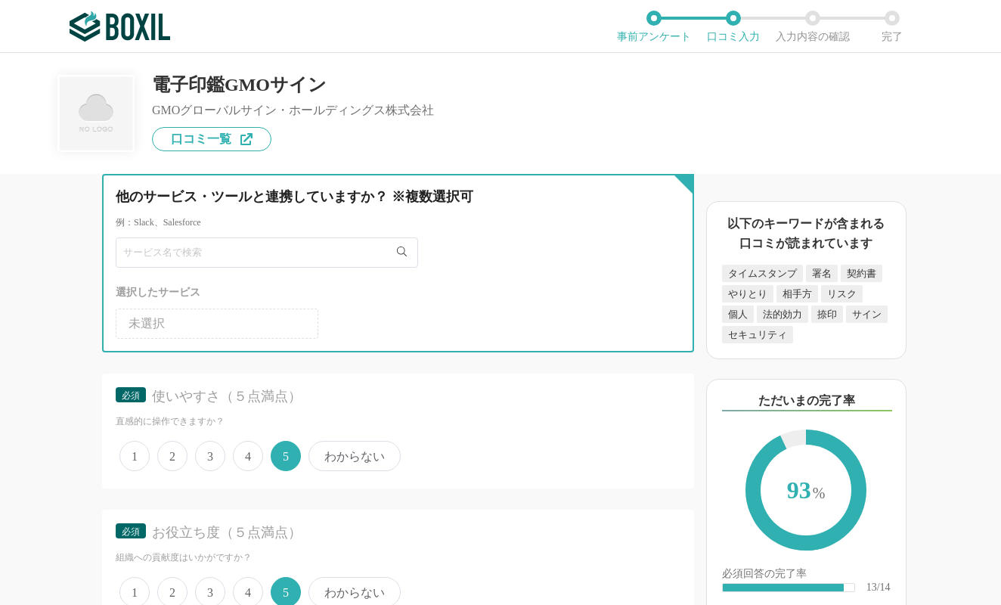
click at [315, 253] on input "text" at bounding box center [267, 252] width 303 height 30
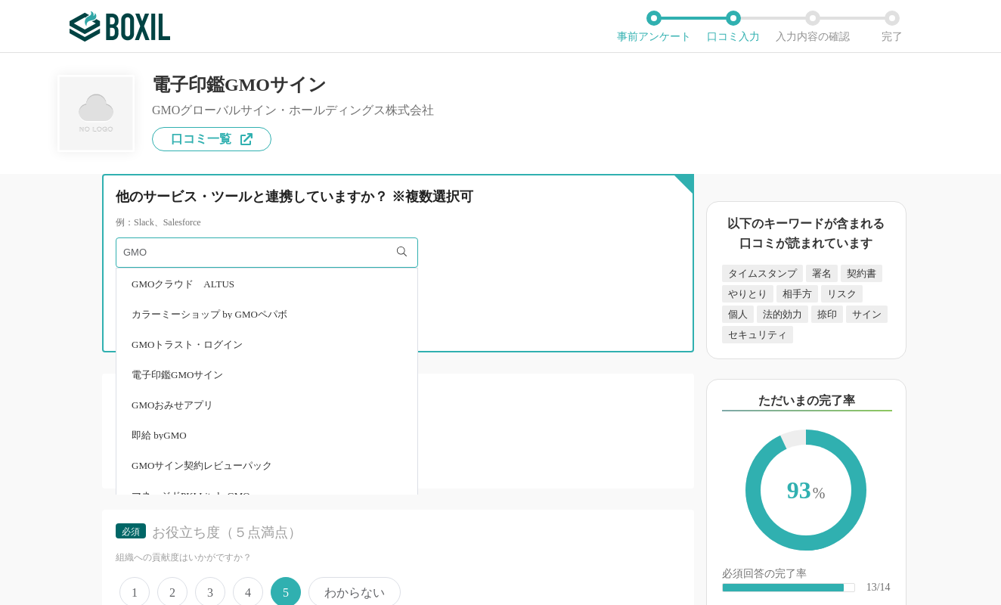
type input "GMO"
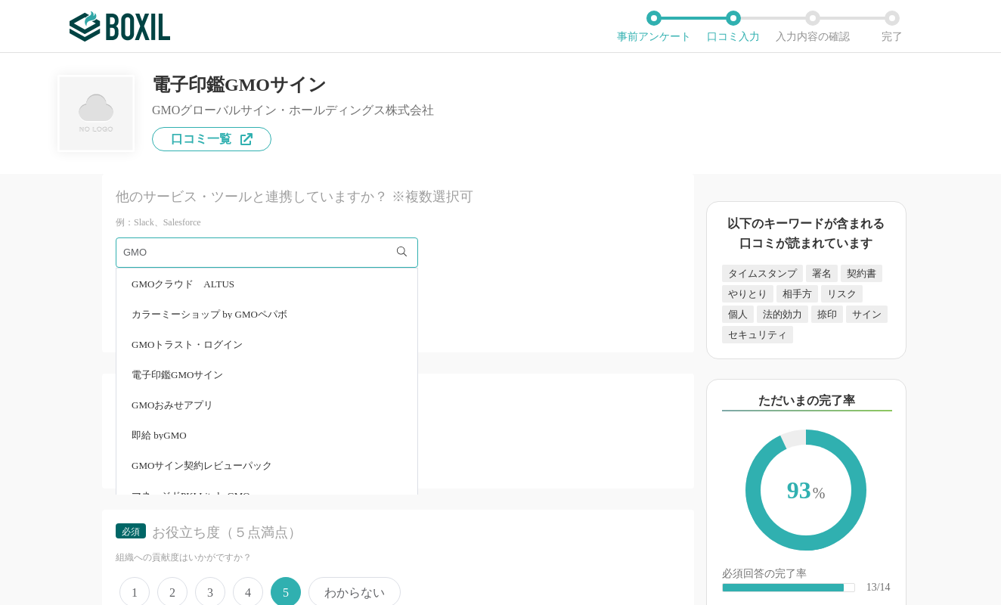
click at [251, 376] on li "電子印鑑GMOサイン" at bounding box center [266, 374] width 301 height 30
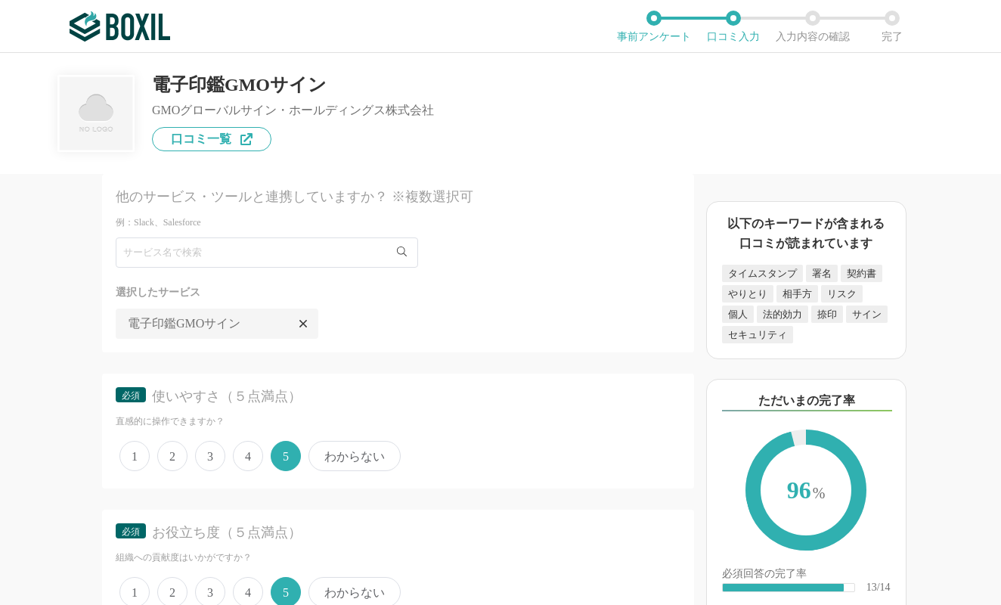
click at [436, 301] on div "選択したサービス" at bounding box center [398, 292] width 565 height 19
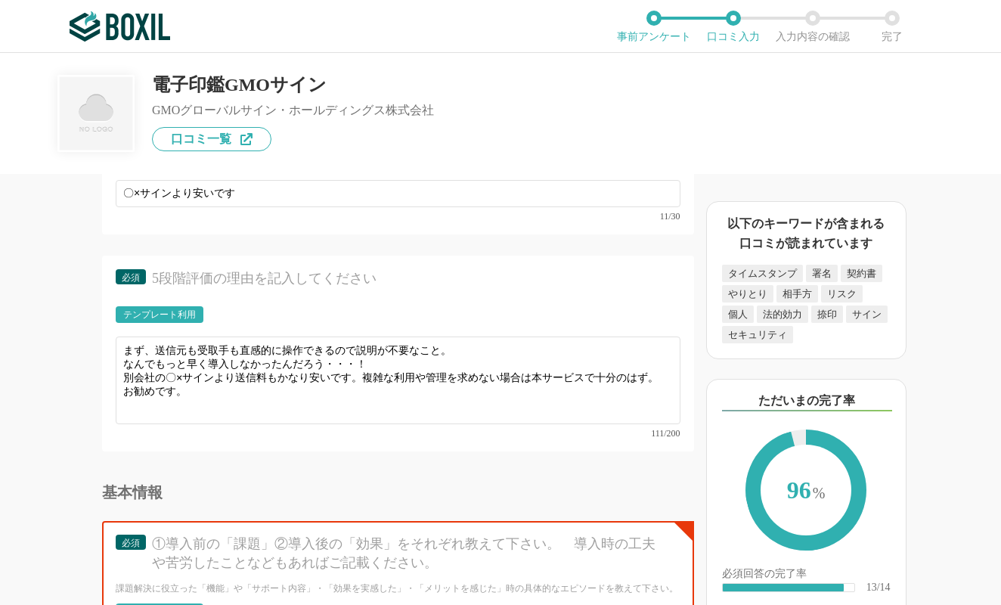
scroll to position [3568, 0]
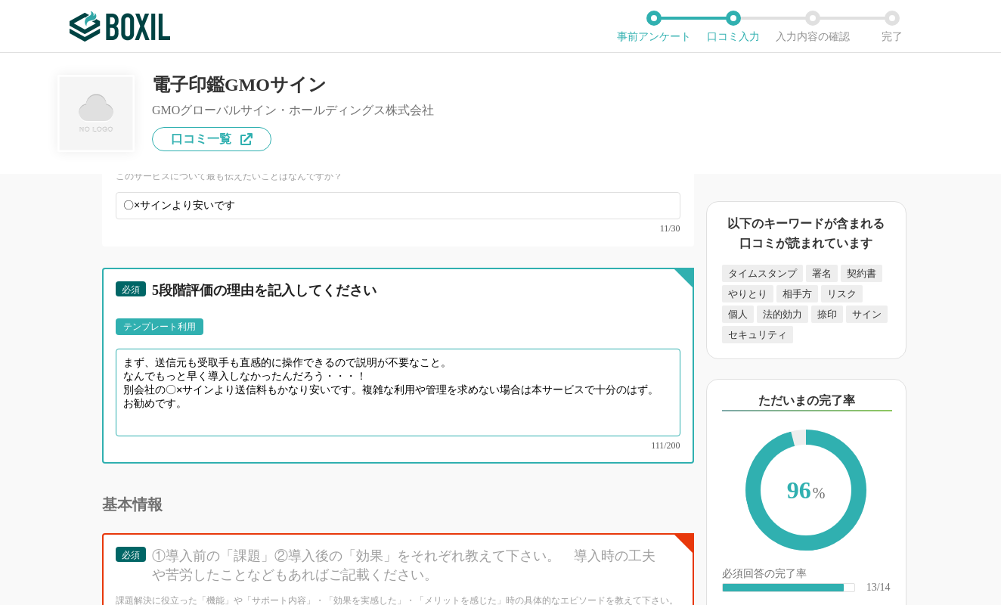
drag, startPoint x: 126, startPoint y: 362, endPoint x: 205, endPoint y: 380, distance: 80.9
click at [205, 380] on textarea "まず、送信元も受取手も直感的に操作できるので説明が不要なこと。 なんでもっと早く導入しなかったんだろう・・・！ 別会社の〇×サインより送信料もかなり安いです。…" at bounding box center [398, 393] width 565 height 88
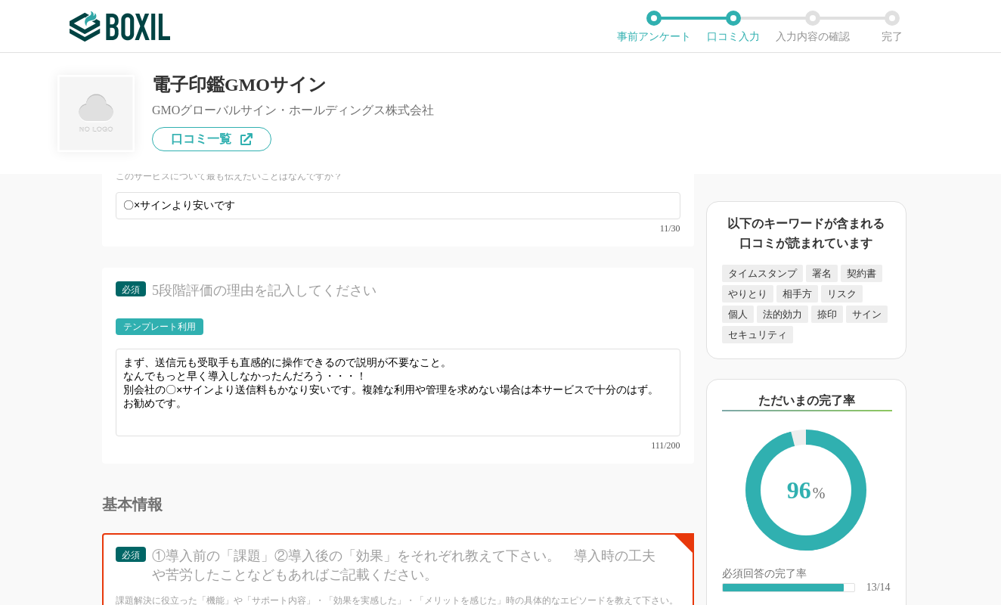
click at [436, 296] on div "5段階評価の理由を記入してください" at bounding box center [406, 290] width 508 height 19
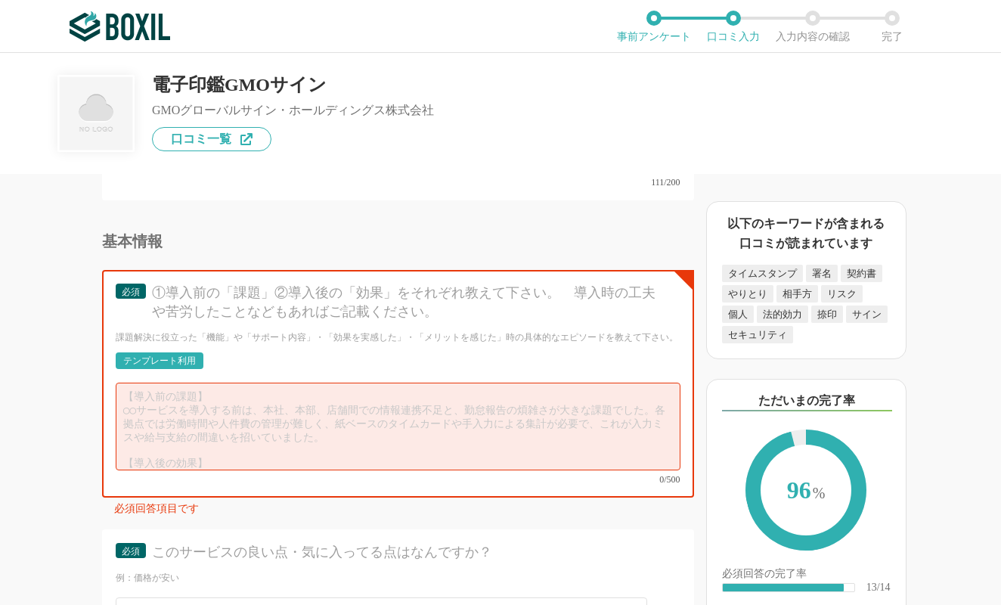
scroll to position [3840, 0]
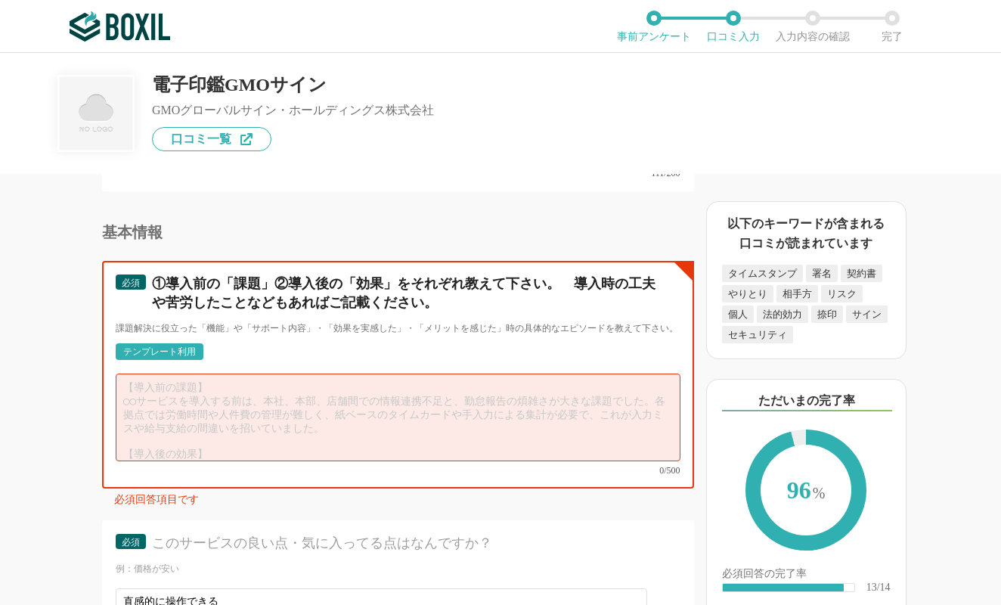
click at [332, 430] on textarea at bounding box center [398, 418] width 565 height 88
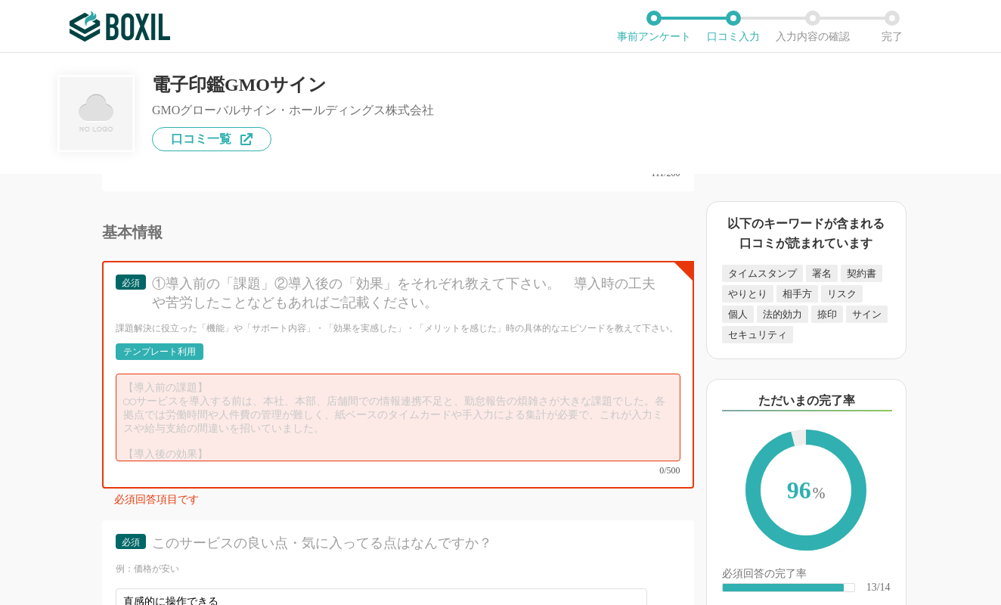
click at [168, 355] on div "テンプレート利用" at bounding box center [159, 351] width 73 height 9
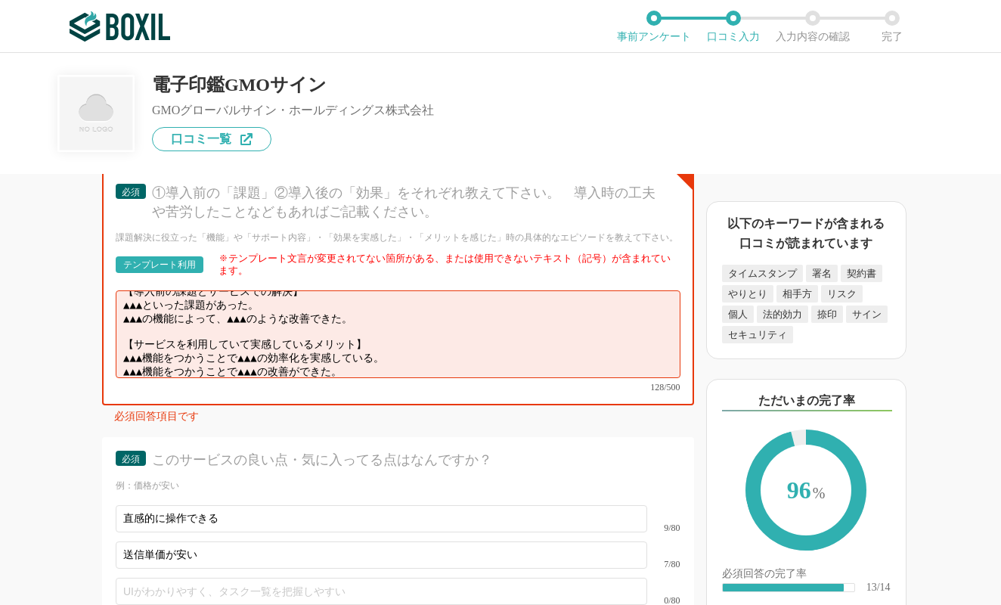
scroll to position [0, 0]
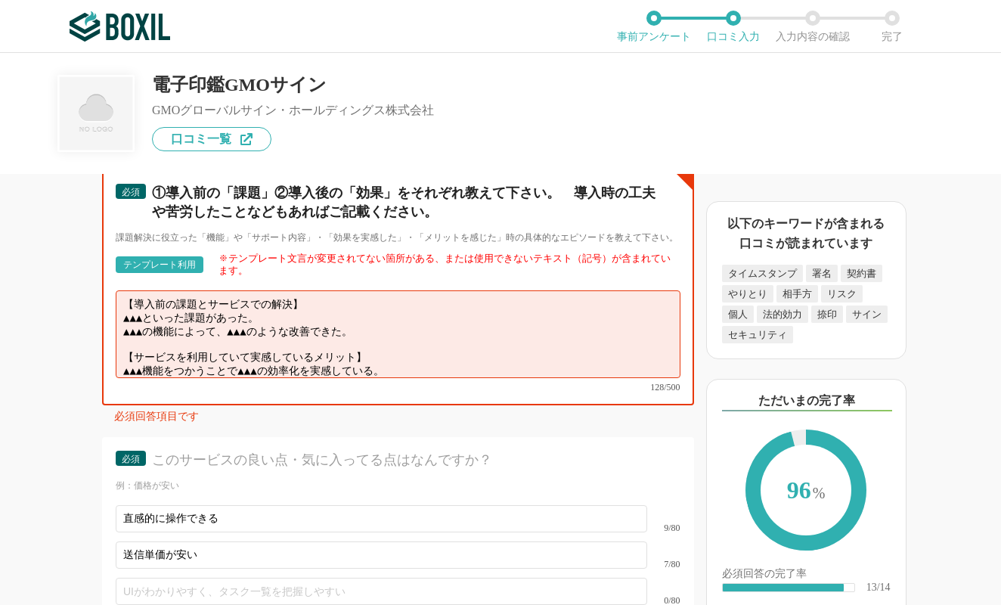
drag, startPoint x: 124, startPoint y: 319, endPoint x: 272, endPoint y: 322, distance: 148.3
click at [272, 322] on textarea "【導入前の課題とサービスでの解決】 ▲▲▲といった課題があった。 ▲▲▲の機能によって、▲▲▲のような改善できた。 【サービスを利用していて実感しているメリッ…" at bounding box center [398, 334] width 565 height 88
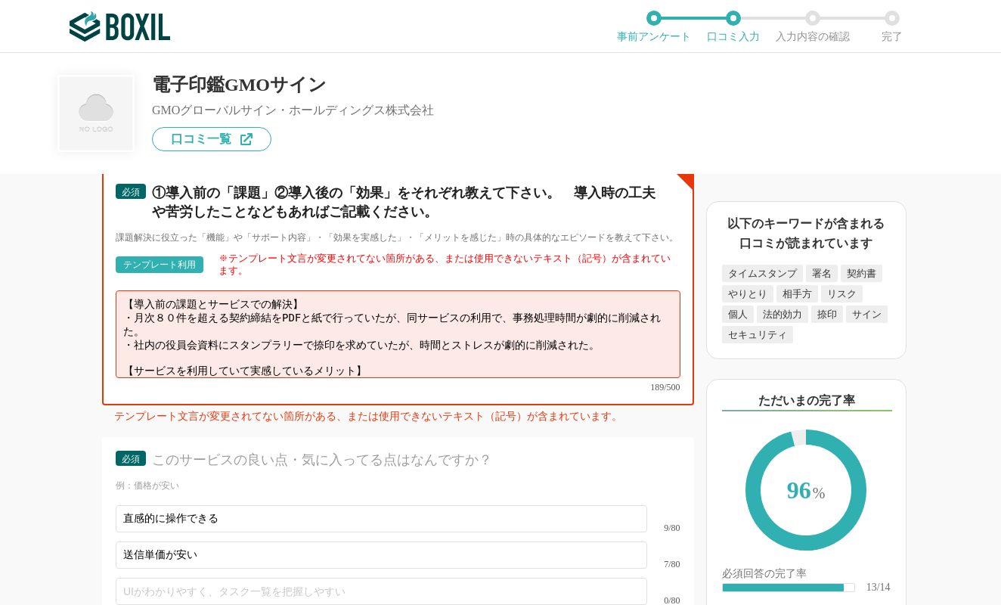
drag, startPoint x: 315, startPoint y: 306, endPoint x: 113, endPoint y: 306, distance: 201.9
click at [116, 306] on textarea "【導入前の課題とサービスでの解決】 ・月次８０件を超える契約締結をPDFと紙で行っていたが、同サービスの利用で、事務処理時間が劇的に削減された。 ・社内の役員…" at bounding box center [398, 334] width 565 height 88
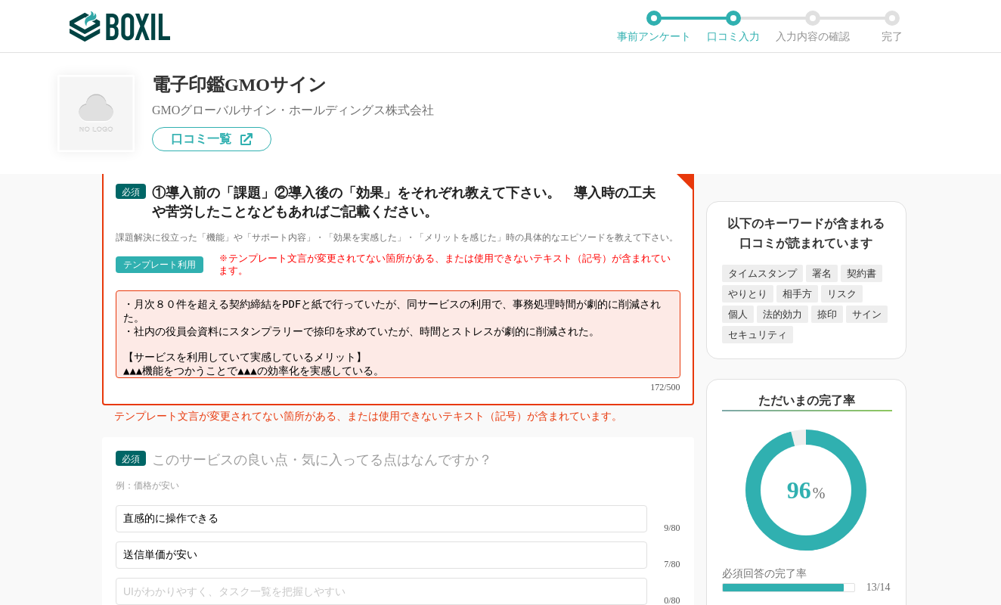
drag, startPoint x: 126, startPoint y: 359, endPoint x: 364, endPoint y: 386, distance: 239.7
click at [364, 378] on textarea "・月次８０件を超える契約締結をPDFと紙で行っていたが、同サービスの利用で、事務処理時間が劇的に削減された。 ・社内の役員会資料にスタンプラリーで捺印を求めて…" at bounding box center [398, 334] width 565 height 88
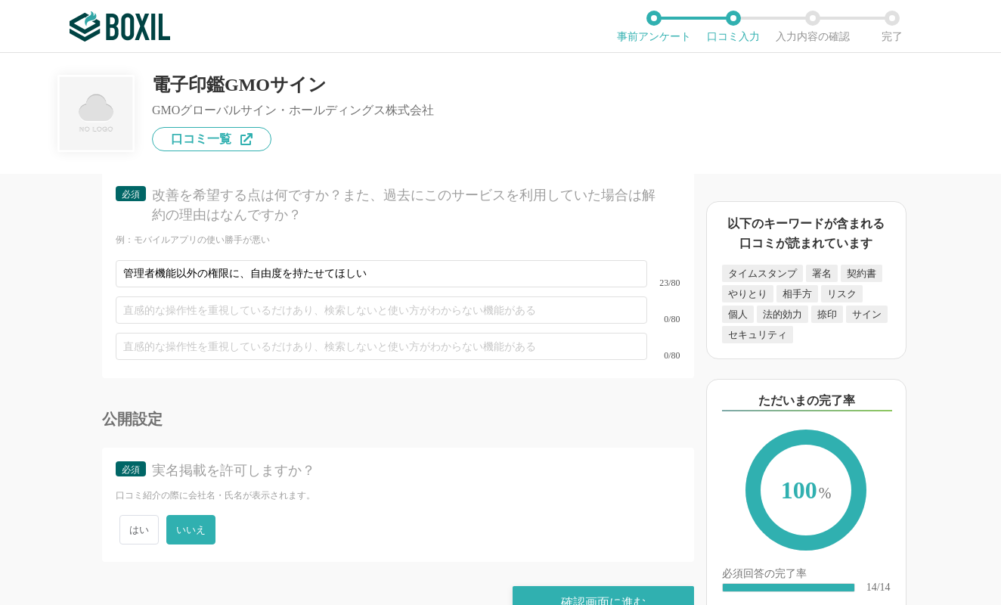
scroll to position [4435, 0]
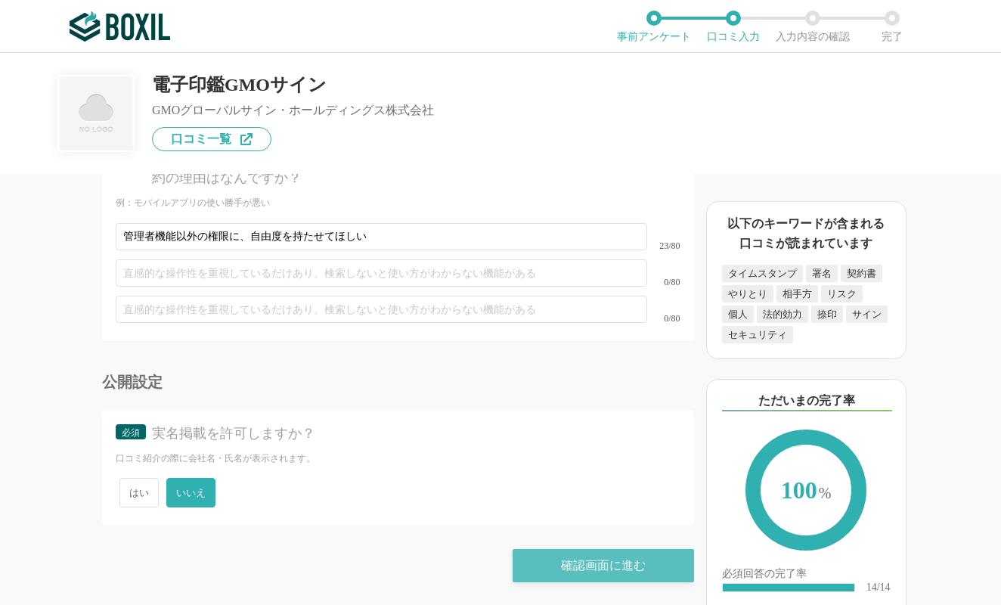
type textarea "・月次８０件を超える契約締結をPDFと紙で行っていたが、同サービスの利用で、事務処理時間が劇的に削減された。 ・社内の役員会資料にスタンプラリーで捺印を求めて…"
click at [598, 562] on div "確認画面に進む" at bounding box center [604, 565] width 182 height 33
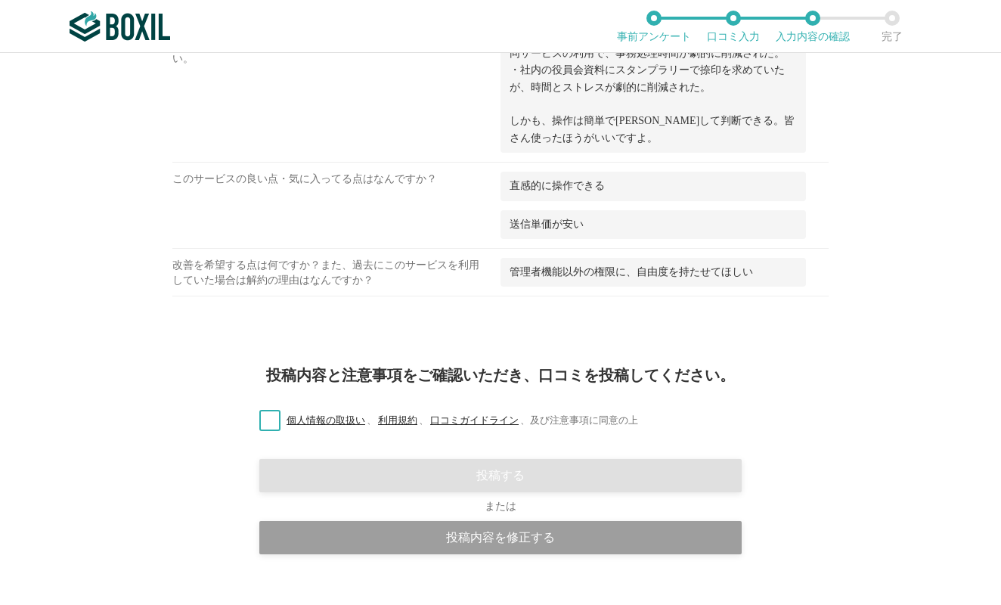
scroll to position [1836, 0]
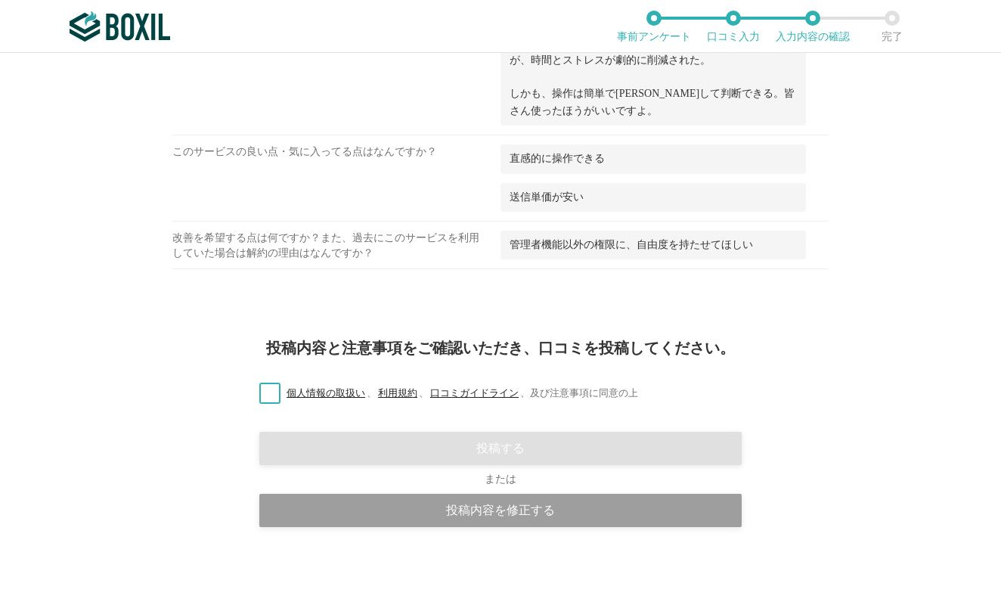
click at [278, 387] on label "個人情報の取扱い 、 利用規約 、 口コミガイドライン 、 及び注意事項に同意の上" at bounding box center [442, 394] width 391 height 16
click at [0, 0] on input "個人情報の取扱い 、 利用規約 、 口コミガイドライン 、 及び注意事項に同意の上" at bounding box center [0, 0] width 0 height 0
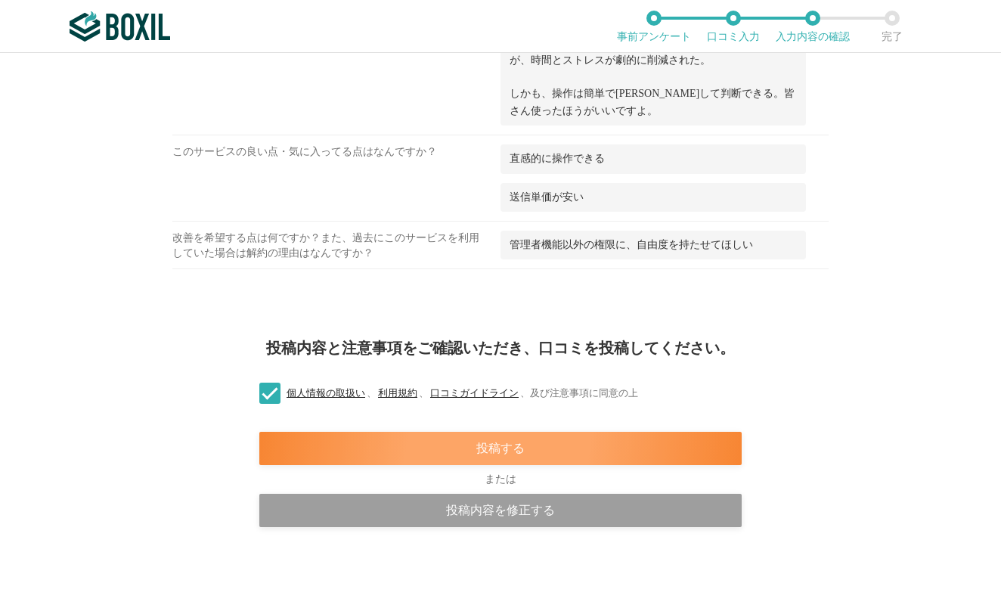
click at [543, 454] on div "投稿する" at bounding box center [500, 448] width 483 height 33
